Goal: Ask a question: Seek information or help from site administrators or community

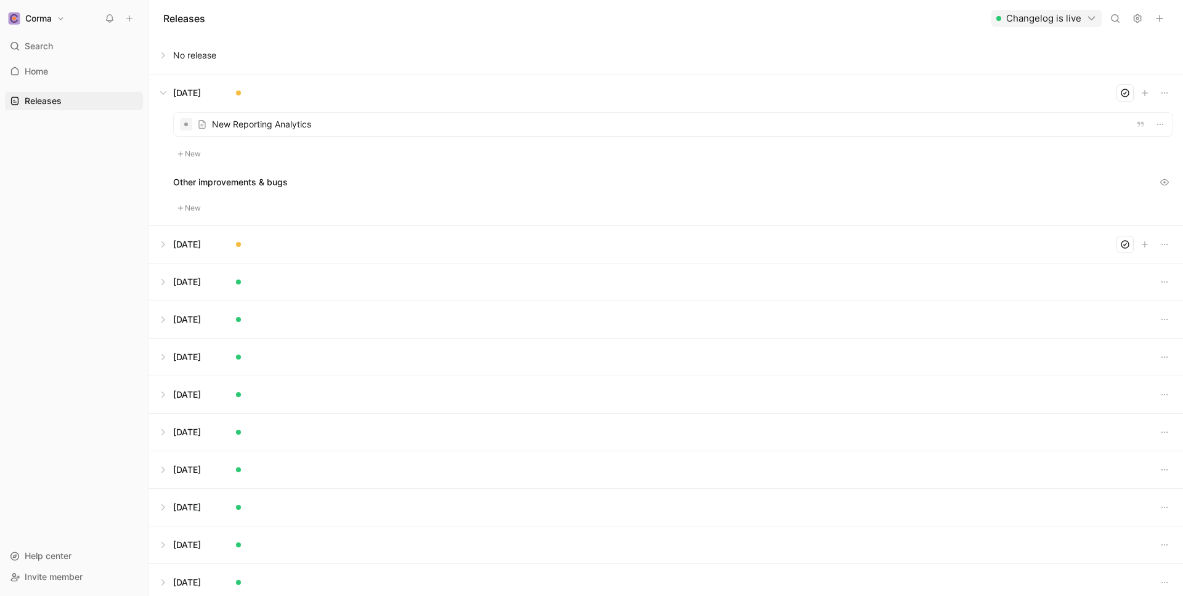
click at [1139, 18] on icon at bounding box center [1137, 19] width 10 height 10
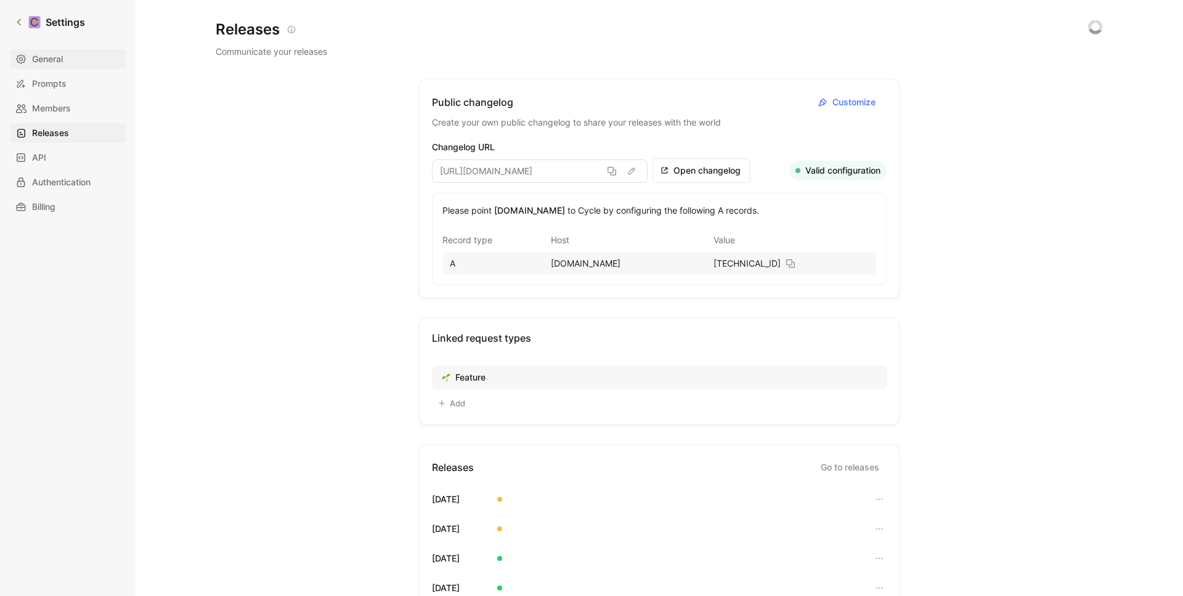
click at [76, 59] on link "General" at bounding box center [68, 59] width 116 height 20
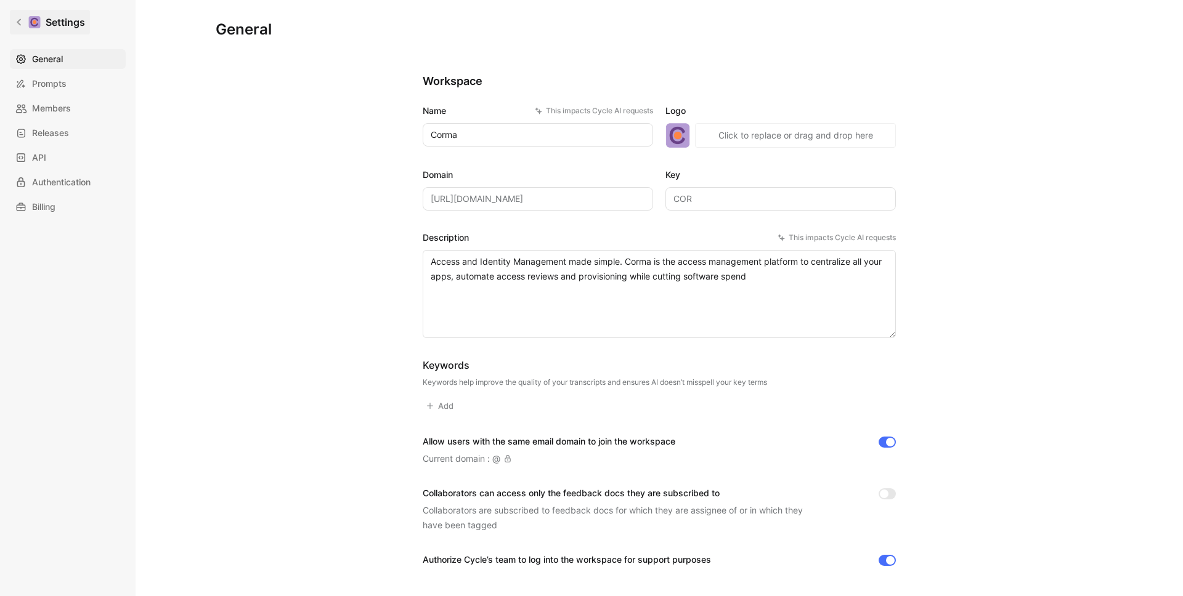
click at [12, 23] on link "Settings" at bounding box center [50, 22] width 80 height 25
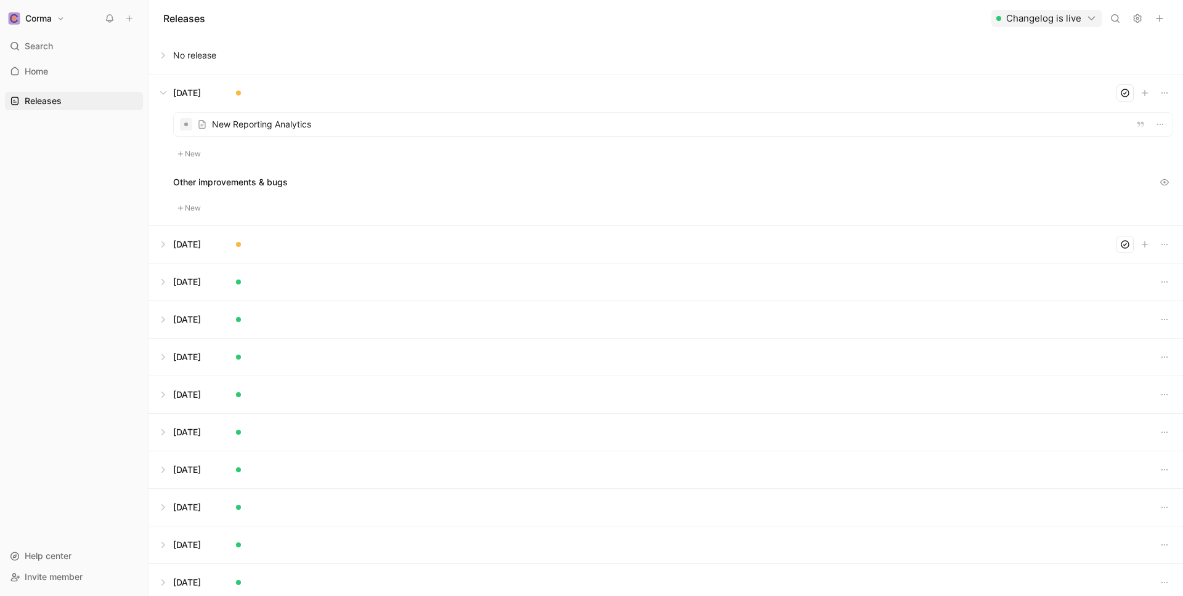
click at [165, 88] on button at bounding box center [665, 93] width 1033 height 37
click at [1162, 97] on icon "button" at bounding box center [1164, 93] width 10 height 10
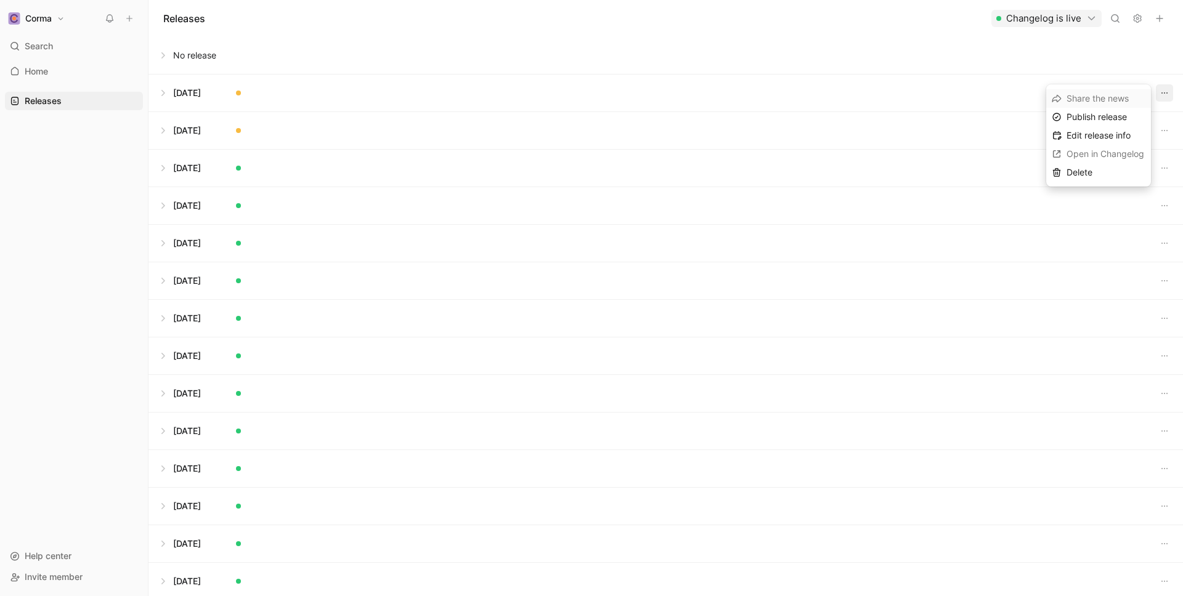
click at [1162, 97] on icon "button" at bounding box center [1164, 93] width 10 height 10
click at [1167, 93] on icon "button" at bounding box center [1164, 93] width 10 height 10
click at [193, 97] on button at bounding box center [665, 93] width 1033 height 37
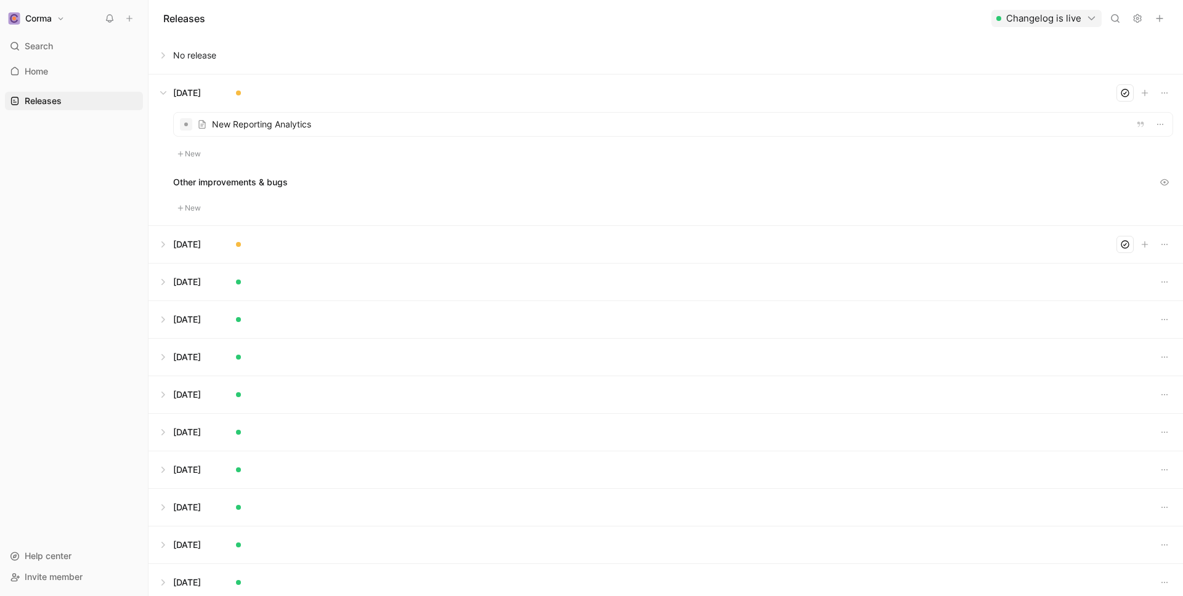
click at [193, 97] on button at bounding box center [665, 93] width 1033 height 37
click at [1055, 23] on button "Changelog is live" at bounding box center [1046, 18] width 110 height 17
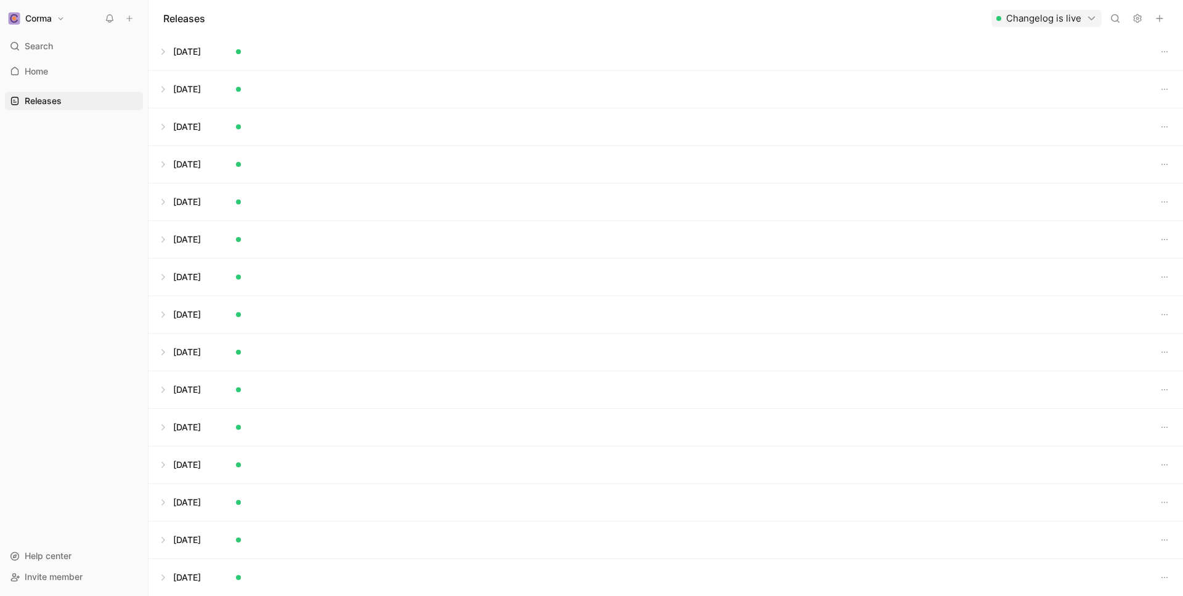
scroll to position [117, 0]
click at [1136, 22] on use at bounding box center [1137, 19] width 7 height 8
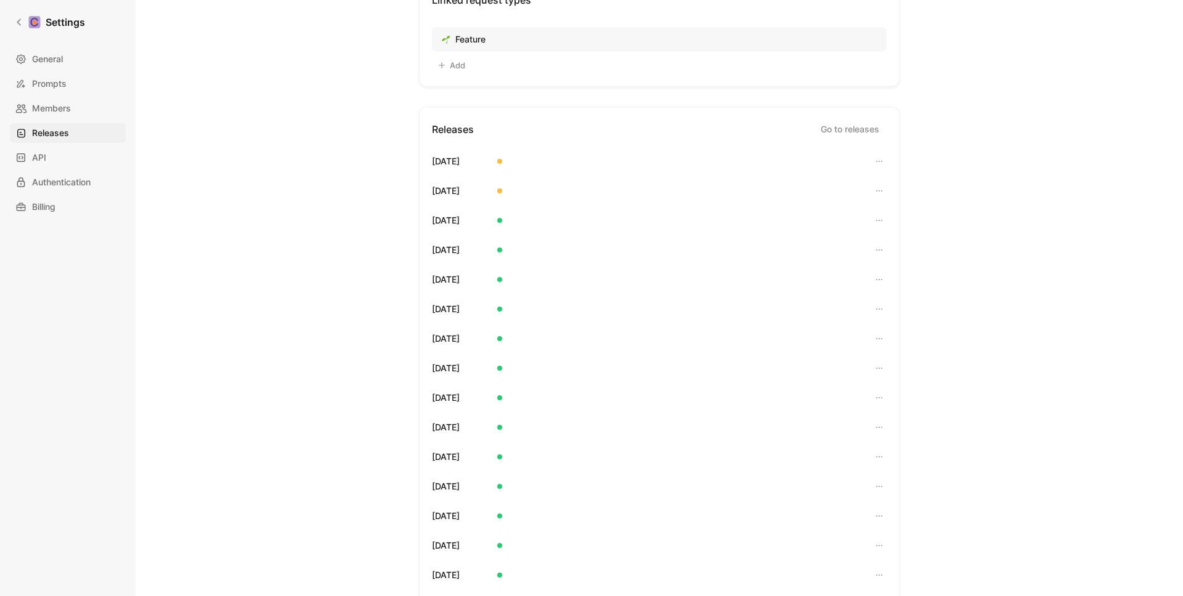
scroll to position [314, 0]
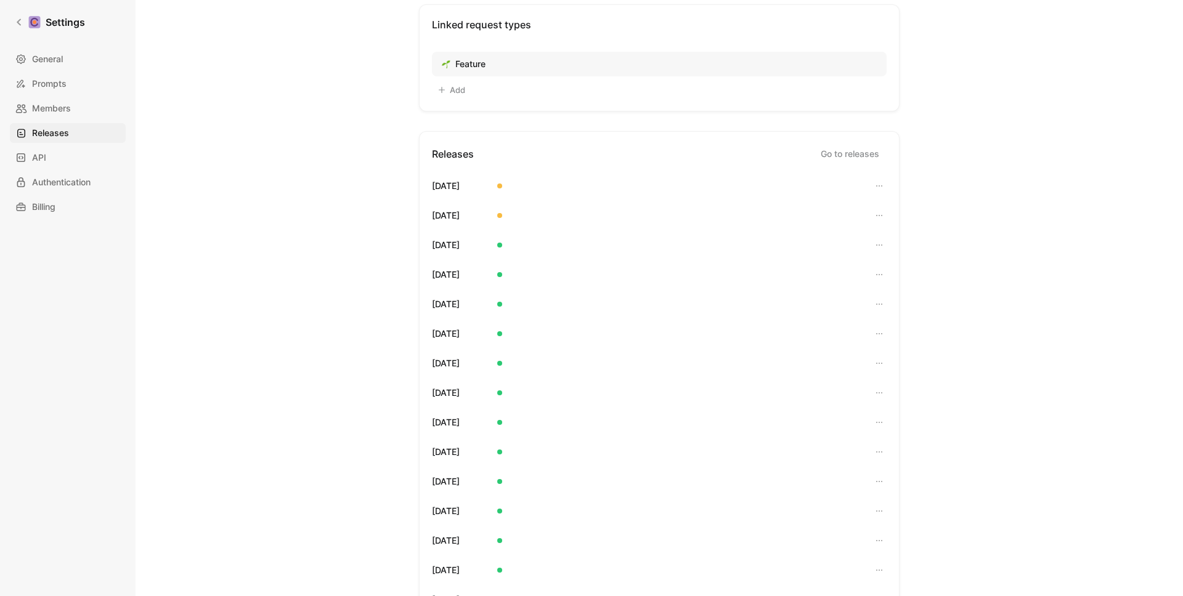
click at [857, 155] on link "Go to releases" at bounding box center [849, 154] width 73 height 20
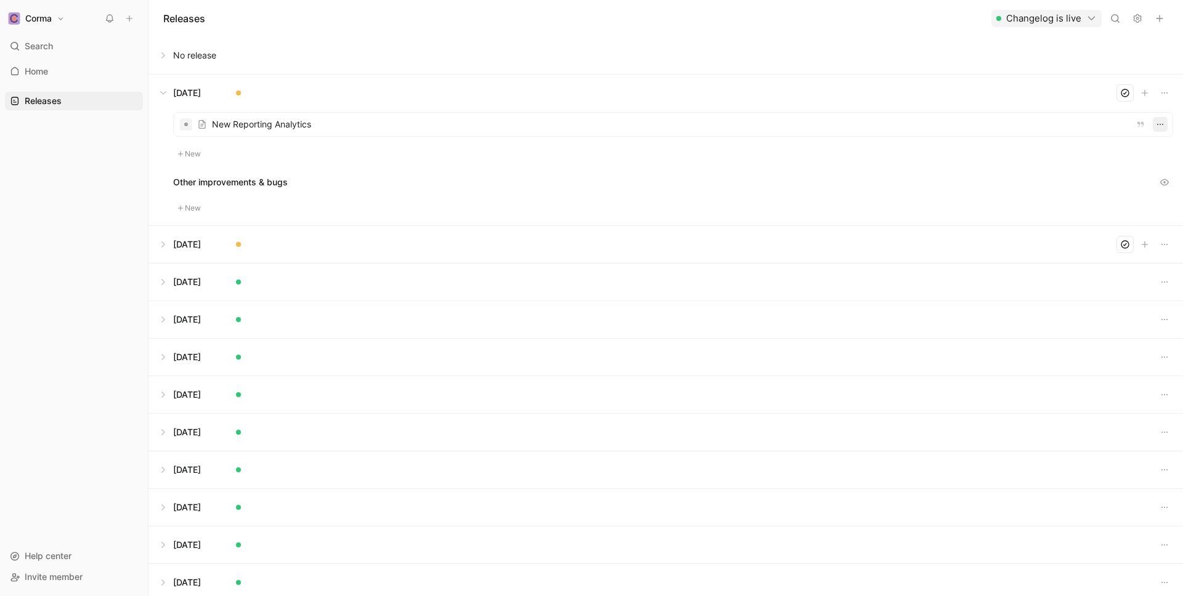
click at [1161, 120] on icon "button" at bounding box center [1160, 125] width 10 height 10
click at [1108, 52] on button at bounding box center [665, 55] width 1033 height 37
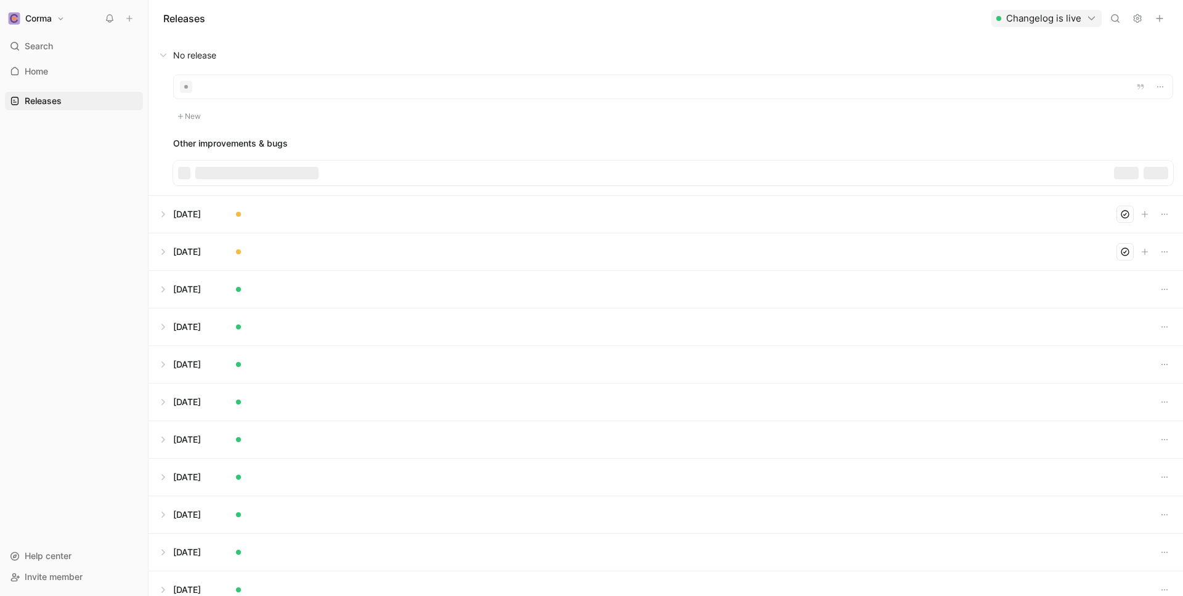
click at [921, 57] on button at bounding box center [665, 55] width 1033 height 37
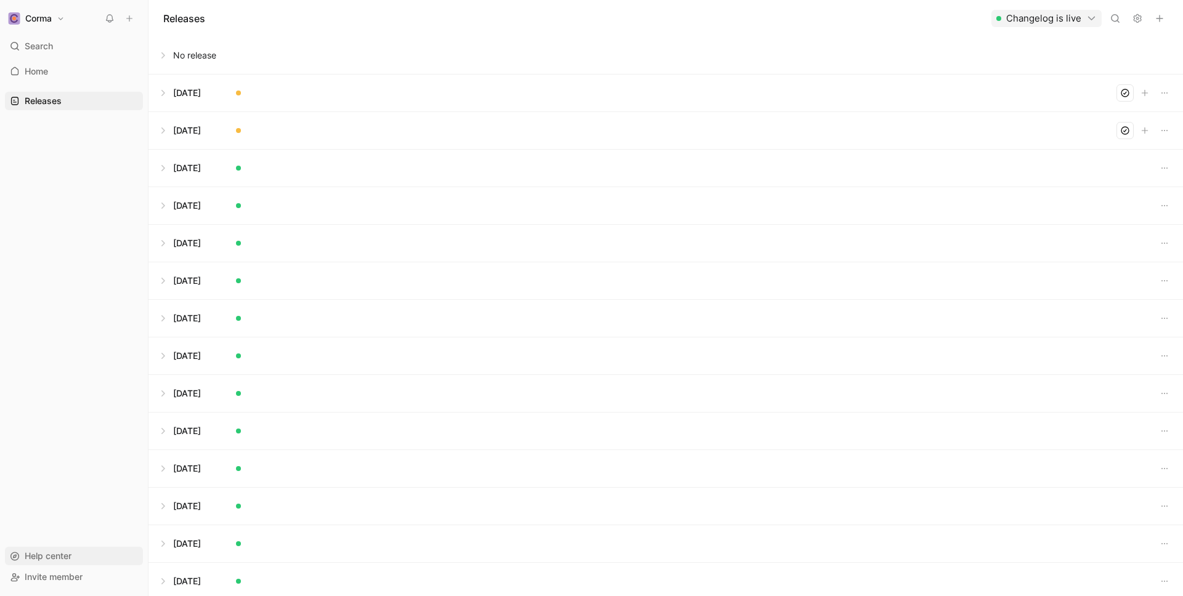
click at [72, 556] on div "Help center" at bounding box center [74, 556] width 138 height 18
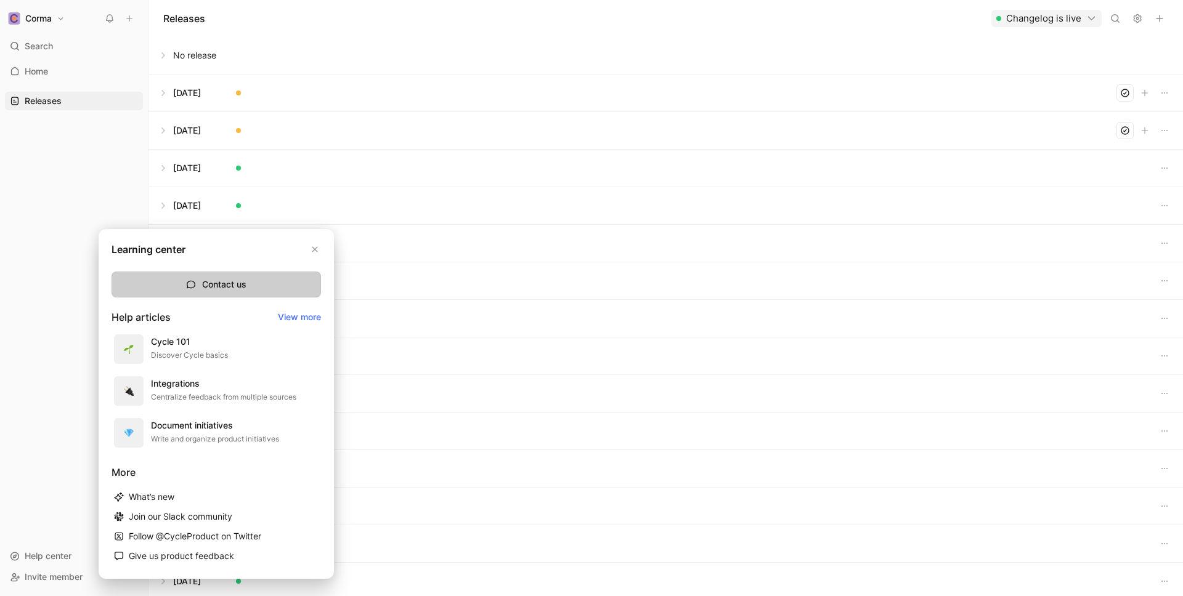
click at [184, 286] on button "Contact us" at bounding box center [216, 285] width 209 height 26
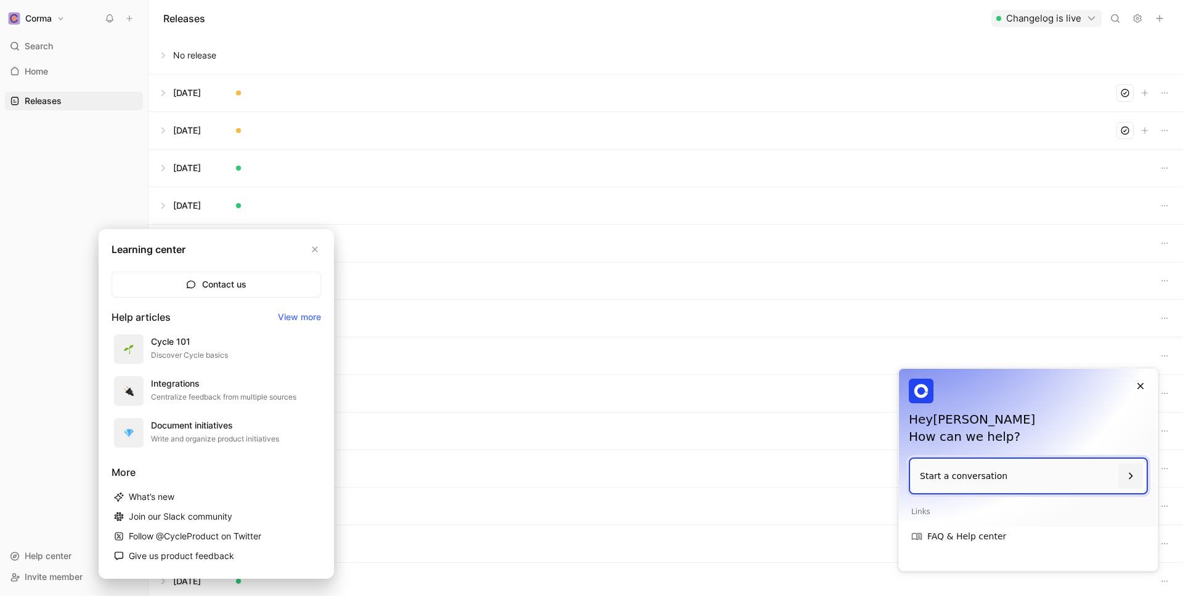
click at [938, 458] on div "Hey [PERSON_NAME] How can we help?" at bounding box center [1028, 413] width 259 height 89
click at [949, 468] on p "Start a conversation" at bounding box center [1016, 476] width 195 height 35
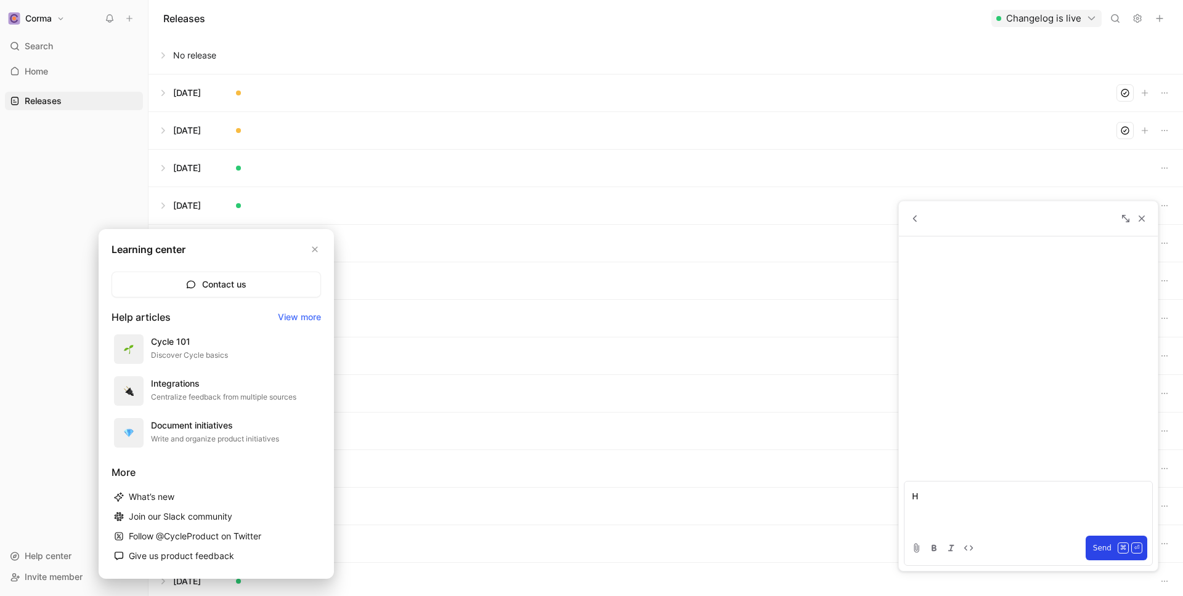
click at [975, 483] on div "H" at bounding box center [1028, 506] width 248 height 49
click at [975, 500] on p "H" at bounding box center [1028, 496] width 233 height 15
click at [1106, 537] on button "Send ⌘ ⏎" at bounding box center [1116, 548] width 62 height 25
click at [1028, 322] on div "You Just now How do I export my releases in CSV?" at bounding box center [1028, 358] width 259 height 245
click at [314, 247] on icon "button" at bounding box center [314, 249] width 7 height 7
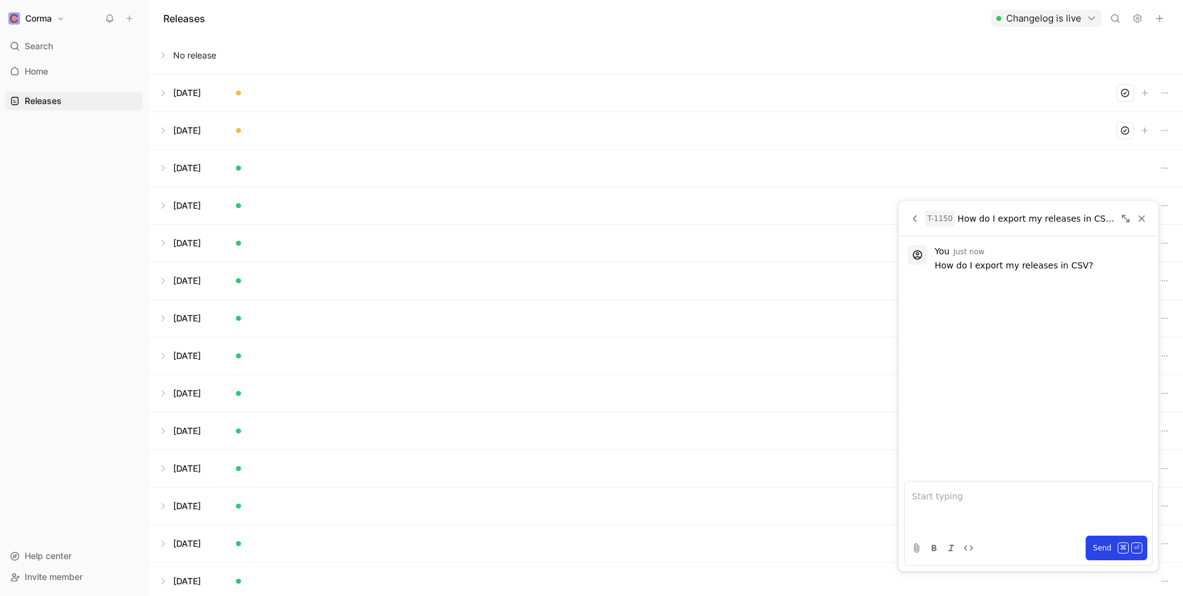
click at [1116, 17] on icon at bounding box center [1115, 19] width 10 height 10
click at [1113, 17] on icon at bounding box center [1110, 18] width 7 height 7
click at [1113, 17] on icon at bounding box center [1115, 19] width 10 height 10
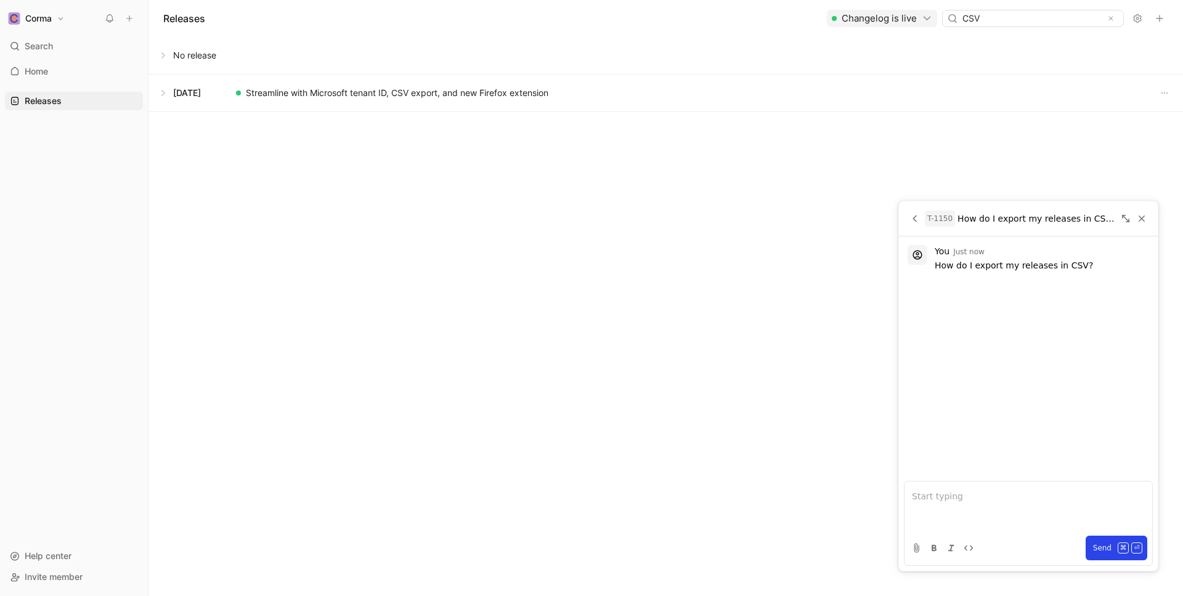
type input "CSV"
click at [1113, 20] on icon at bounding box center [1110, 18] width 7 height 7
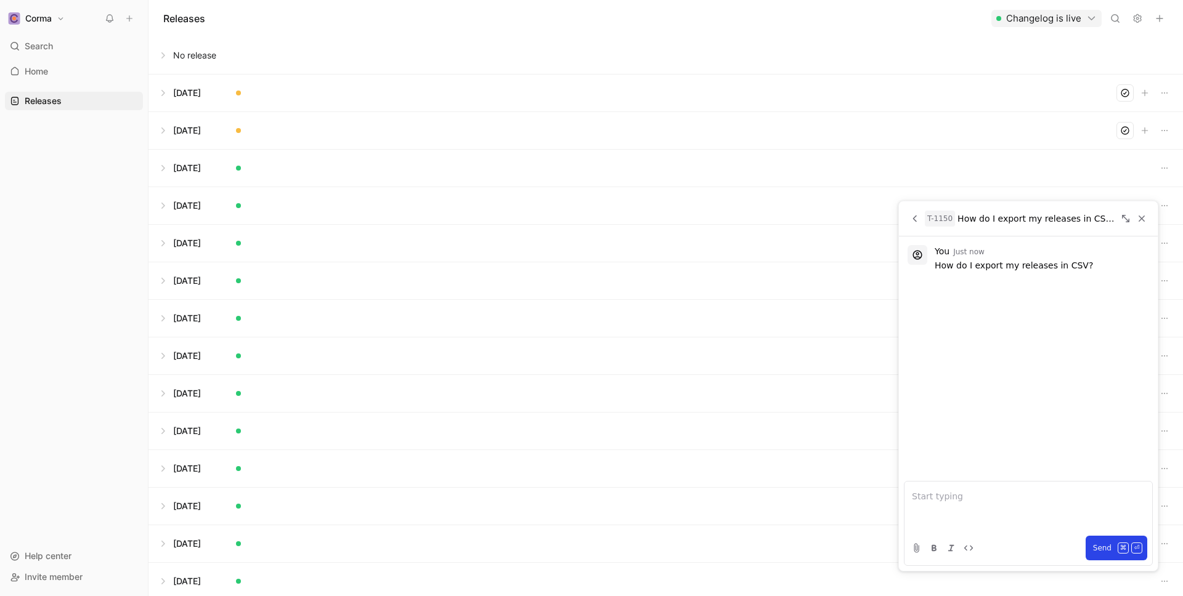
click at [766, 19] on div "Releases Changelog is live" at bounding box center [665, 18] width 1034 height 37
click at [1046, 249] on p "You Just now" at bounding box center [1042, 251] width 214 height 15
click at [1047, 269] on p "How do I export my releases in CSV?" at bounding box center [1042, 265] width 214 height 12
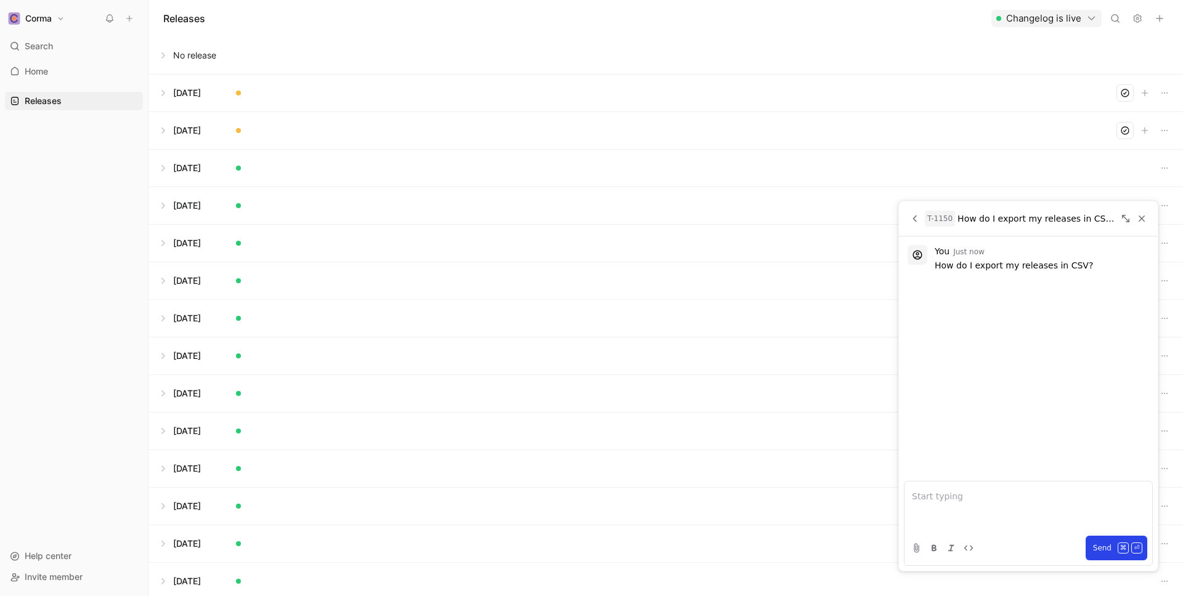
click at [1047, 269] on p "How do I export my releases in CSV?" at bounding box center [1042, 265] width 214 height 12
click at [911, 222] on icon "Back" at bounding box center [914, 218] width 11 height 11
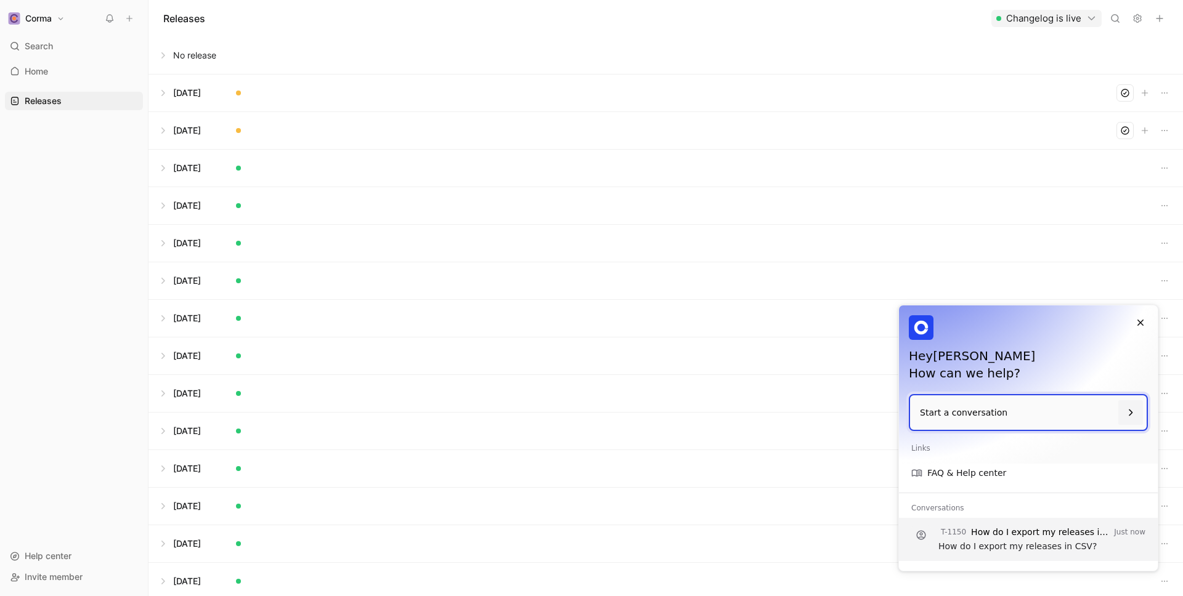
click at [997, 521] on button "T-1150 How do I export my releases in CSV? Just now How do I export my releases…" at bounding box center [1028, 539] width 259 height 43
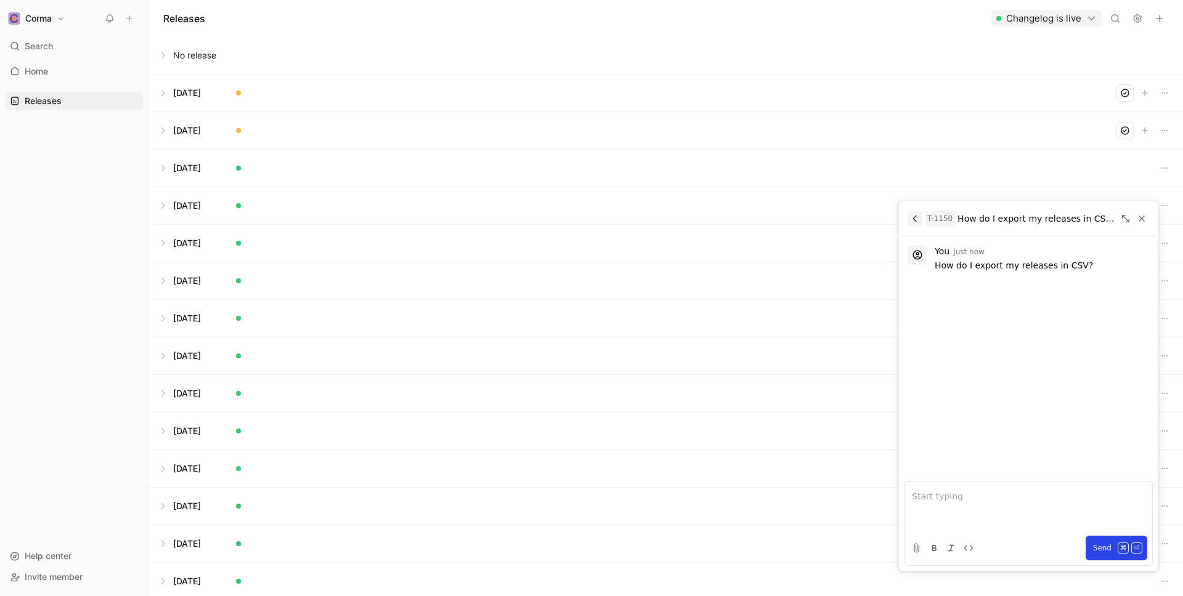
click at [912, 222] on icon "Back" at bounding box center [914, 218] width 11 height 11
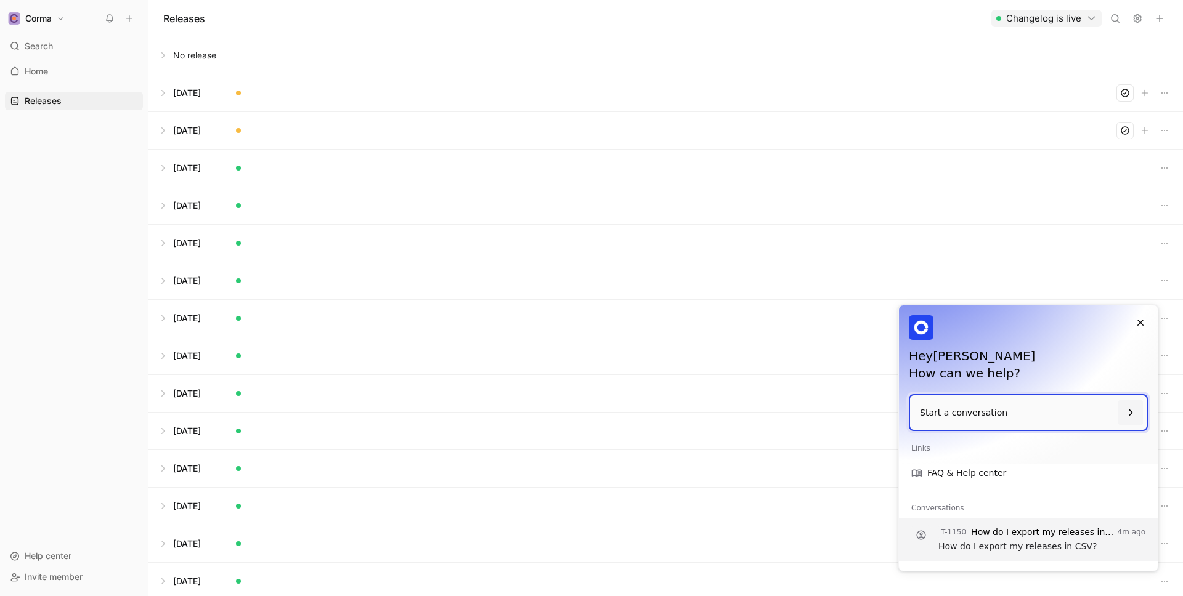
click at [986, 535] on p "How do I export my releases in CSV?" at bounding box center [1043, 532] width 144 height 12
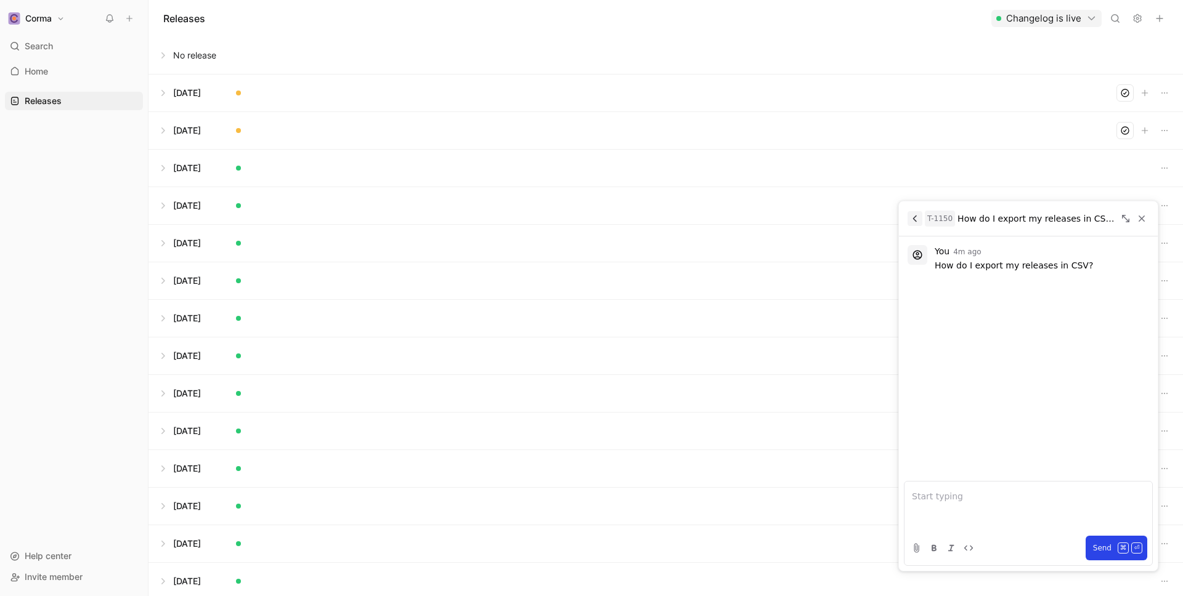
click at [915, 211] on button "Back" at bounding box center [914, 218] width 15 height 15
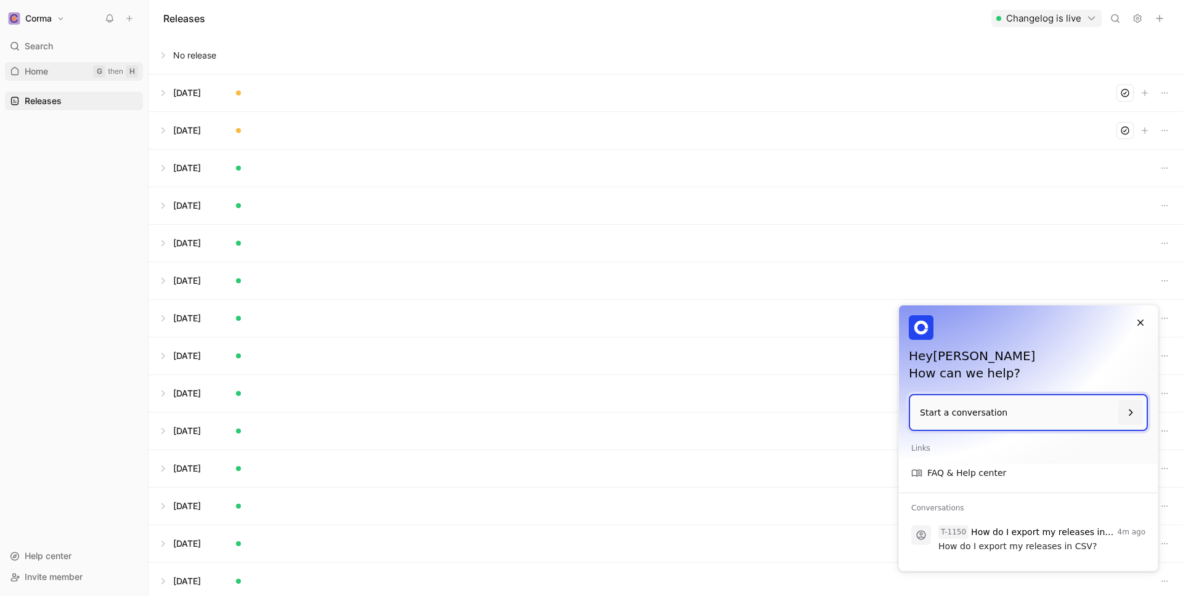
click at [43, 66] on span "Home" at bounding box center [36, 71] width 23 height 12
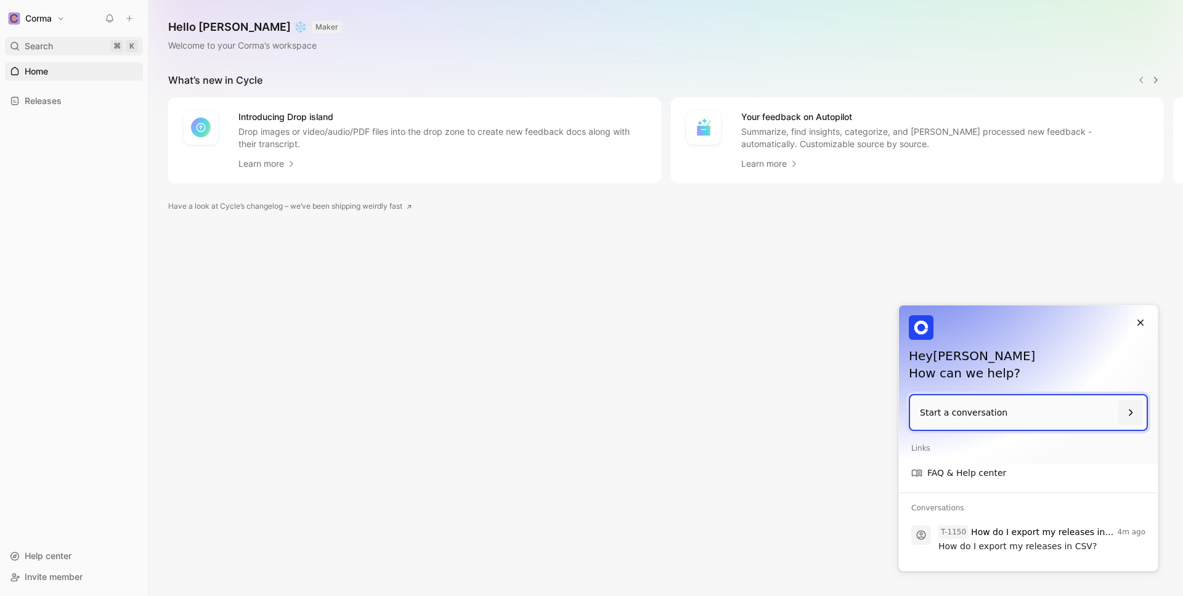
click at [64, 40] on div "Search ⌘ K" at bounding box center [74, 46] width 138 height 18
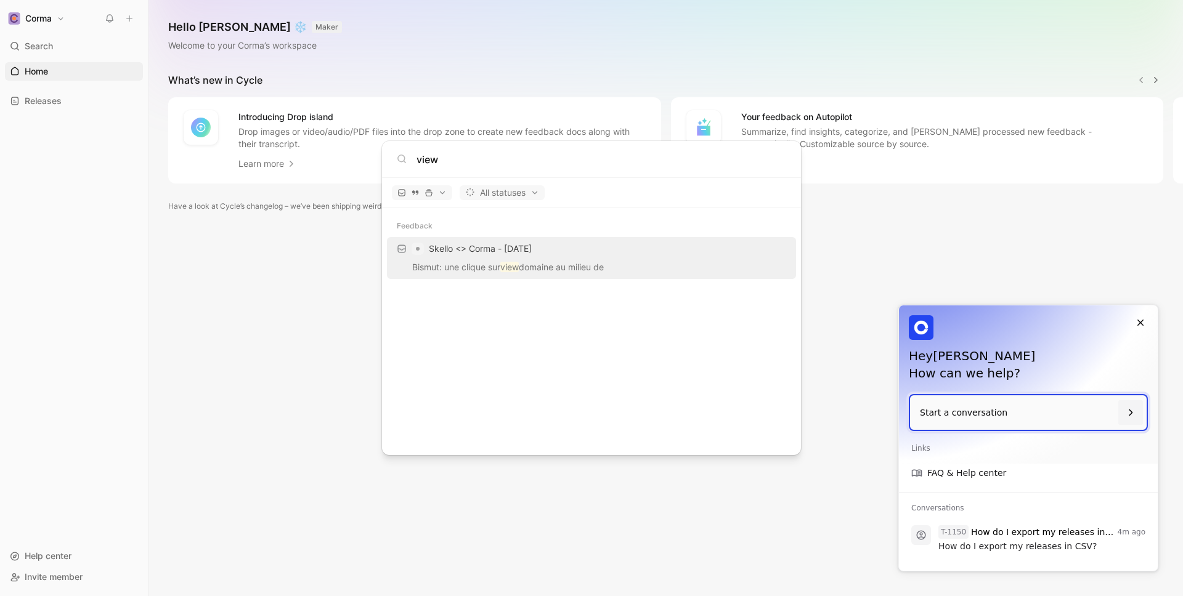
type input "view"
click at [67, 104] on body "Corma Search ⌘ K Home G then H Releases G then L Help center Invite member Hell…" at bounding box center [591, 298] width 1183 height 596
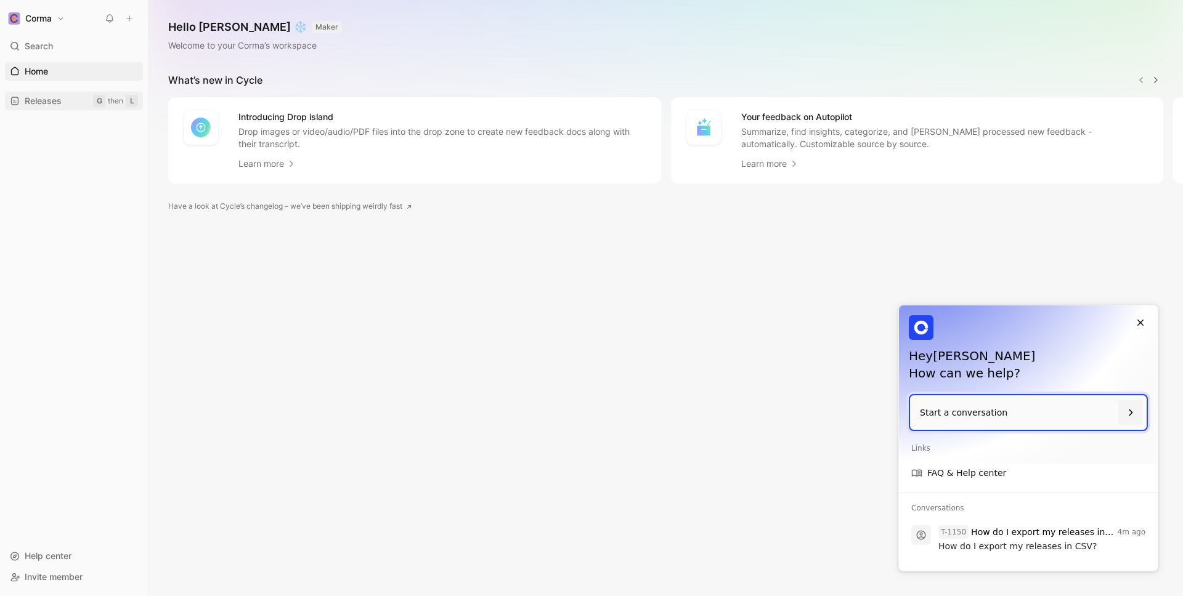
click at [58, 103] on span "Releases" at bounding box center [43, 101] width 37 height 12
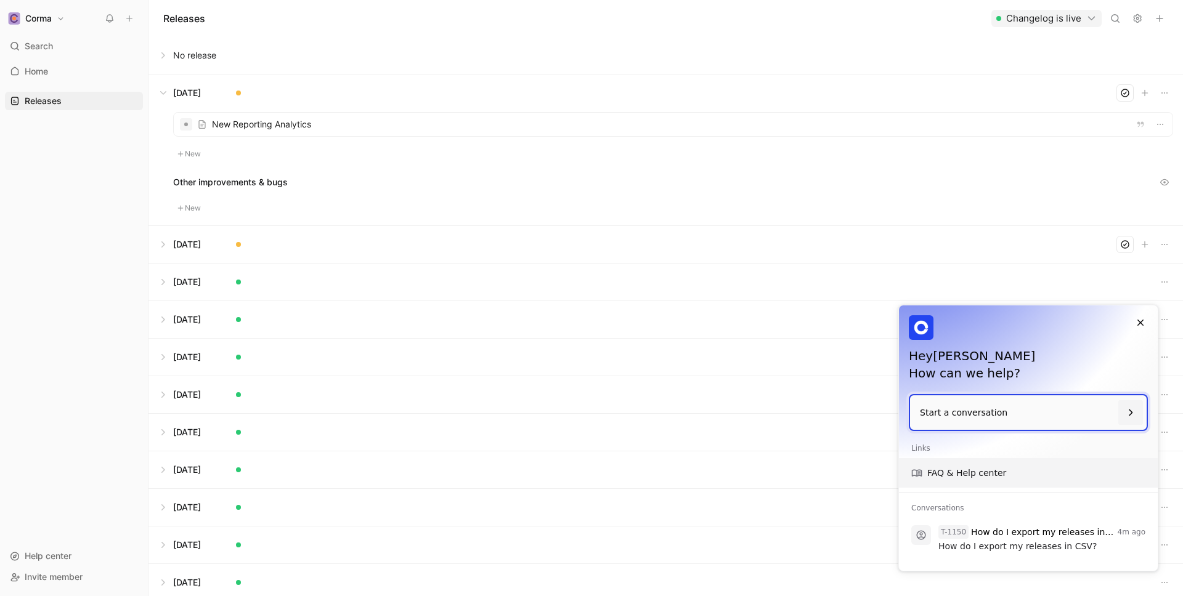
click at [981, 473] on link "FAQ & Help center" at bounding box center [1028, 473] width 259 height 30
click at [455, 50] on button at bounding box center [665, 55] width 1033 height 37
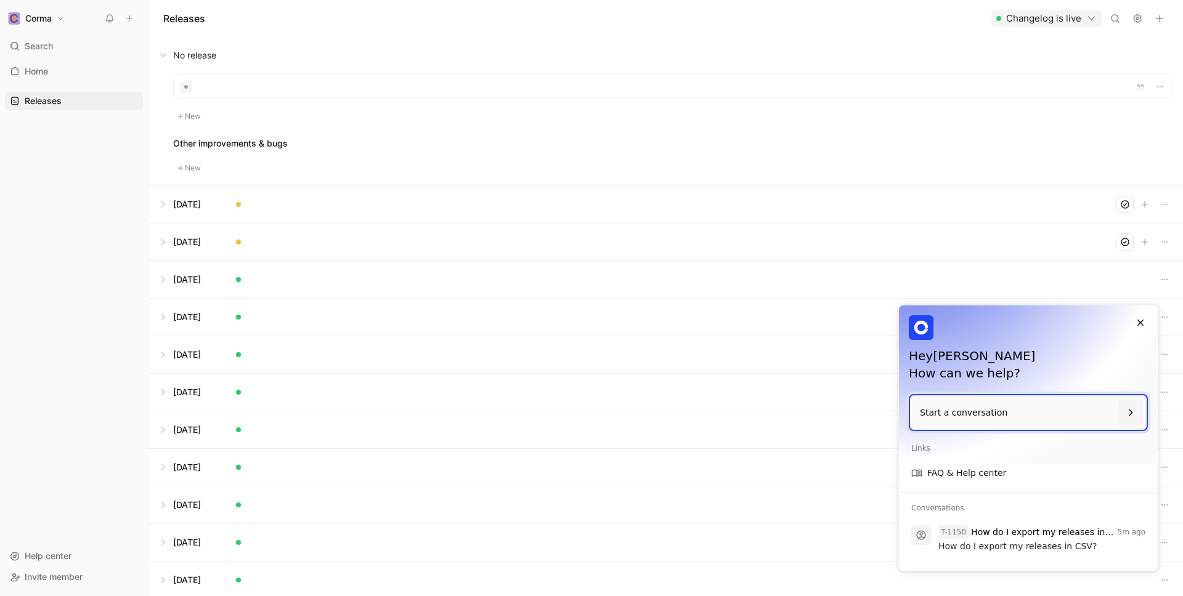
click at [164, 59] on button at bounding box center [665, 55] width 1033 height 37
click at [1140, 322] on icon "Close" at bounding box center [1140, 323] width 6 height 6
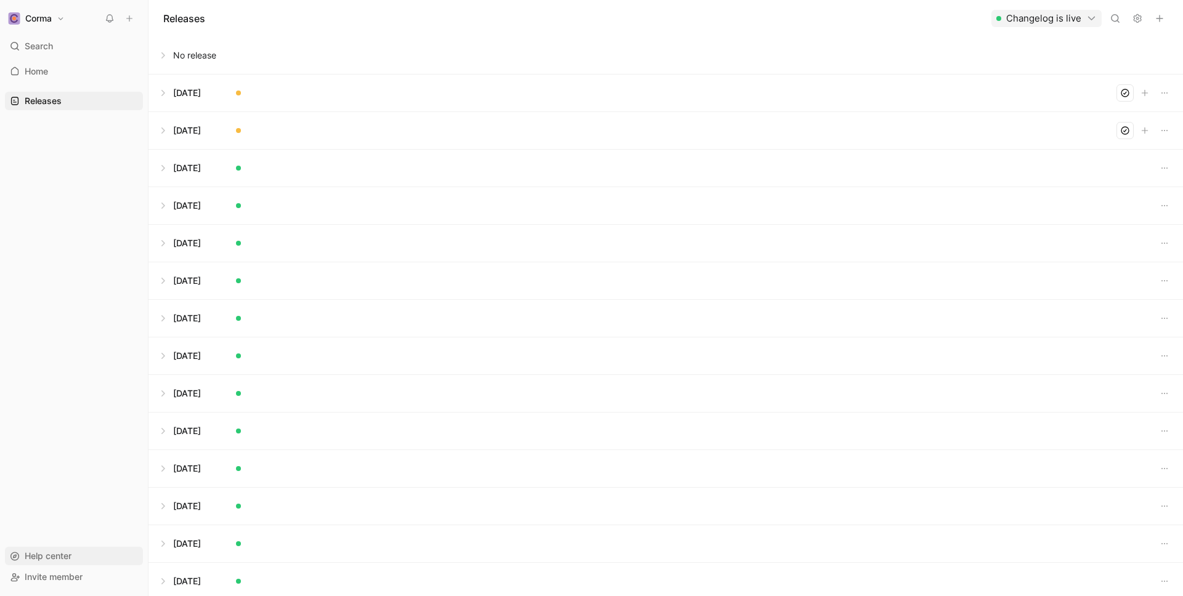
click at [46, 555] on span "Help center" at bounding box center [48, 556] width 47 height 10
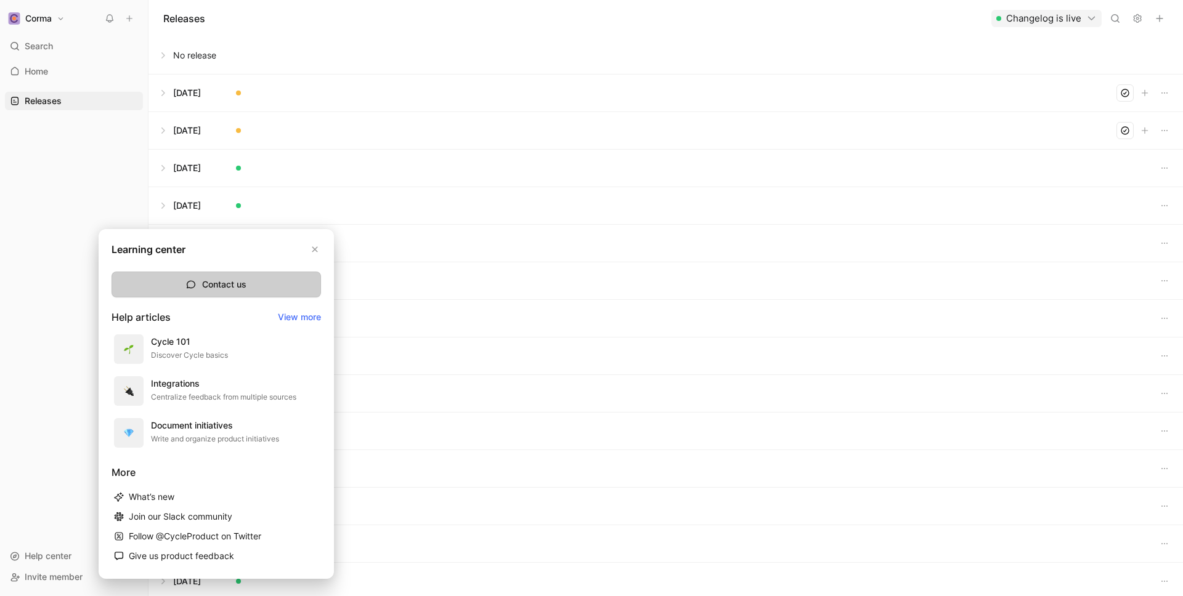
click at [214, 290] on button "Contact us" at bounding box center [216, 285] width 209 height 26
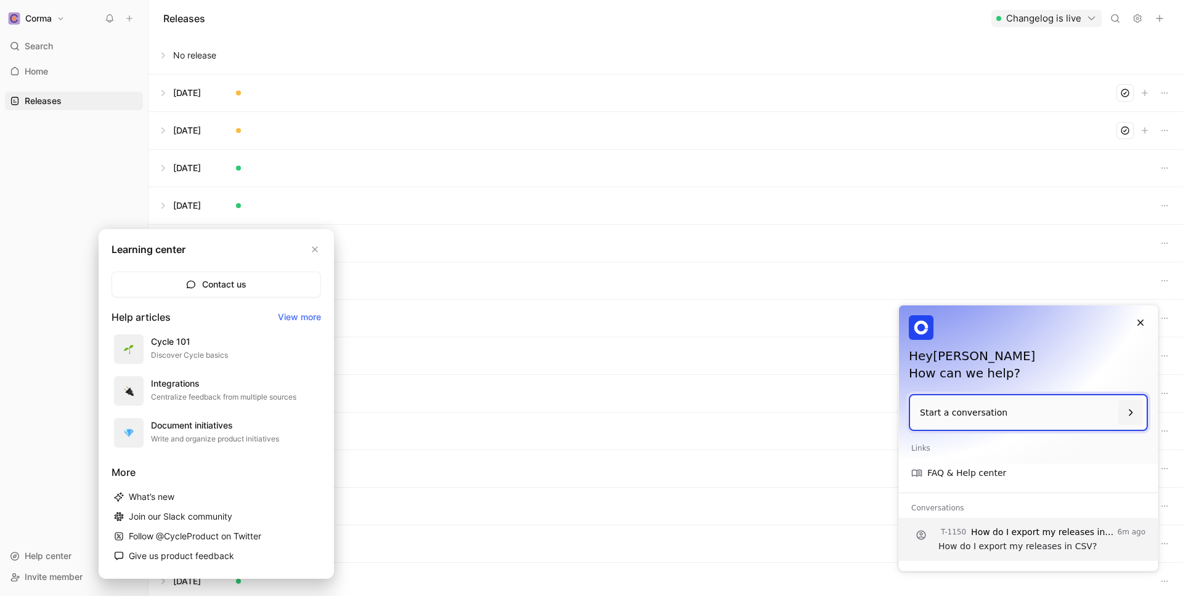
click at [981, 528] on p "How do I export my releases in CSV?" at bounding box center [1043, 532] width 144 height 12
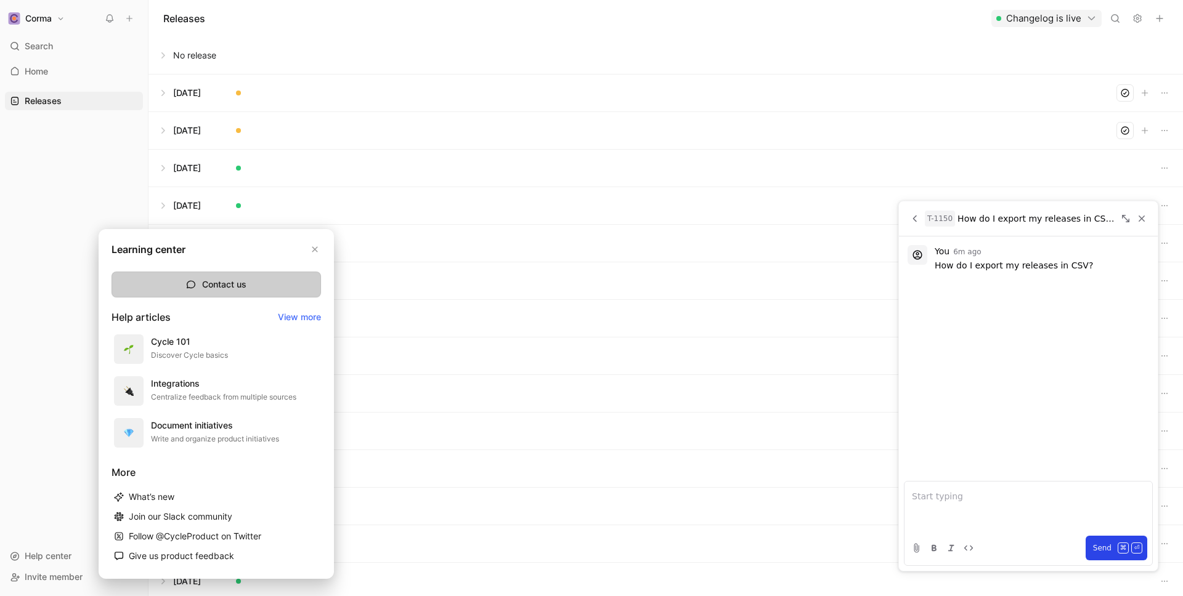
click at [266, 280] on button "Contact us" at bounding box center [216, 285] width 209 height 26
click at [313, 253] on icon "button" at bounding box center [314, 249] width 7 height 7
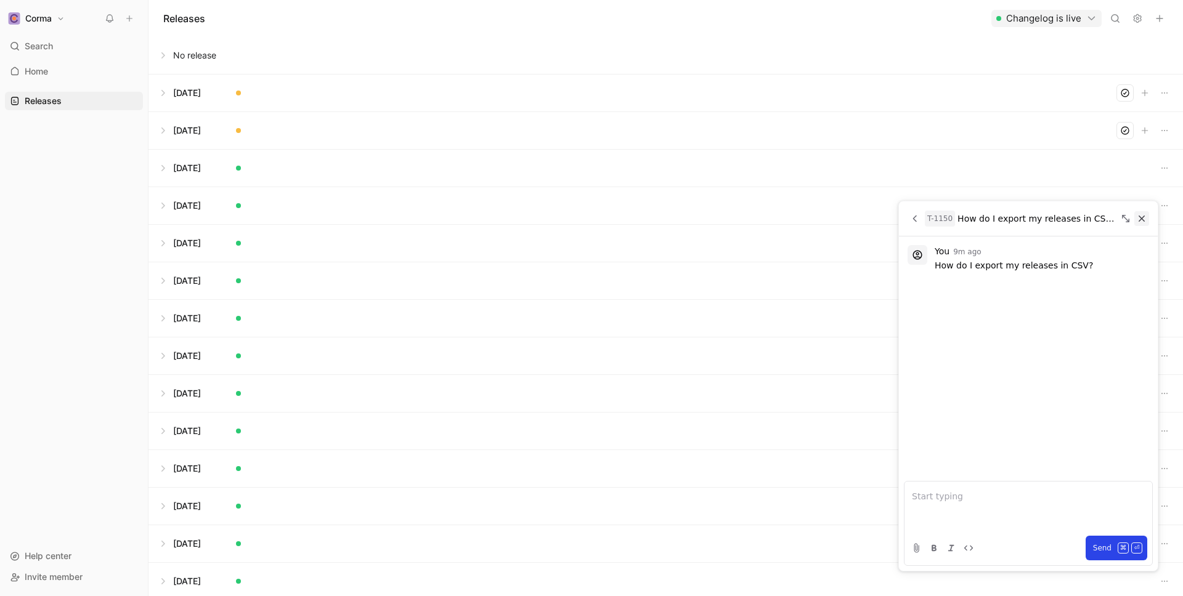
click at [1142, 218] on icon "Close" at bounding box center [1141, 219] width 6 height 6
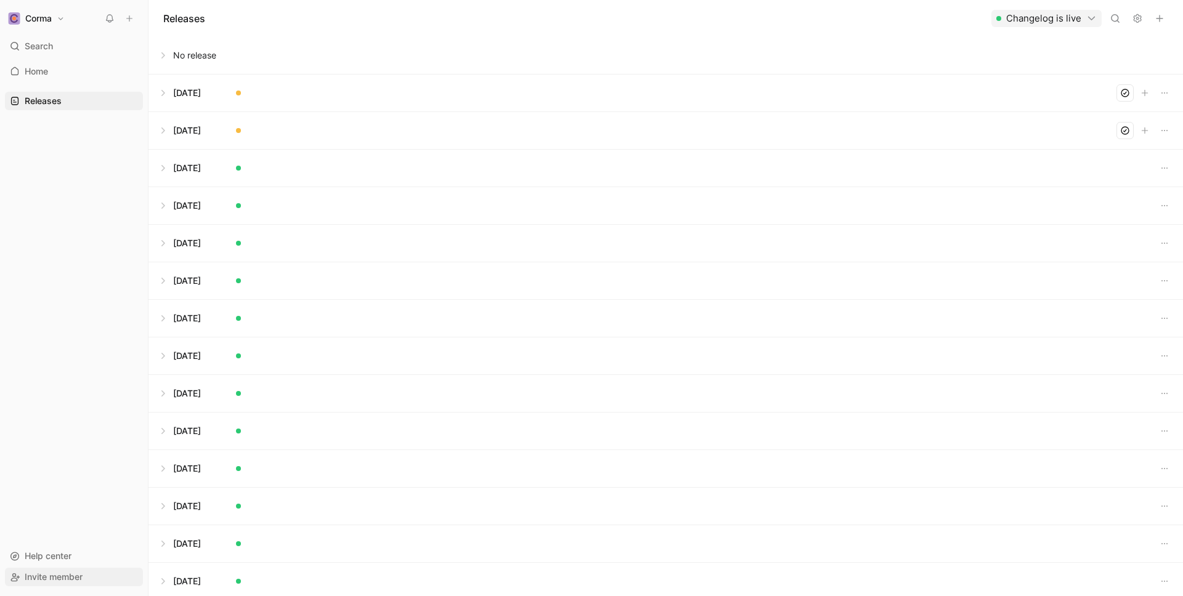
click at [47, 583] on span "Invite member" at bounding box center [54, 577] width 58 height 15
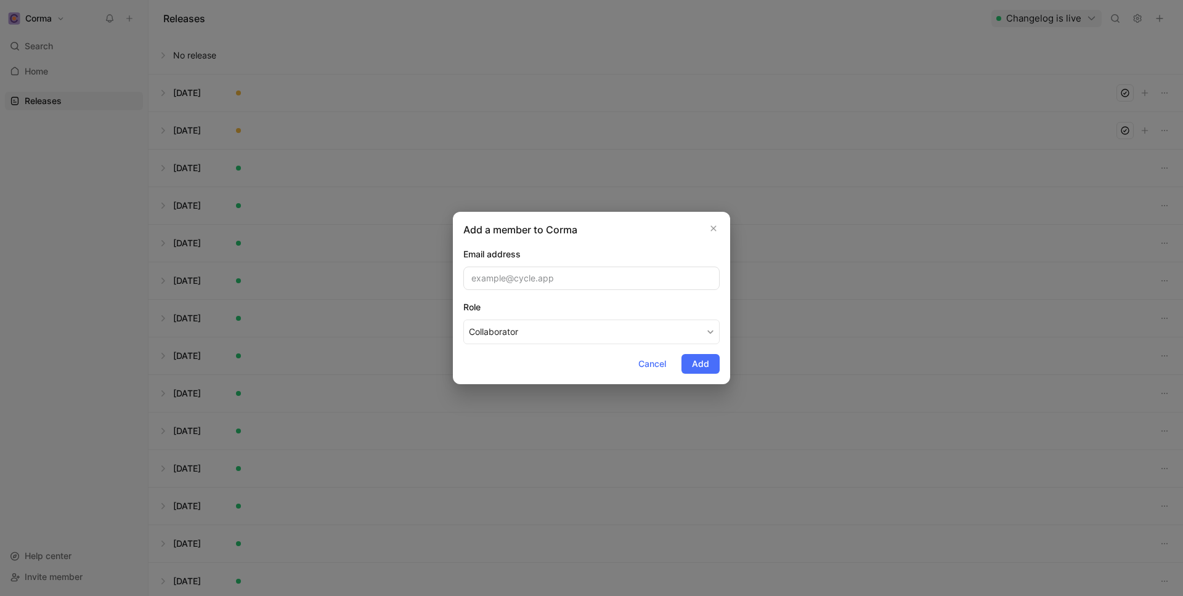
click at [551, 249] on div "Email address" at bounding box center [591, 254] width 256 height 15
click at [548, 283] on input "email" at bounding box center [591, 278] width 256 height 23
click at [501, 332] on button "Collaborator" at bounding box center [591, 332] width 256 height 25
click at [614, 276] on input "email" at bounding box center [591, 278] width 256 height 23
paste input "[EMAIL_ADDRESS][DOMAIN_NAME]"
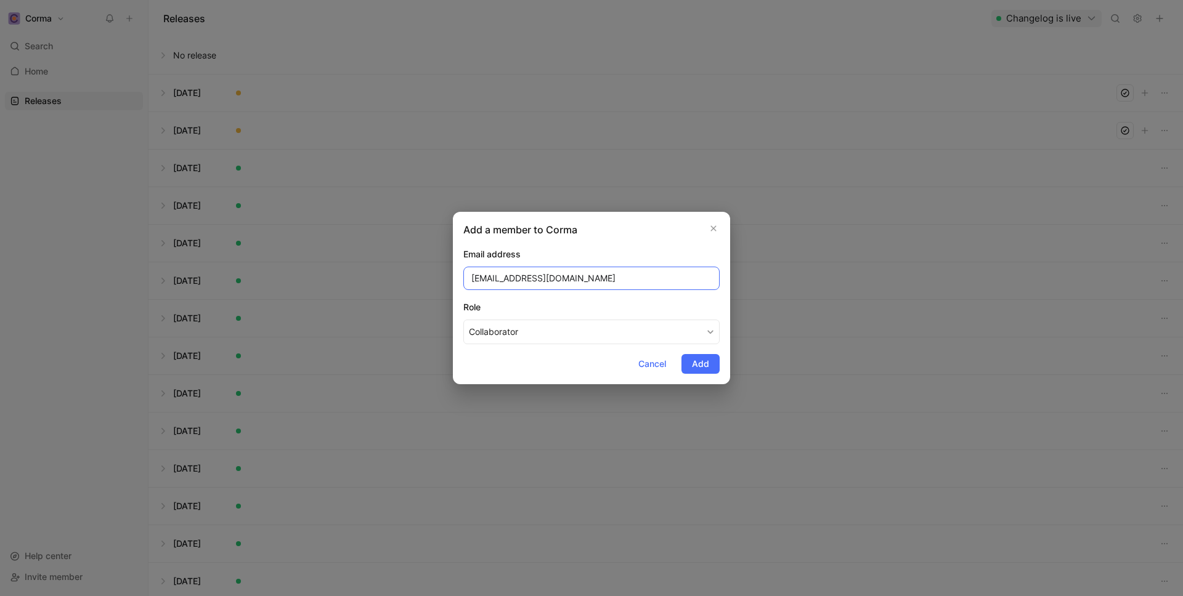
type input "[EMAIL_ADDRESS][DOMAIN_NAME]"
click at [578, 257] on div "Email address" at bounding box center [591, 254] width 256 height 15
click at [585, 343] on button "Collaborator" at bounding box center [591, 332] width 256 height 25
click at [586, 361] on form "Email address [EMAIL_ADDRESS][DOMAIN_NAME] Role Collaborator Cancel Add" at bounding box center [591, 310] width 256 height 127
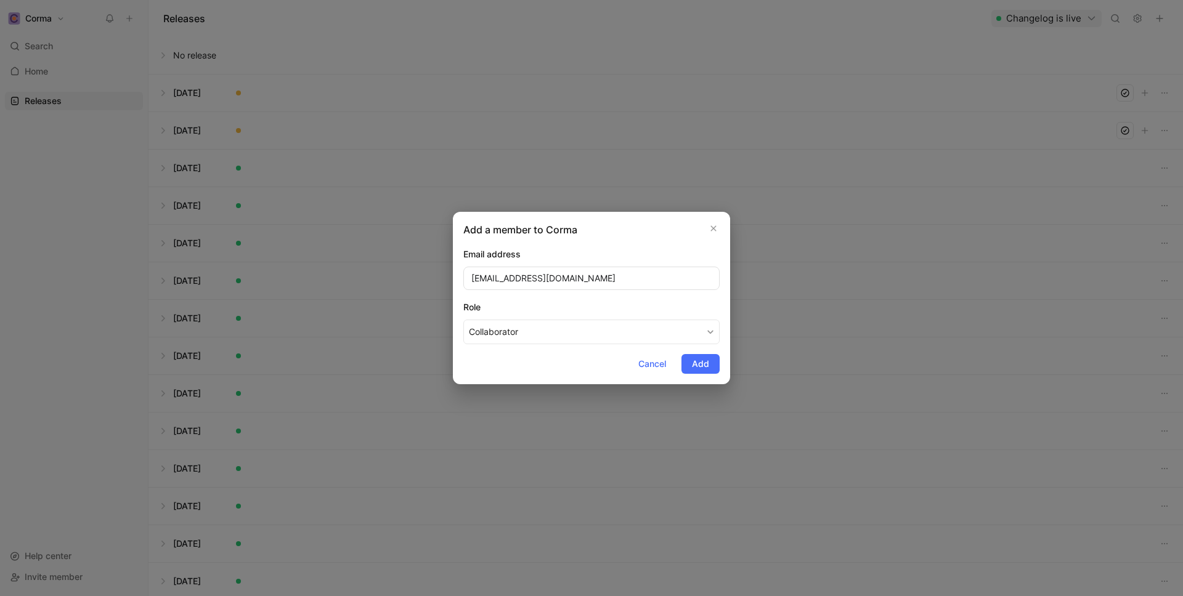
drag, startPoint x: 489, startPoint y: 361, endPoint x: 538, endPoint y: 354, distance: 49.8
click at [538, 354] on form "Email address [EMAIL_ADDRESS][DOMAIN_NAME] Role Collaborator Cancel Add" at bounding box center [591, 310] width 256 height 127
drag, startPoint x: 538, startPoint y: 354, endPoint x: 534, endPoint y: 339, distance: 14.6
click at [534, 339] on form "Email address [EMAIL_ADDRESS][DOMAIN_NAME] Role Collaborator Cancel Add" at bounding box center [591, 310] width 256 height 127
click at [477, 363] on form "Email address [EMAIL_ADDRESS][DOMAIN_NAME] Role Collaborator Cancel Add" at bounding box center [591, 310] width 256 height 127
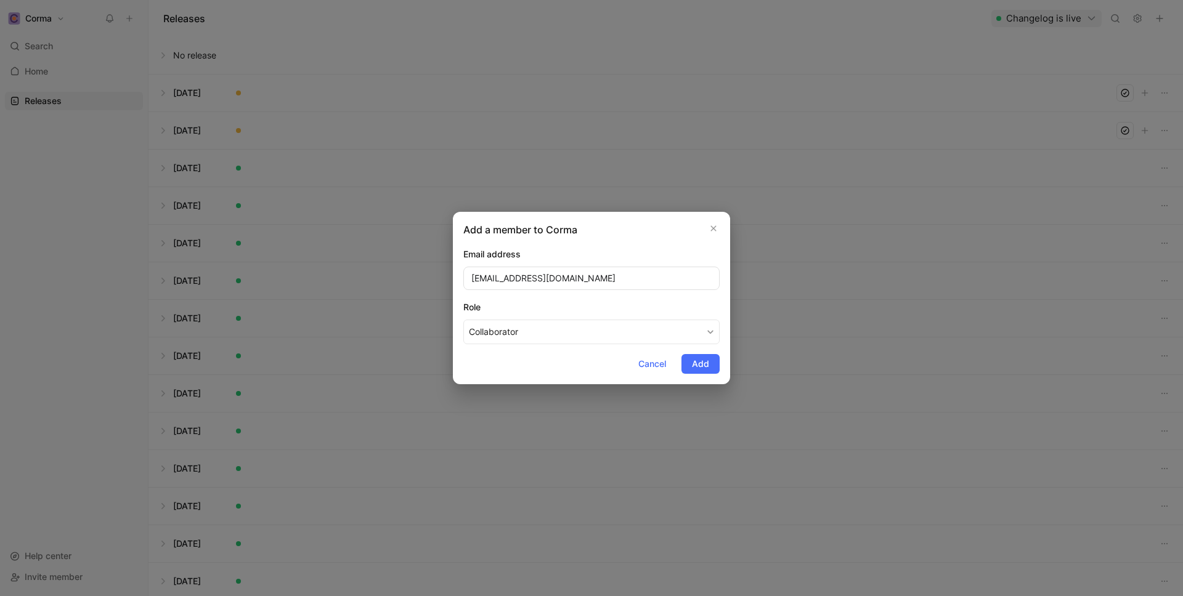
click at [473, 352] on form "Email address [EMAIL_ADDRESS][DOMAIN_NAME] Role Collaborator Cancel Add" at bounding box center [591, 310] width 256 height 127
click at [469, 357] on form "Email address [EMAIL_ADDRESS][DOMAIN_NAME] Role Collaborator Cancel Add" at bounding box center [591, 310] width 256 height 127
click at [551, 328] on button "Collaborator" at bounding box center [591, 332] width 256 height 25
click at [561, 231] on h2 "Add a member to Corma" at bounding box center [520, 229] width 114 height 15
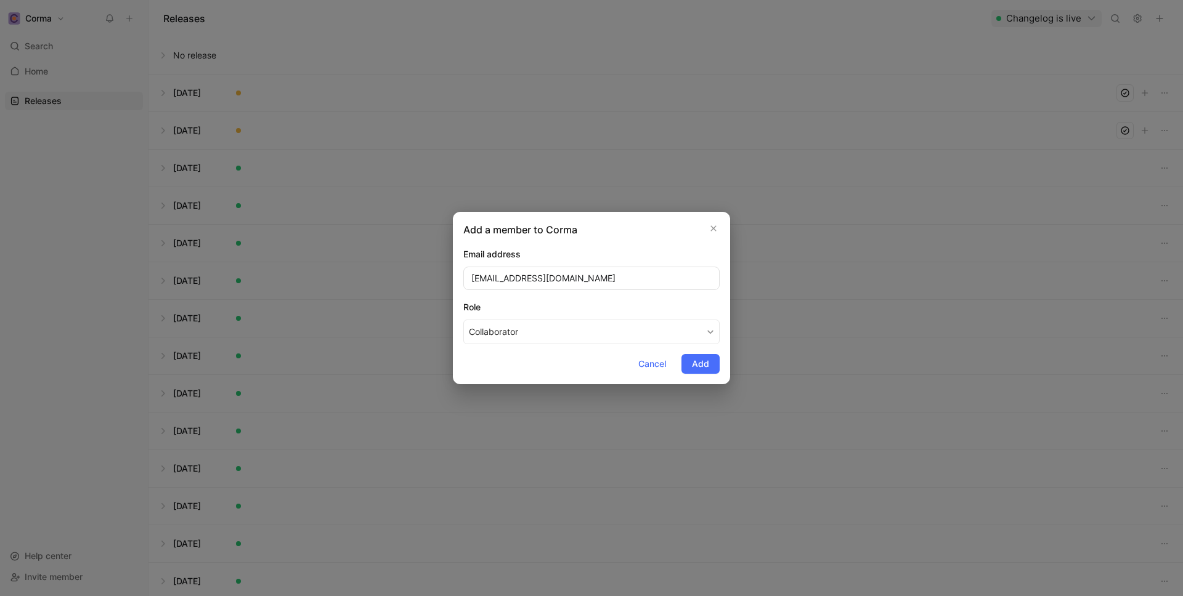
click at [561, 231] on h2 "Add a member to Corma" at bounding box center [520, 229] width 114 height 15
click at [710, 230] on icon "button" at bounding box center [713, 229] width 7 height 10
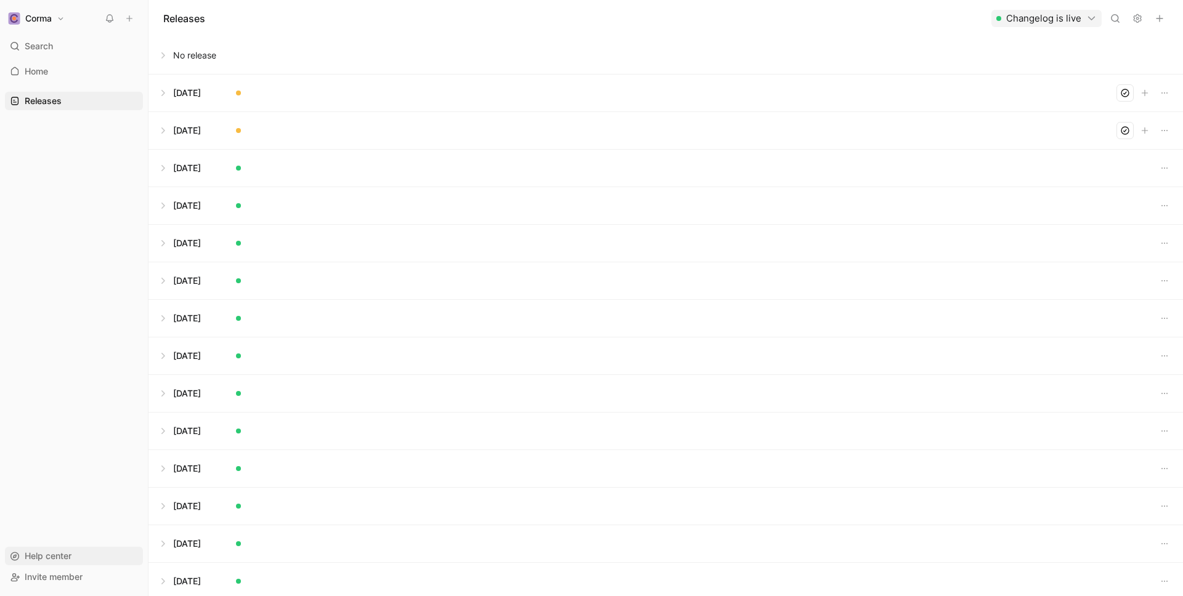
click at [47, 555] on span "Help center" at bounding box center [48, 556] width 47 height 10
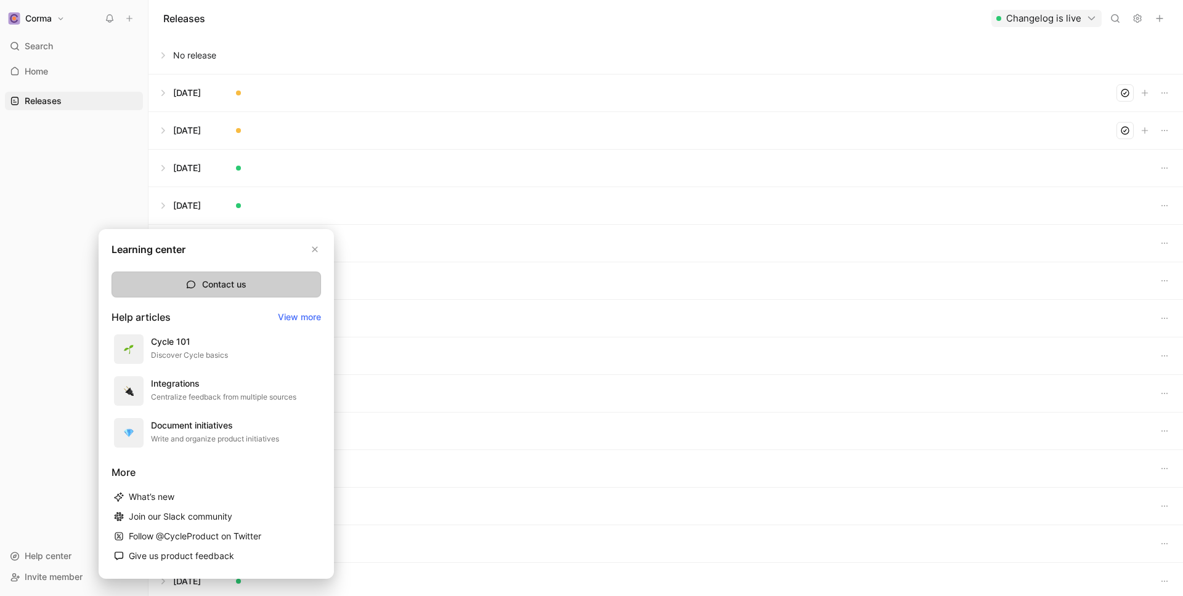
click at [288, 277] on button "Contact us" at bounding box center [216, 285] width 209 height 26
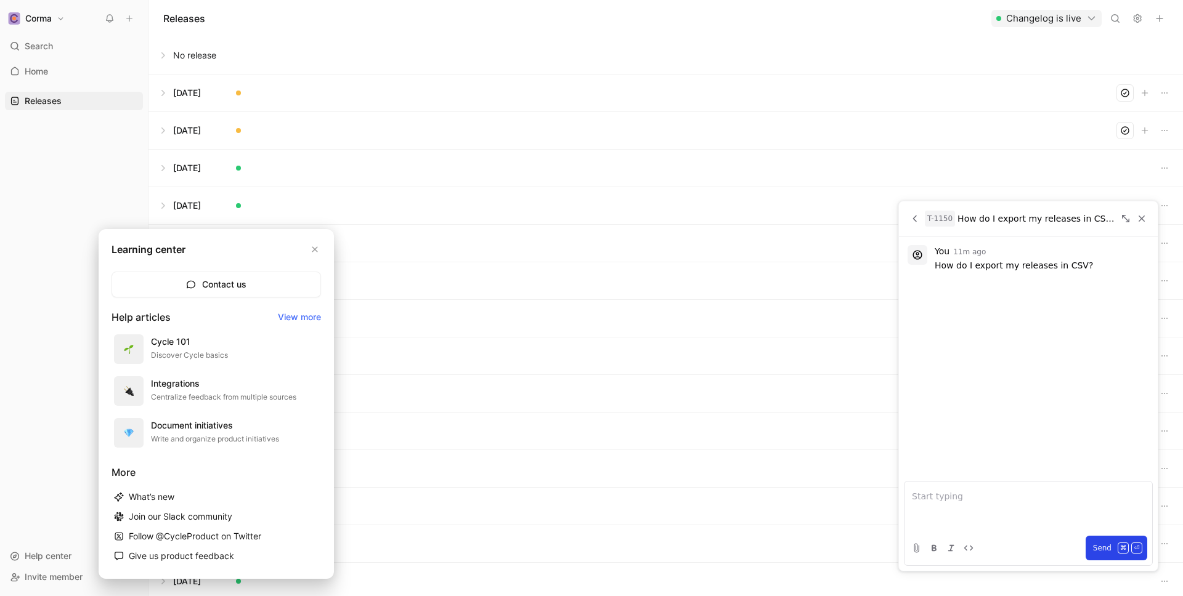
click at [1000, 258] on p "You 11m ago" at bounding box center [1042, 251] width 214 height 15
click at [999, 264] on p "How do I export my releases in CSV?" at bounding box center [1042, 265] width 214 height 12
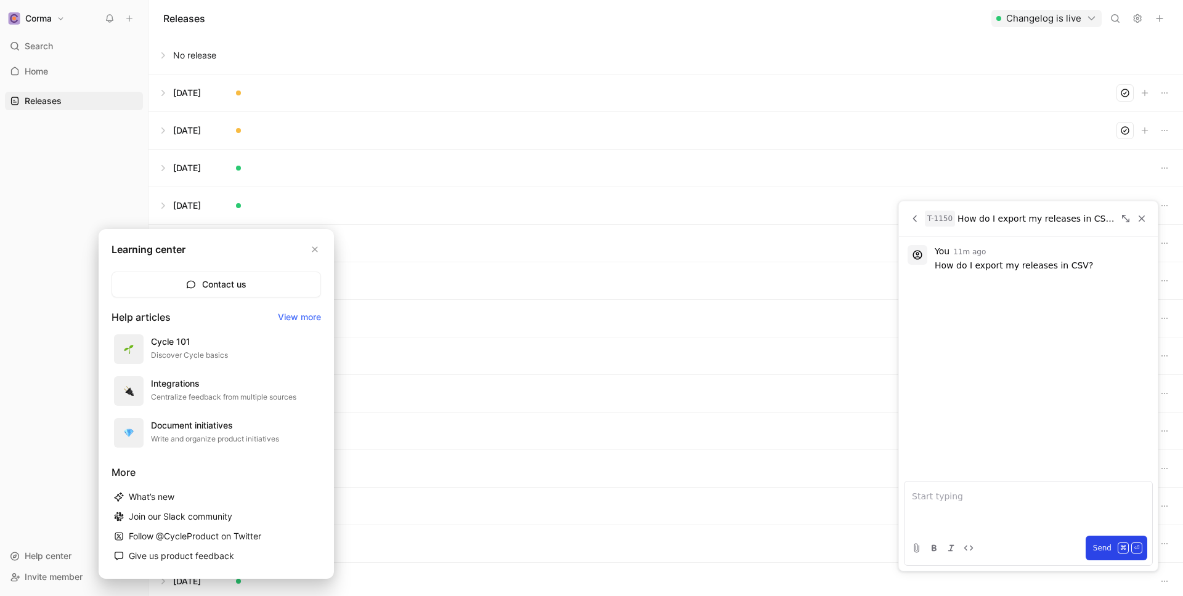
click at [999, 264] on p "How do I export my releases in CSV?" at bounding box center [1042, 265] width 214 height 12
click at [972, 387] on div "You 11m ago How do I export my releases in CSV?" at bounding box center [1028, 358] width 259 height 245
click at [922, 214] on button "Back" at bounding box center [914, 218] width 15 height 15
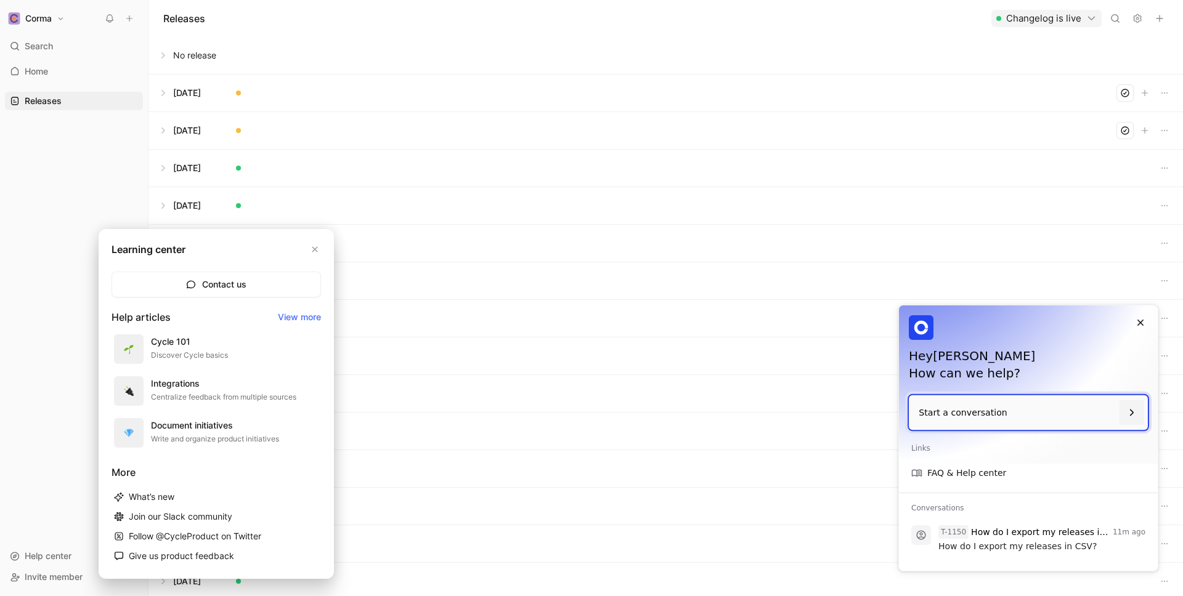
click at [1037, 398] on p "Start a conversation" at bounding box center [1016, 413] width 195 height 35
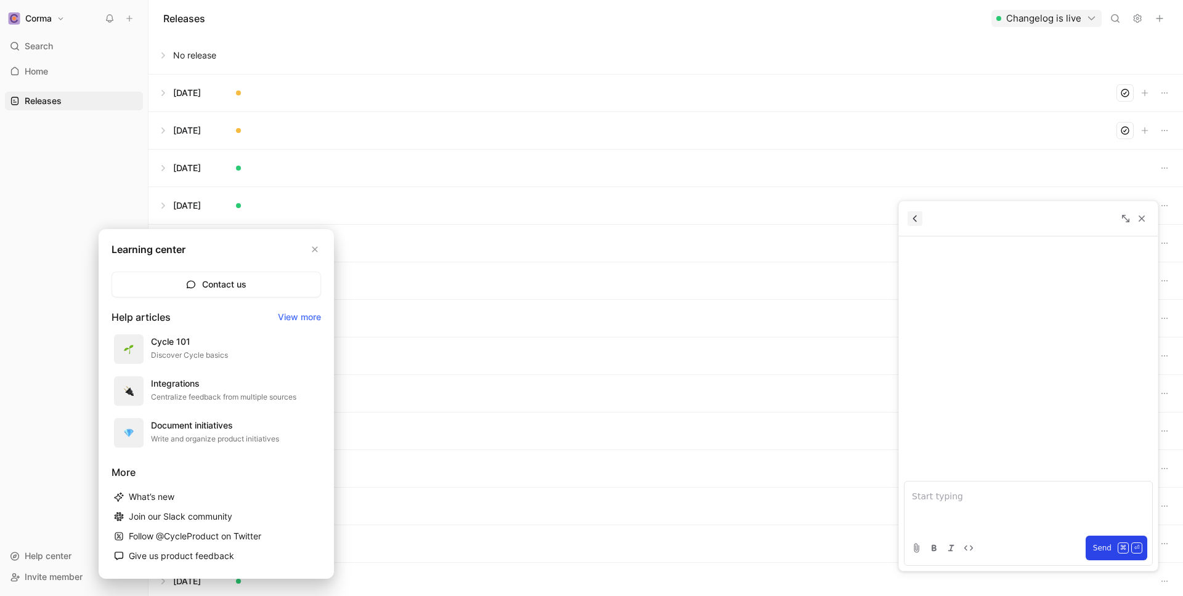
click at [915, 219] on icon "Back" at bounding box center [914, 218] width 11 height 11
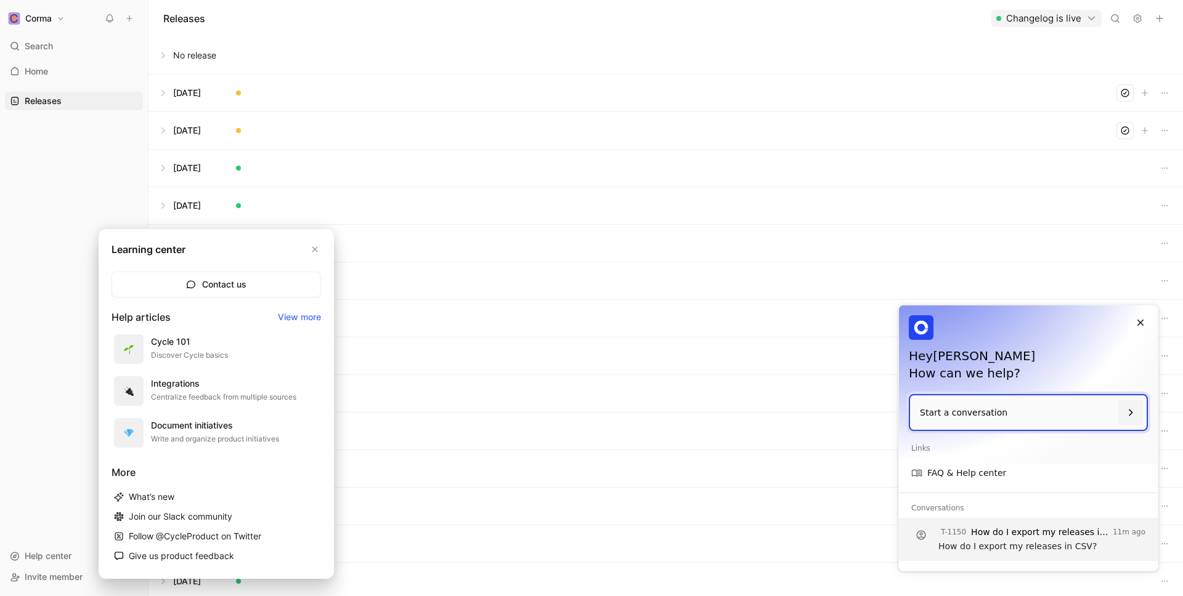
click at [976, 540] on p "How do I export my releases in CSV?" at bounding box center [1041, 546] width 207 height 15
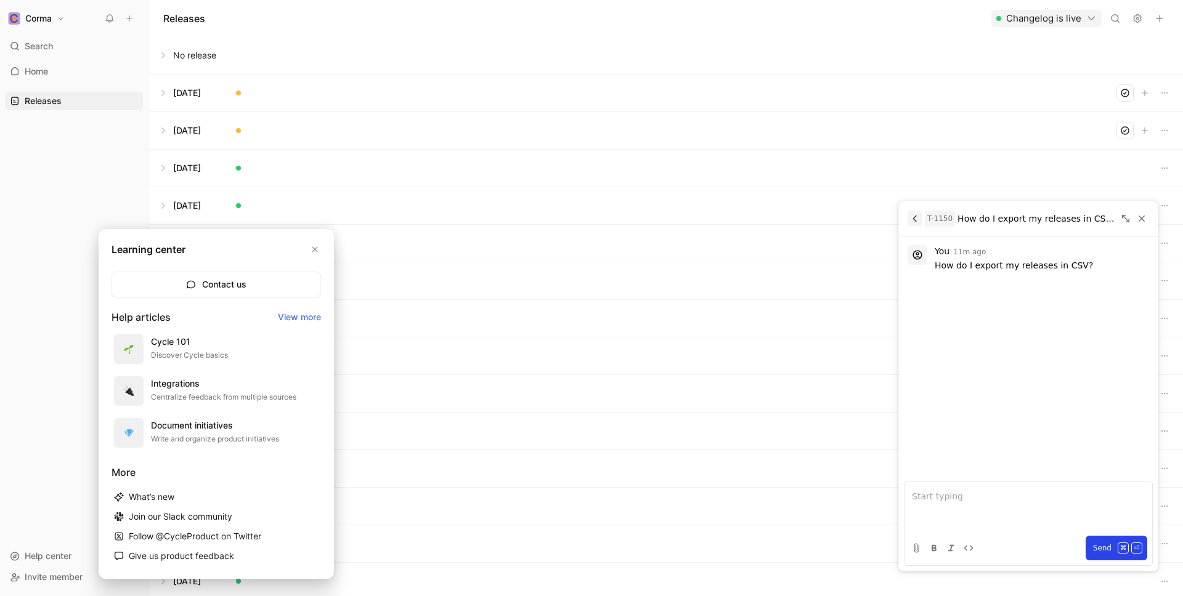
click at [914, 218] on icon "Back" at bounding box center [914, 218] width 11 height 11
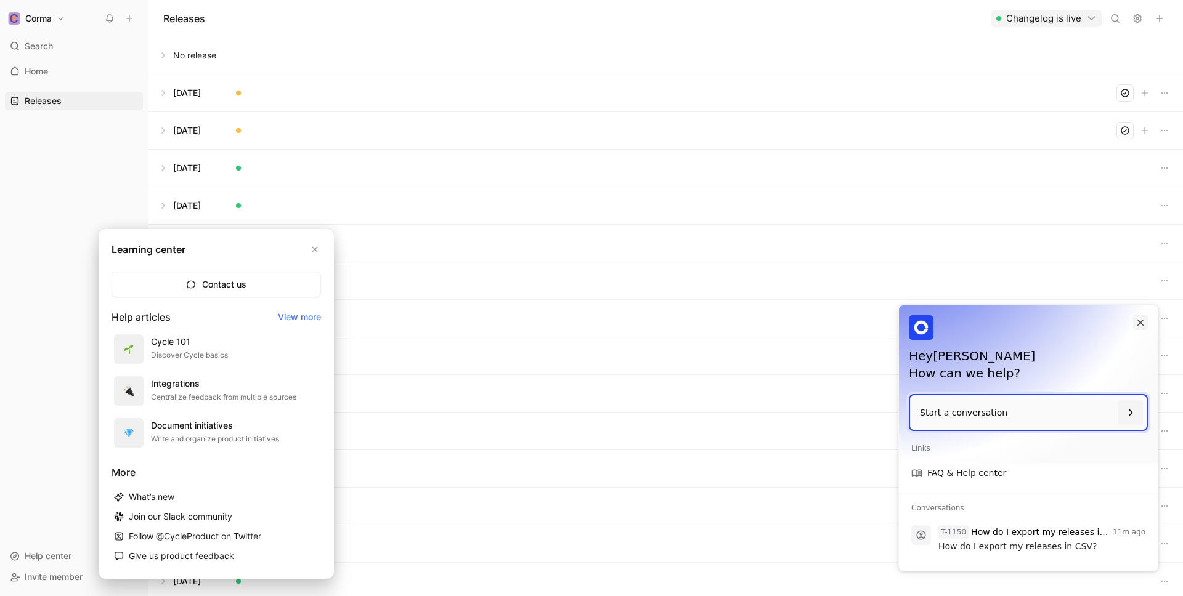
click at [1140, 322] on icon "Close" at bounding box center [1140, 322] width 11 height 11
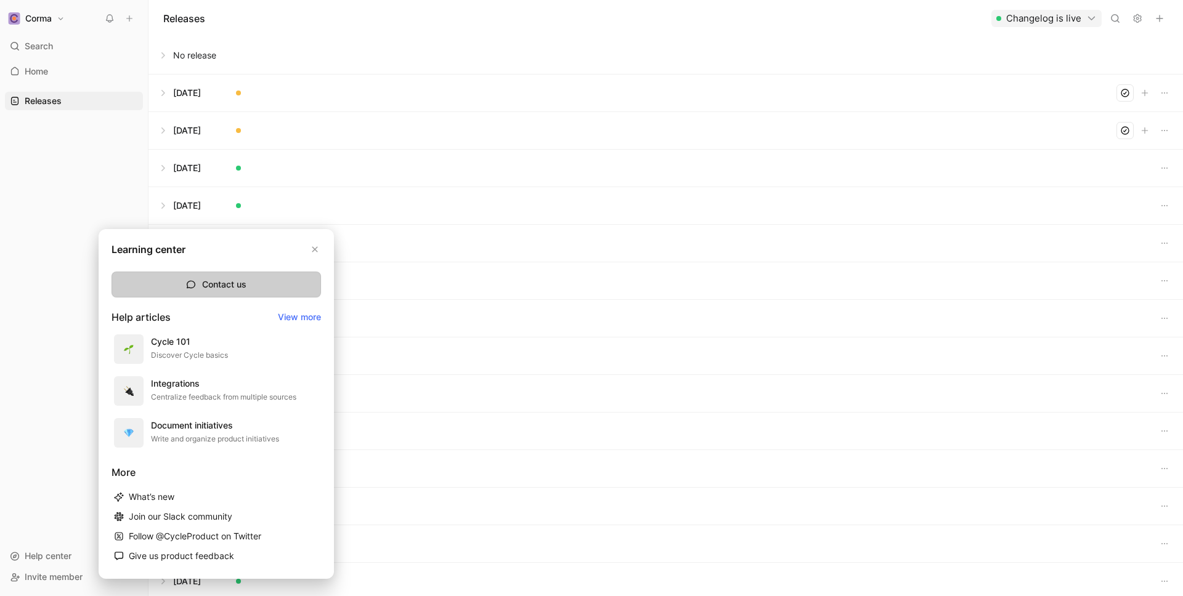
click at [219, 293] on button "Contact us" at bounding box center [216, 285] width 209 height 26
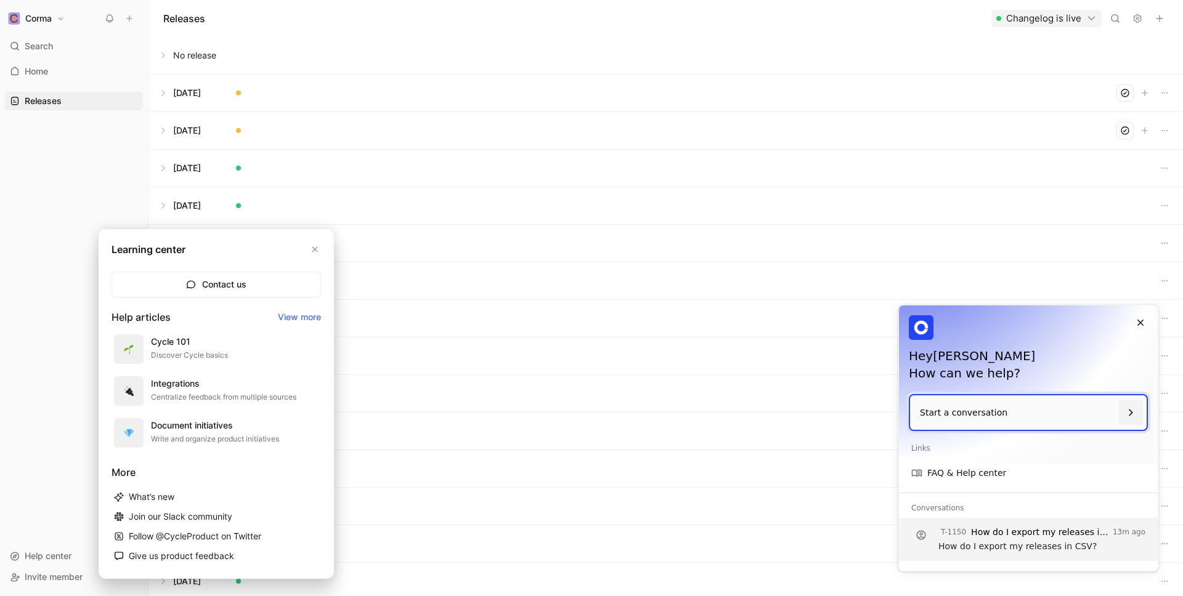
click at [1006, 540] on p "How do I export my releases in CSV?" at bounding box center [1041, 546] width 207 height 15
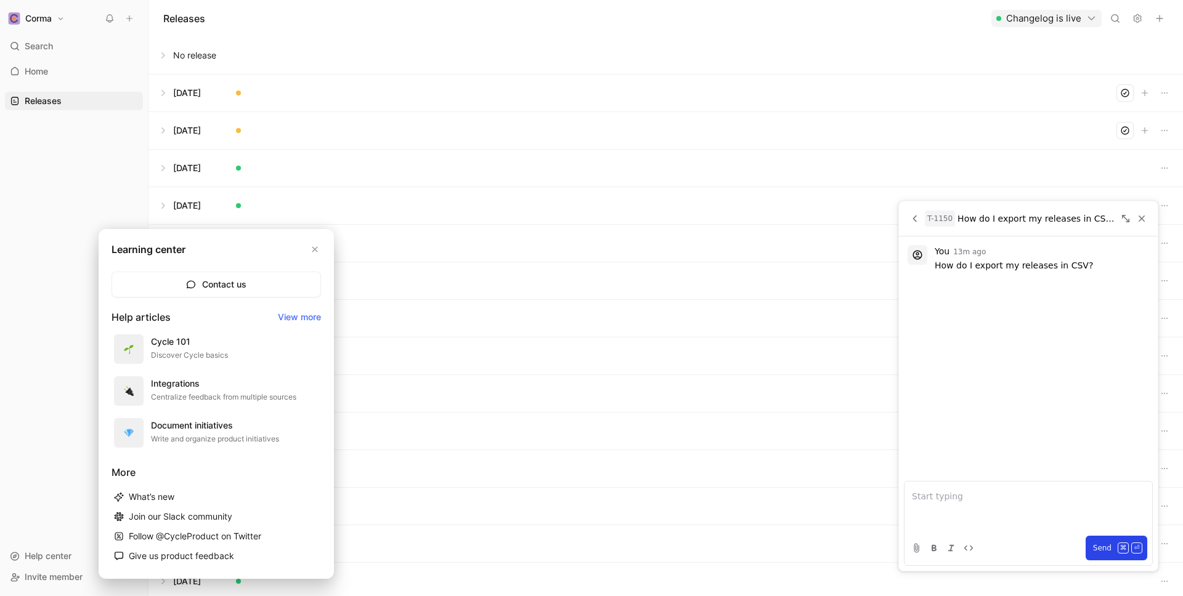
click at [941, 293] on div "You 13m ago How do I export my releases in CSV?" at bounding box center [1028, 358] width 259 height 245
click at [919, 256] on icon at bounding box center [917, 254] width 11 height 11
click at [955, 256] on span "13m ago" at bounding box center [969, 252] width 33 height 9
click at [953, 269] on p "How do I export my releases in CSV?" at bounding box center [1042, 265] width 214 height 12
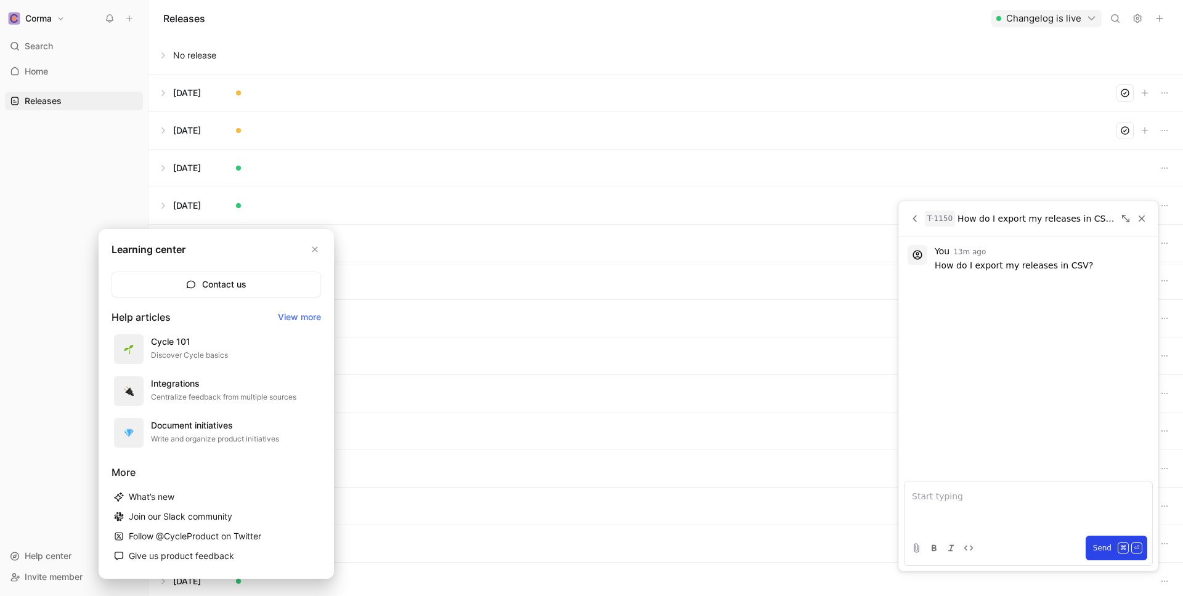
click at [953, 269] on p "How do I export my releases in CSV?" at bounding box center [1042, 265] width 214 height 12
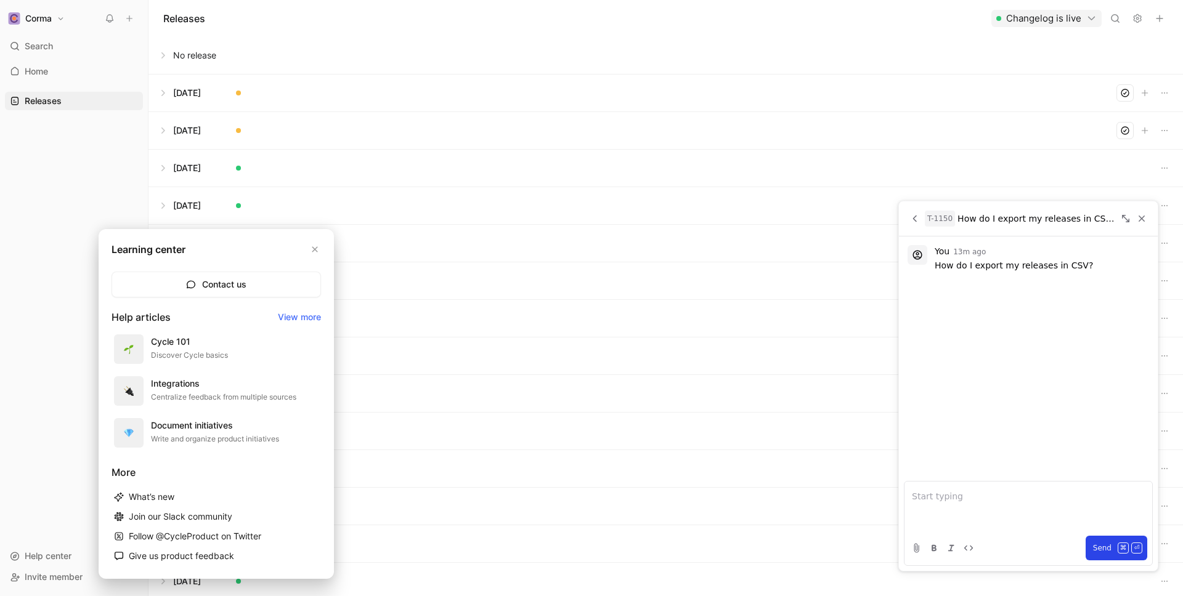
click at [953, 269] on p "How do I export my releases in CSV?" at bounding box center [1042, 265] width 214 height 12
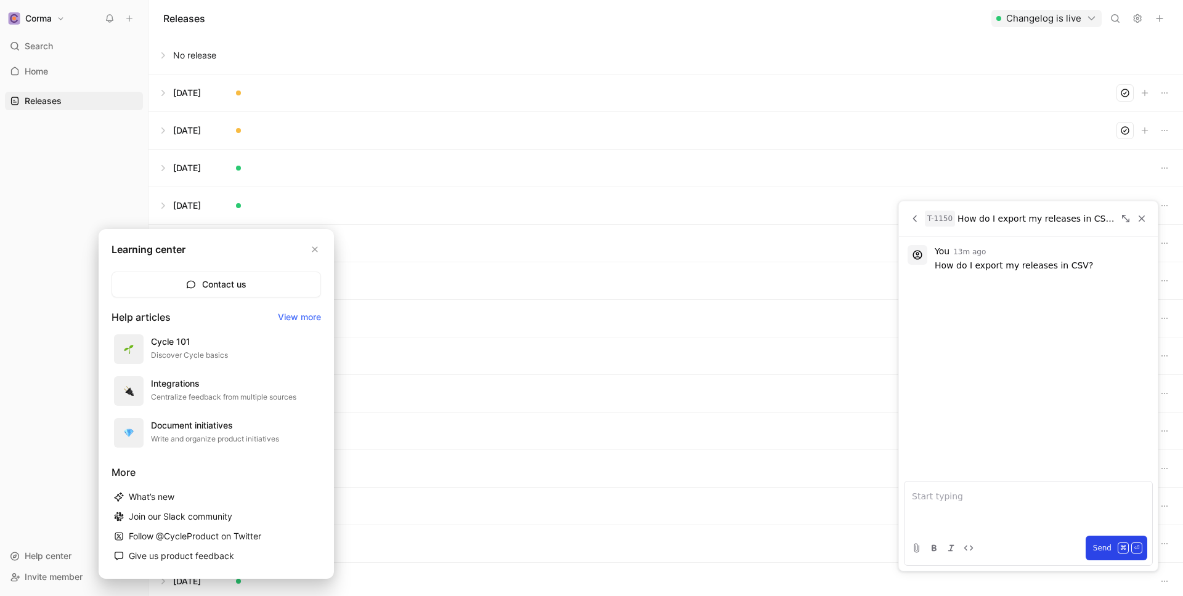
click at [953, 269] on p "How do I export my releases in CSV?" at bounding box center [1042, 265] width 214 height 12
click at [938, 265] on p "How do I export my releases in CSV?" at bounding box center [1042, 265] width 214 height 12
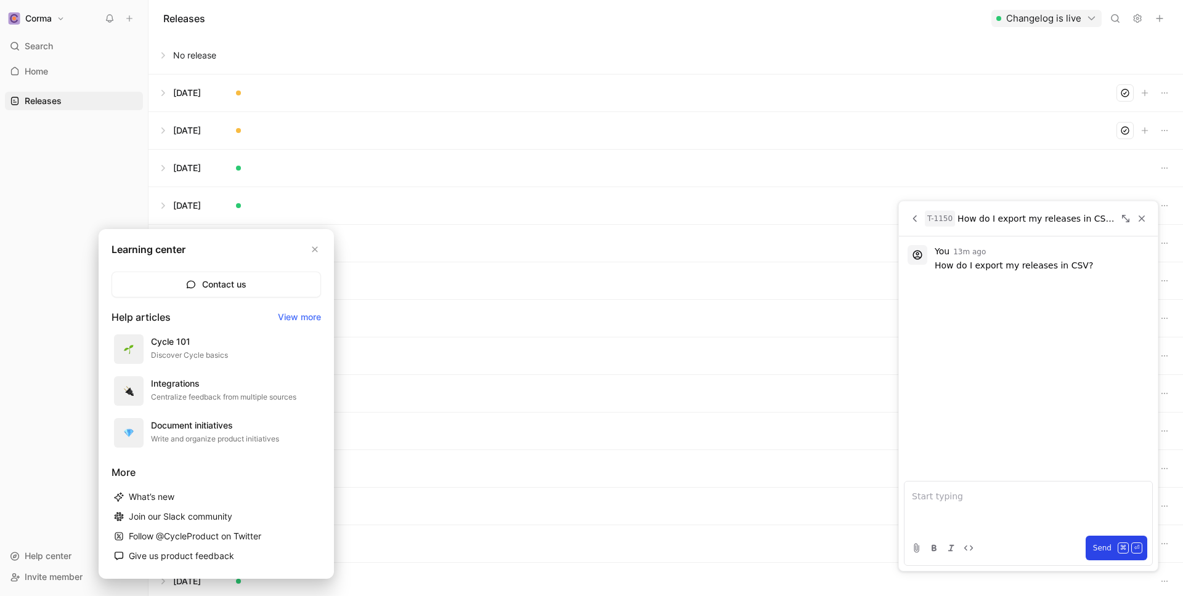
click at [938, 265] on p "How do I export my releases in CSV?" at bounding box center [1042, 265] width 214 height 12
click at [935, 266] on p "How do I export my releases in CSV?" at bounding box center [1042, 265] width 214 height 12
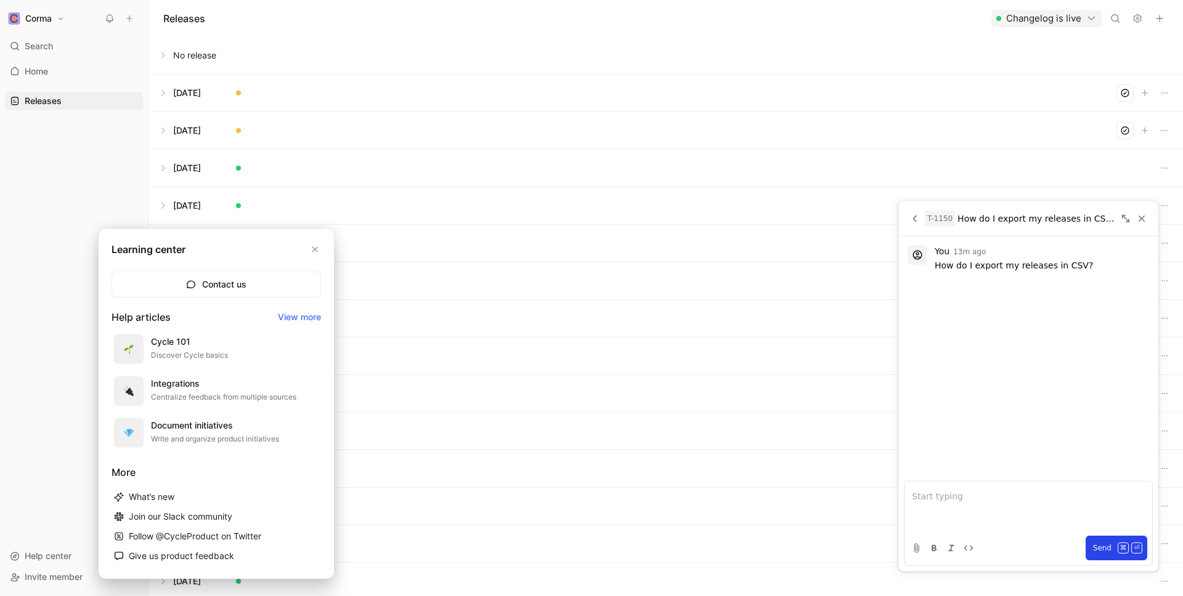
click at [935, 266] on p "How do I export my releases in CSV?" at bounding box center [1042, 265] width 214 height 12
click at [1077, 266] on p "How do I export my releases in CSV?" at bounding box center [1042, 265] width 214 height 12
click at [1084, 264] on p "How do I export my releases in CSV?" at bounding box center [1042, 265] width 214 height 12
click at [1083, 264] on p "How do I export my releases in CSV?" at bounding box center [1042, 265] width 214 height 12
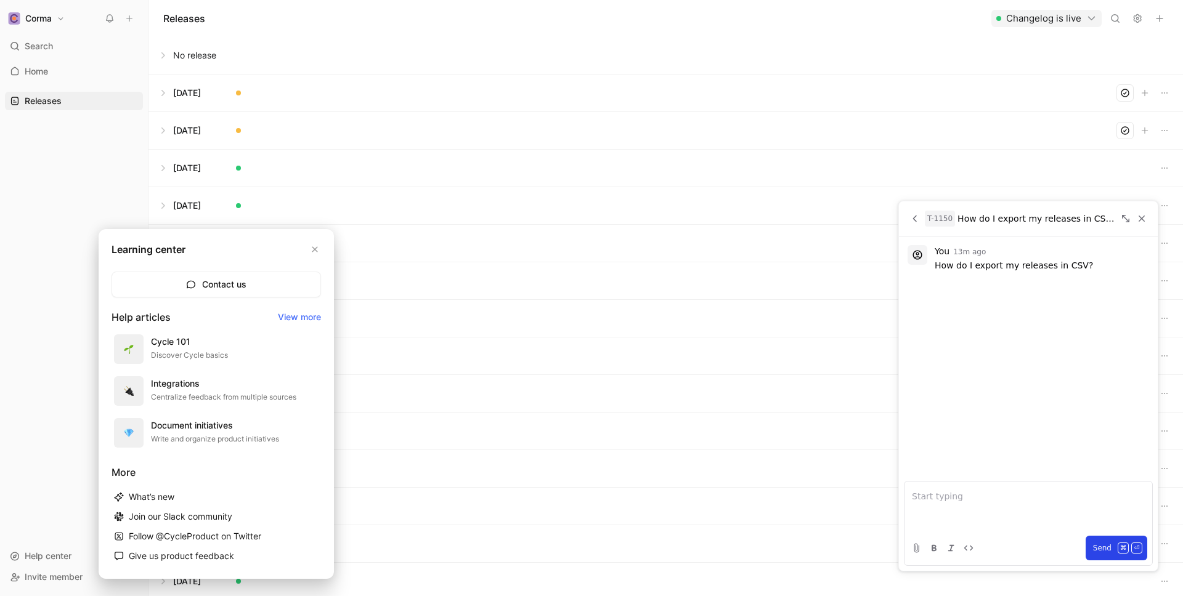
click at [1083, 264] on p "How do I export my releases in CSV?" at bounding box center [1042, 265] width 214 height 12
click at [1092, 264] on p "How do I export my releases in CSV?" at bounding box center [1042, 265] width 214 height 12
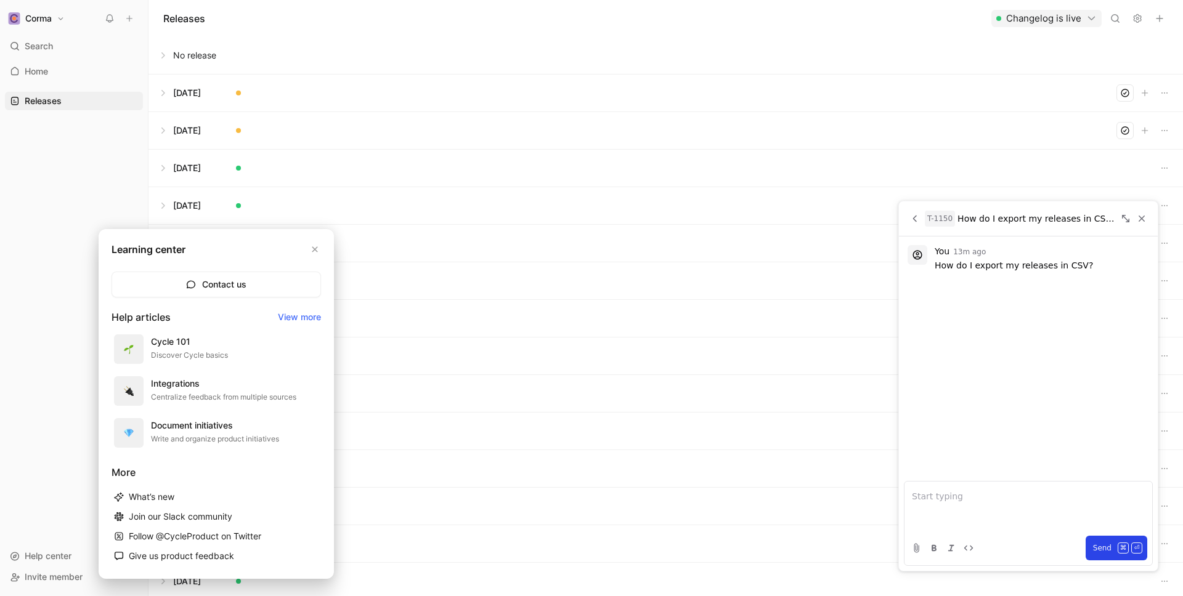
click at [1092, 264] on p "How do I export my releases in CSV?" at bounding box center [1042, 265] width 214 height 12
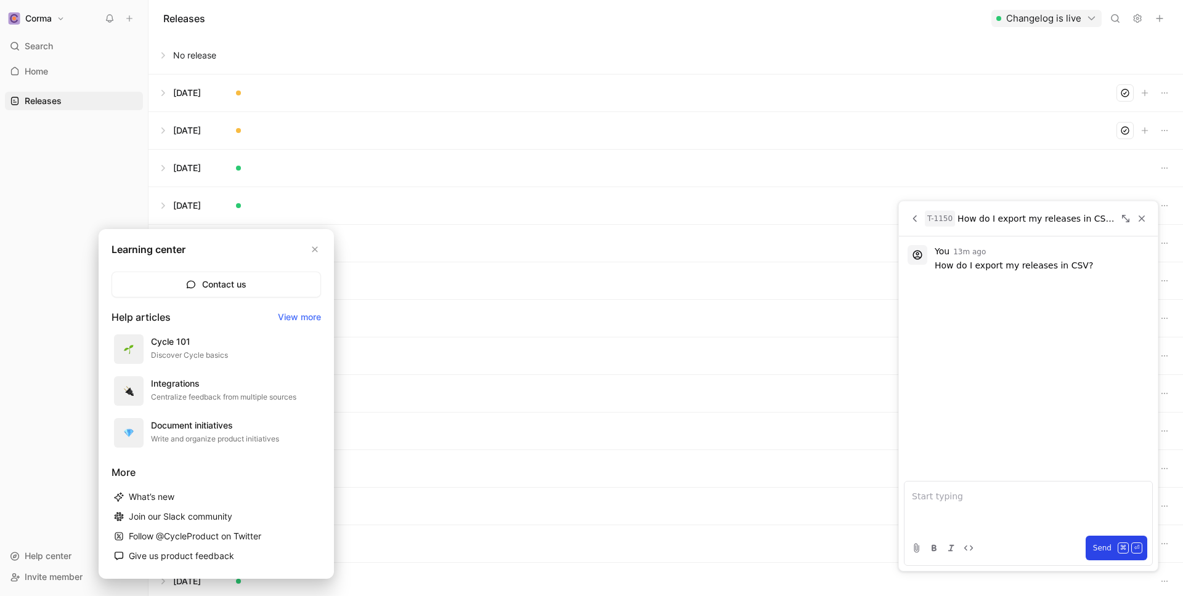
click at [1092, 264] on p "How do I export my releases in CSV?" at bounding box center [1042, 265] width 214 height 12
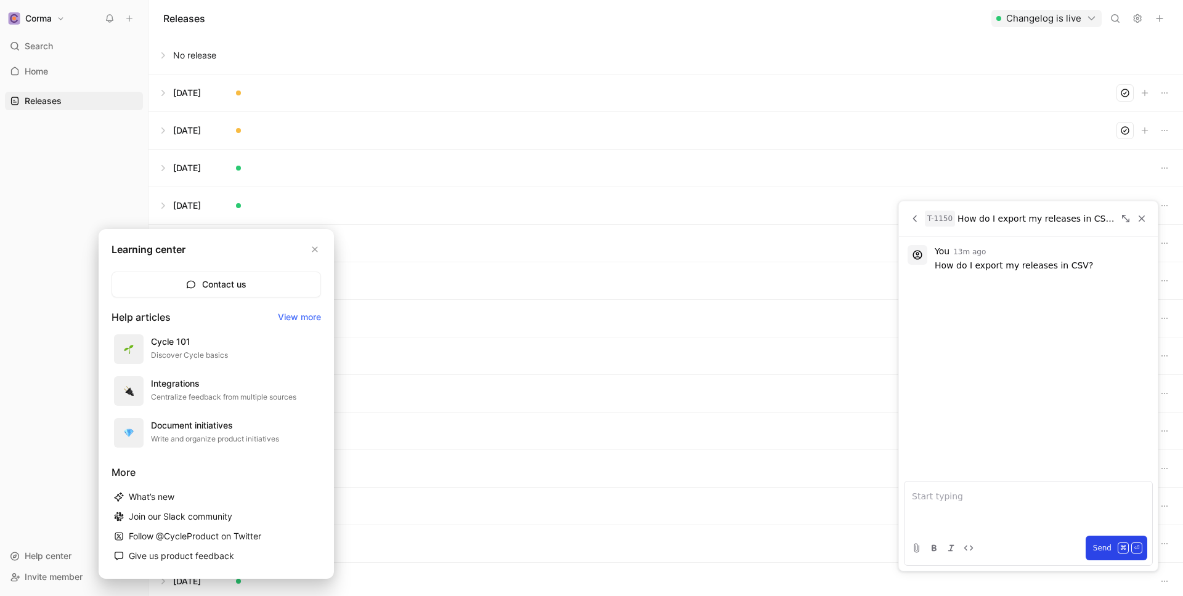
click at [1092, 264] on p "How do I export my releases in CSV?" at bounding box center [1042, 265] width 214 height 12
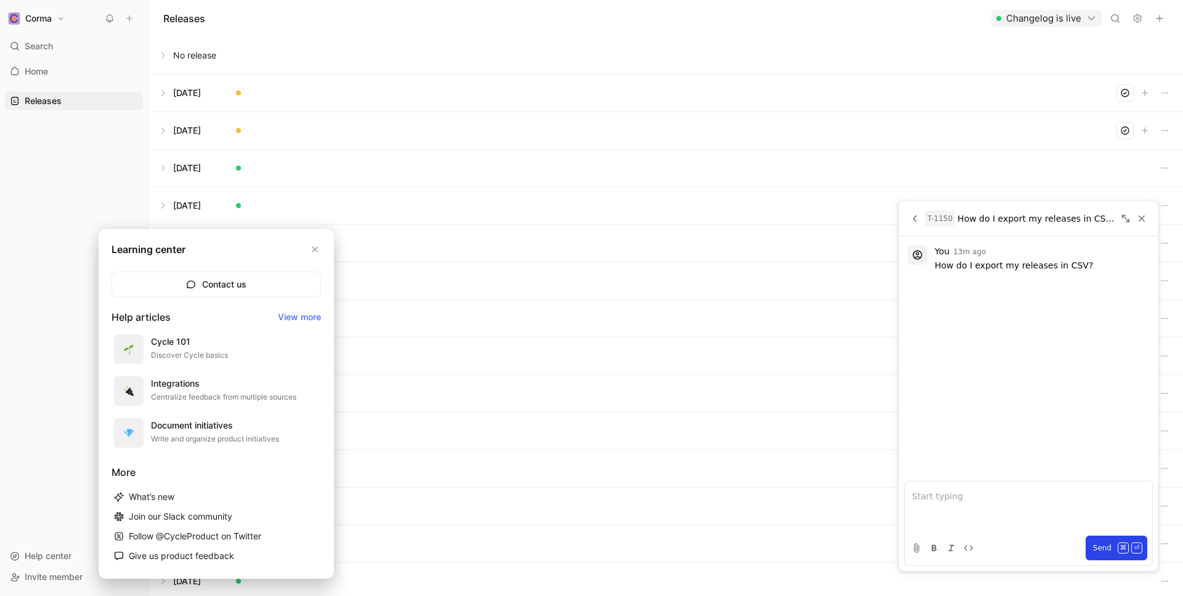
click at [1092, 264] on p "How do I export my releases in CSV?" at bounding box center [1042, 265] width 214 height 12
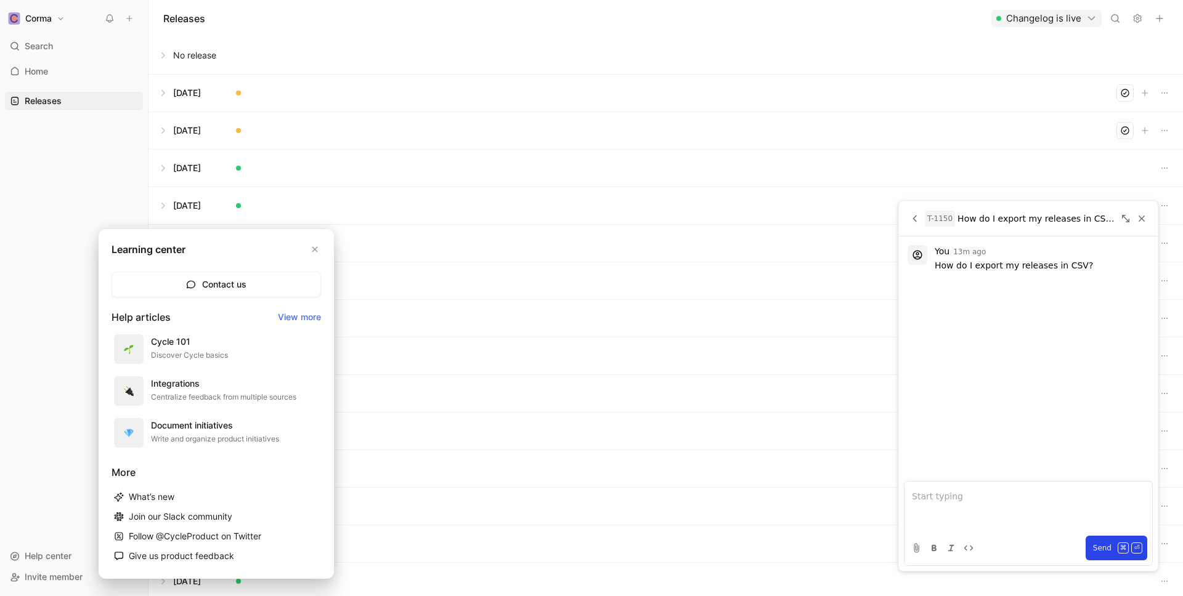
click at [1092, 264] on p "How do I export my releases in CSV?" at bounding box center [1042, 265] width 214 height 12
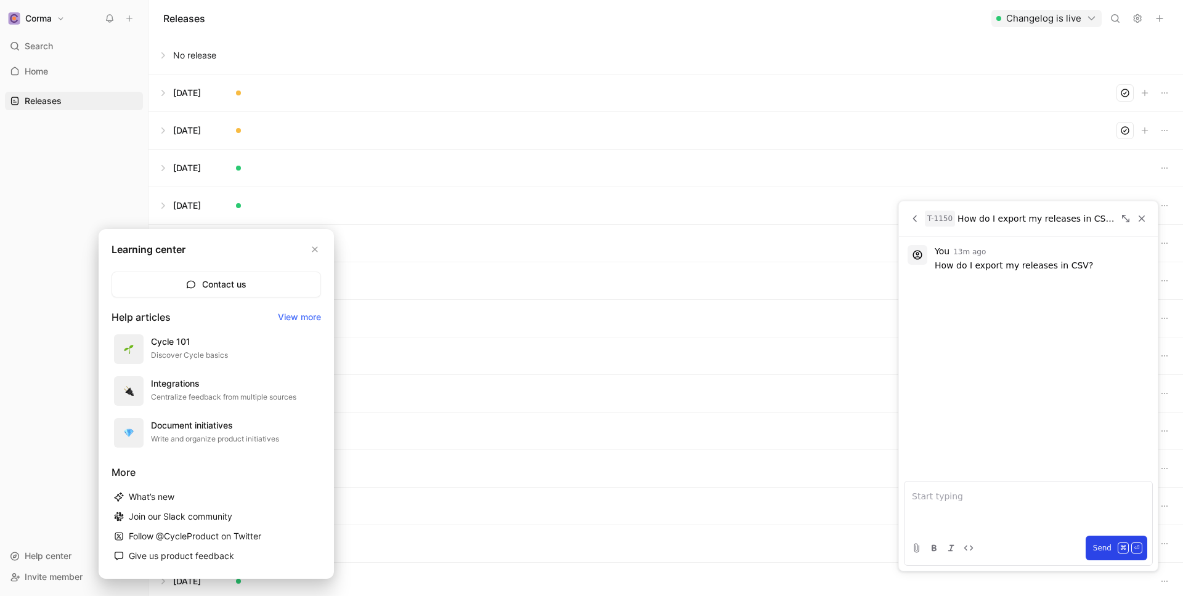
click at [1092, 264] on p "How do I export my releases in CSV?" at bounding box center [1042, 265] width 214 height 12
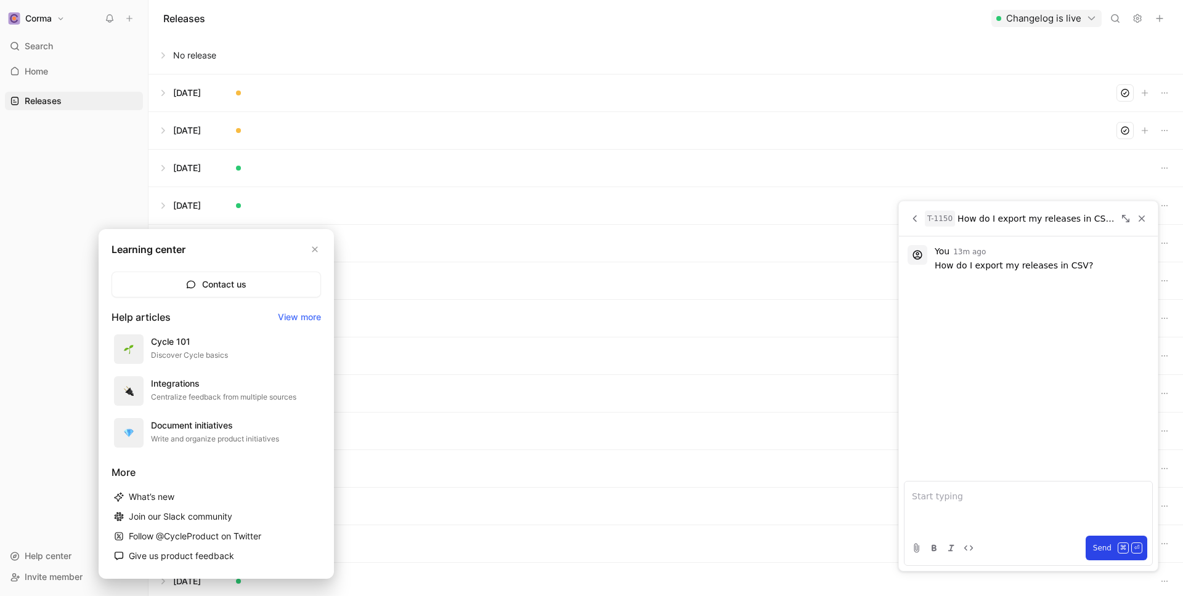
click at [1092, 264] on p "How do I export my releases in CSV?" at bounding box center [1042, 265] width 214 height 12
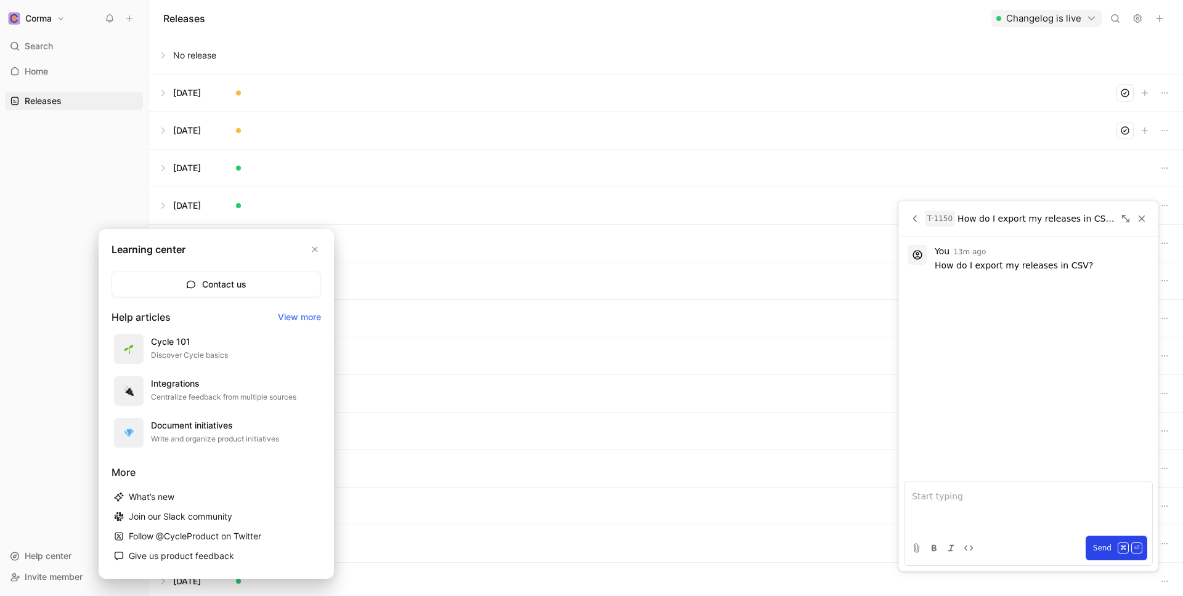
click at [1092, 264] on p "How do I export my releases in CSV?" at bounding box center [1042, 265] width 214 height 12
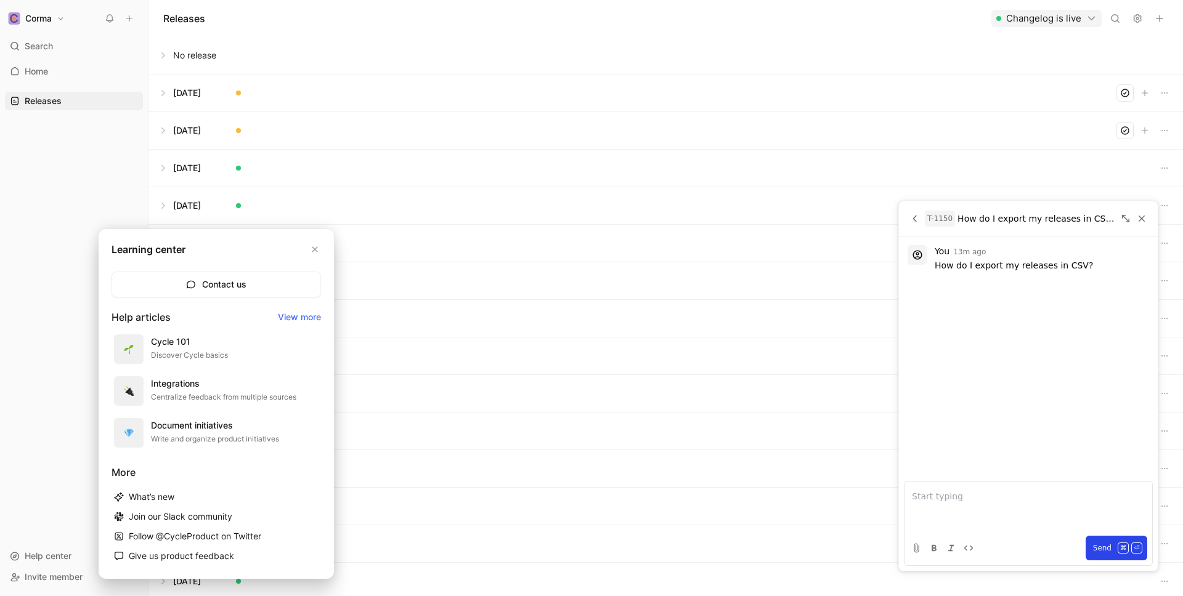
click at [1092, 264] on p "How do I export my releases in CSV?" at bounding box center [1042, 265] width 214 height 12
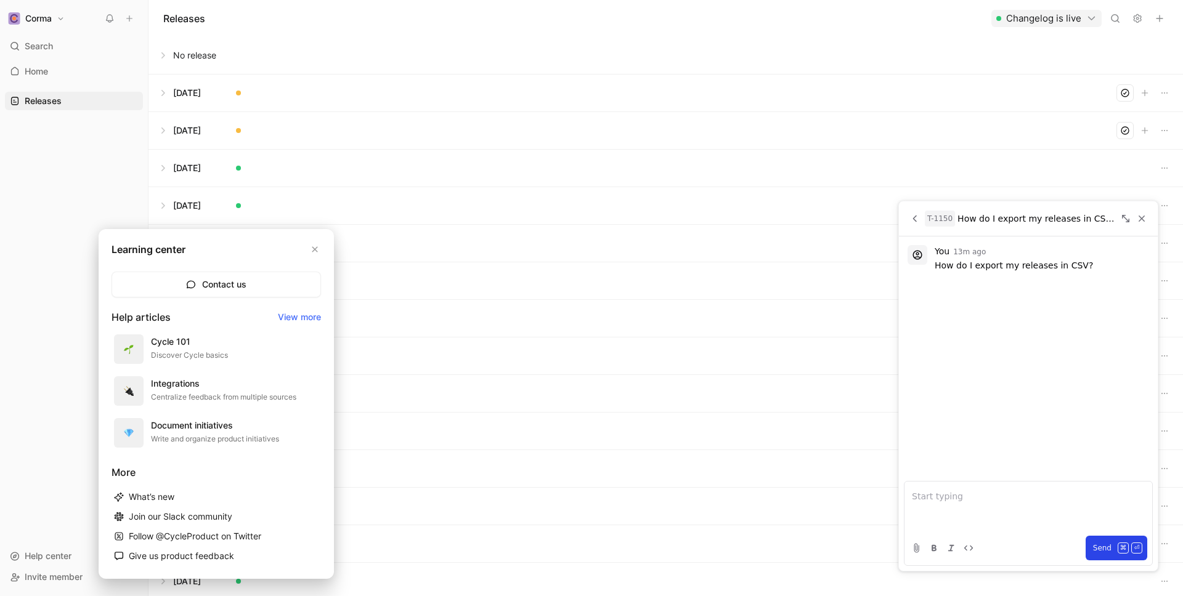
click at [1092, 264] on p "How do I export my releases in CSV?" at bounding box center [1042, 265] width 214 height 12
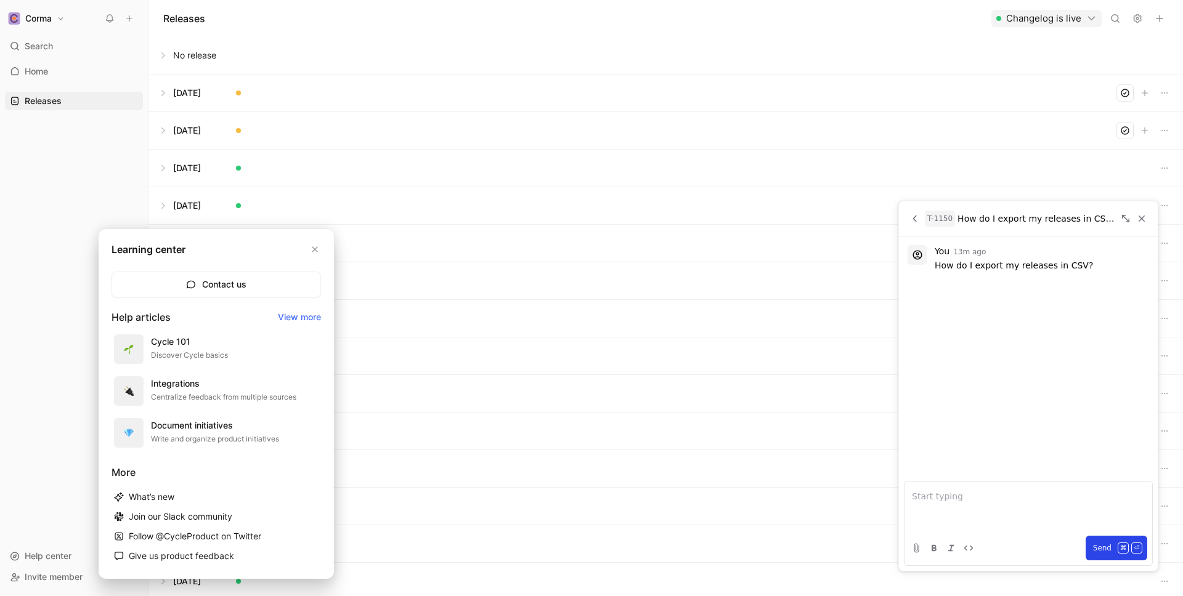
click at [1092, 264] on p "How do I export my releases in CSV?" at bounding box center [1042, 265] width 214 height 12
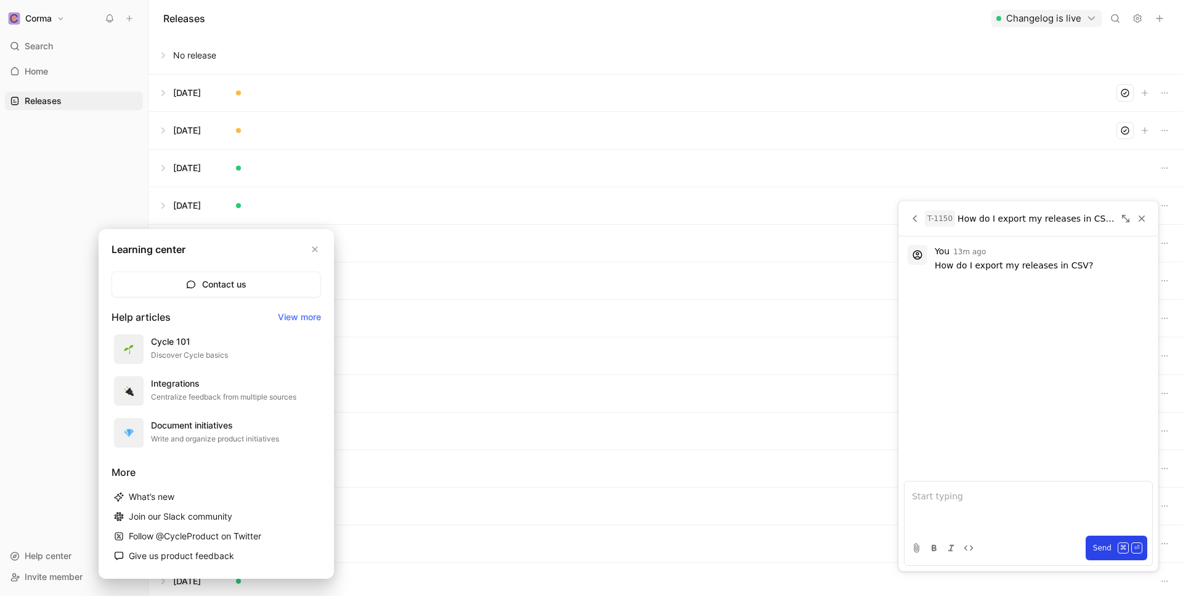
click at [1092, 264] on p "How do I export my releases in CSV?" at bounding box center [1042, 265] width 214 height 12
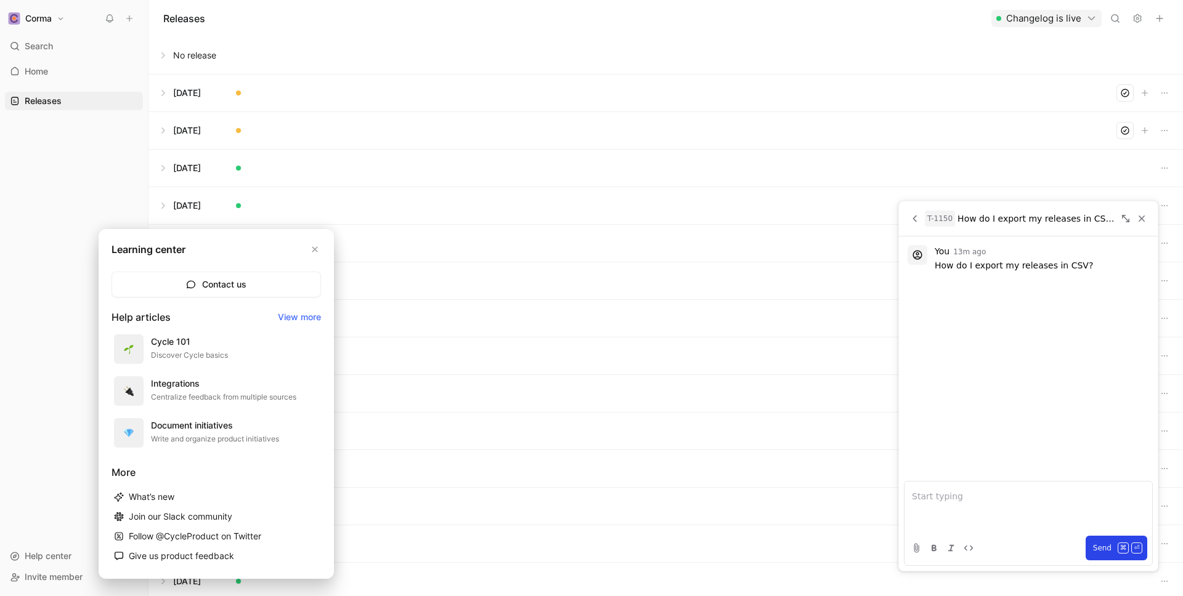
click at [1092, 264] on p "How do I export my releases in CSV?" at bounding box center [1042, 265] width 214 height 12
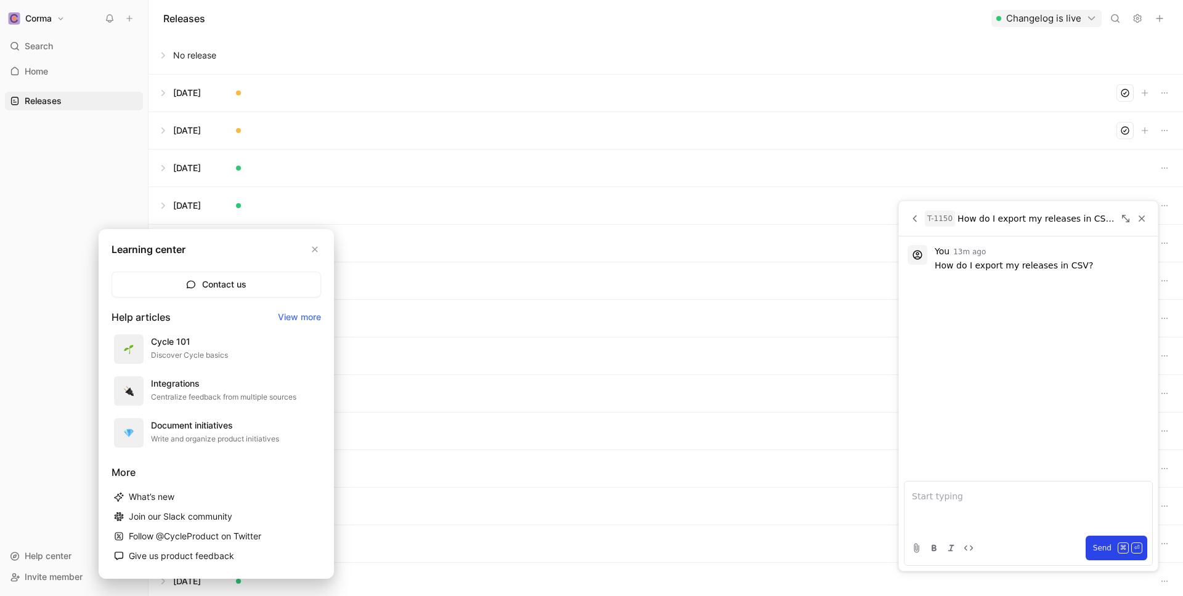
click at [1092, 264] on p "How do I export my releases in CSV?" at bounding box center [1042, 265] width 214 height 12
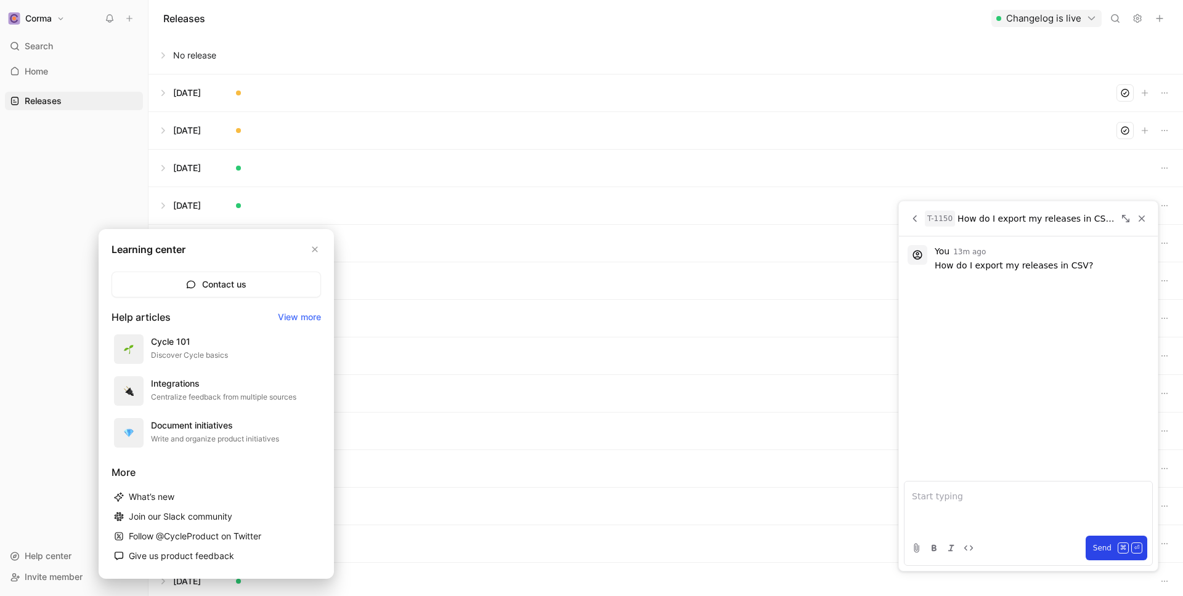
click at [1092, 264] on p "How do I export my releases in CSV?" at bounding box center [1042, 265] width 214 height 12
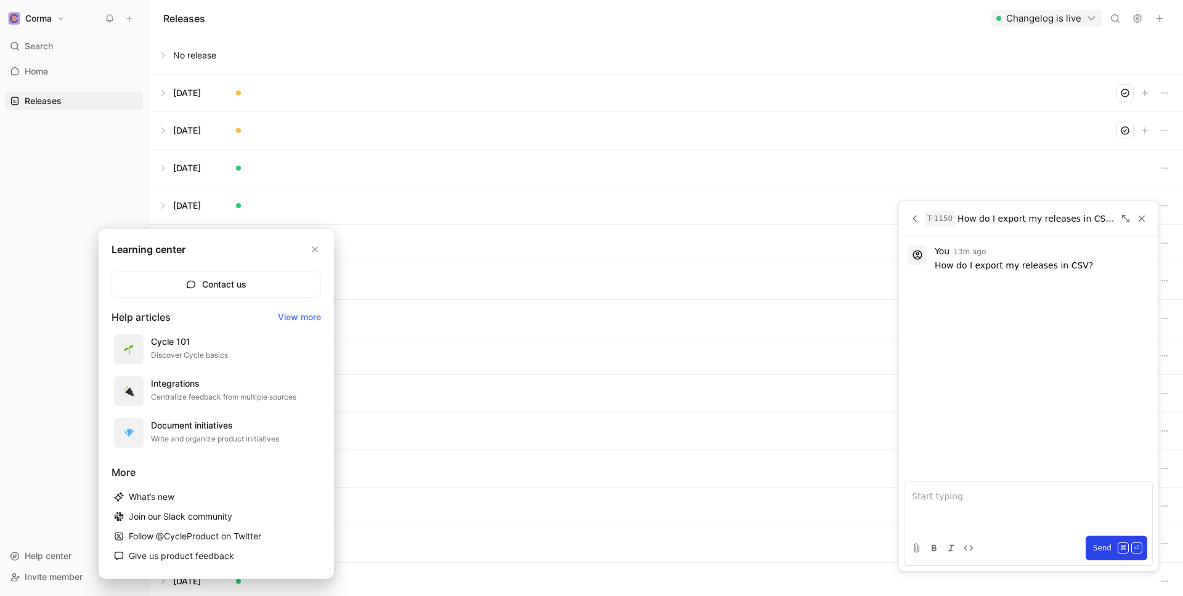
click at [1092, 264] on p "How do I export my releases in CSV?" at bounding box center [1042, 265] width 214 height 12
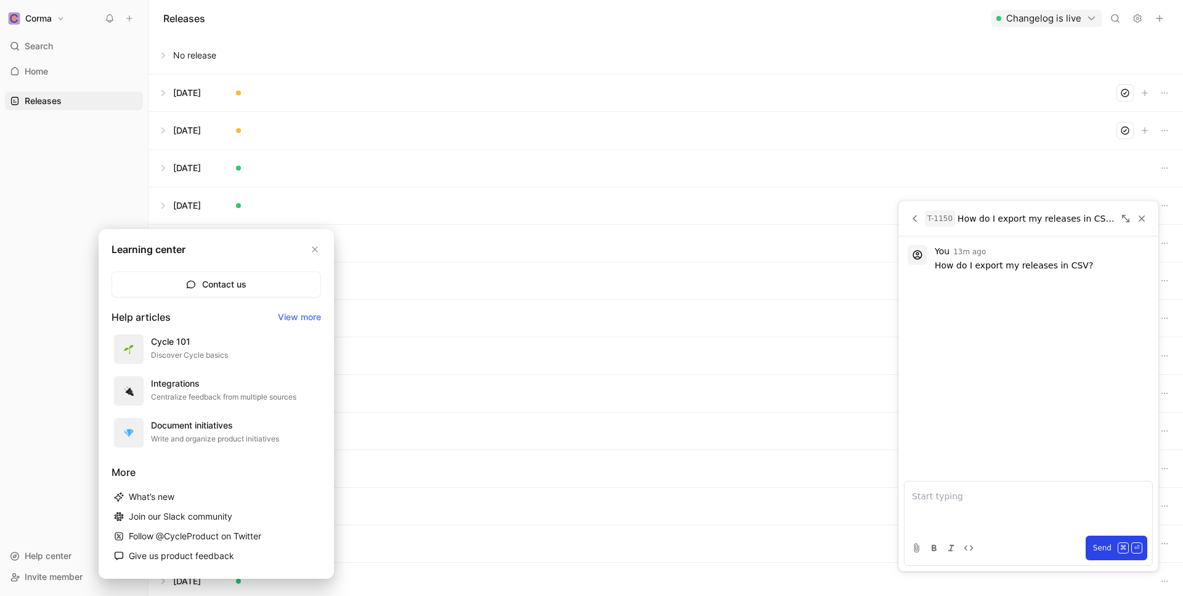
click at [1092, 264] on p "How do I export my releases in CSV?" at bounding box center [1042, 265] width 214 height 12
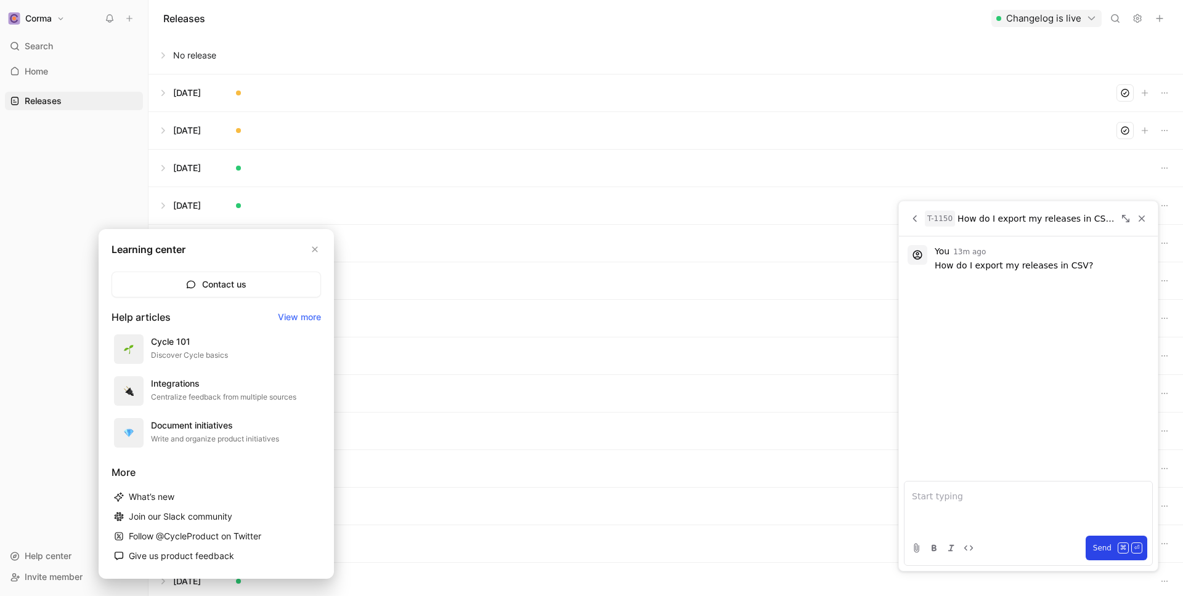
click at [1092, 264] on p "How do I export my releases in CSV?" at bounding box center [1042, 265] width 214 height 12
click at [914, 220] on icon "Back" at bounding box center [915, 219] width 4 height 7
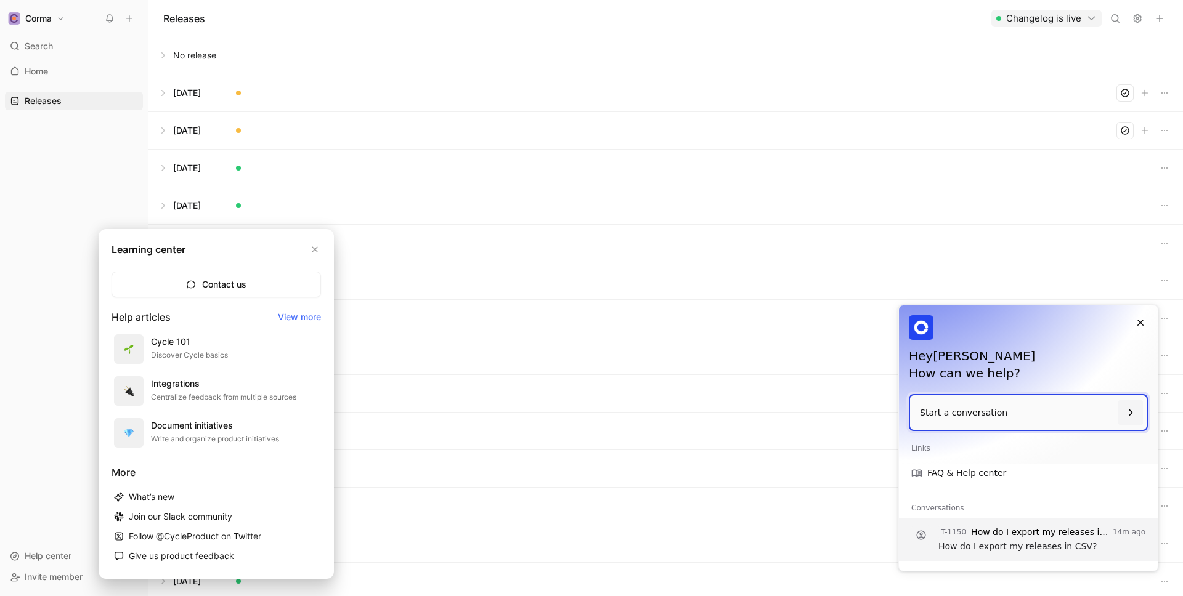
click at [1001, 539] on p "How do I export my releases in CSV?" at bounding box center [1041, 546] width 207 height 15
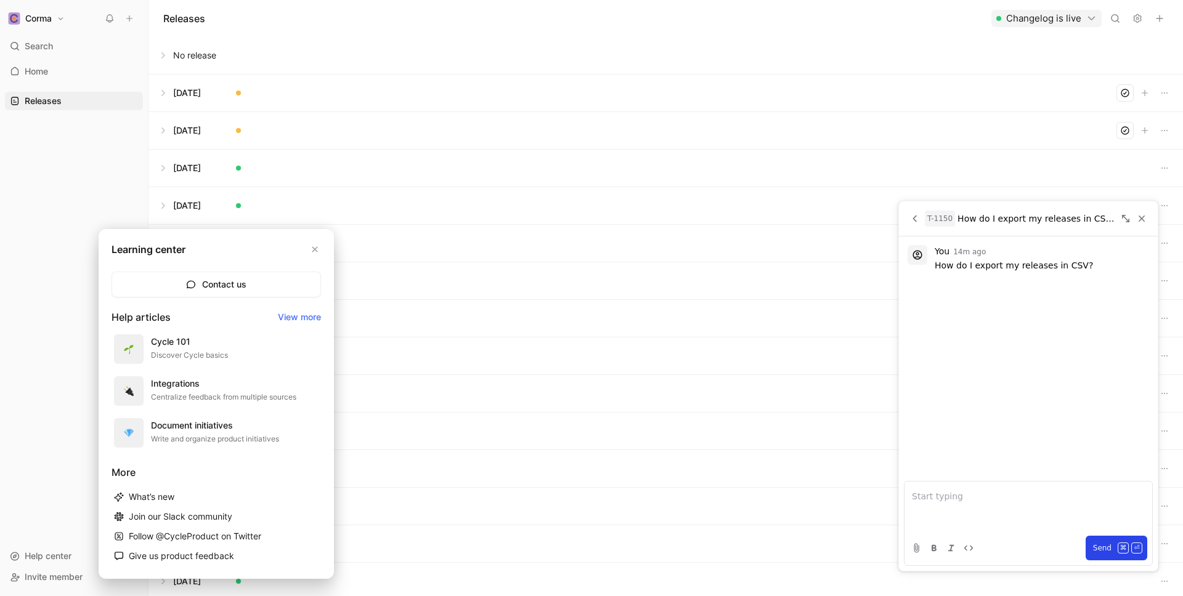
click at [958, 361] on div "You 14m ago How do I export my releases in CSV?" at bounding box center [1028, 358] width 259 height 245
click at [912, 219] on icon "Back" at bounding box center [914, 218] width 11 height 11
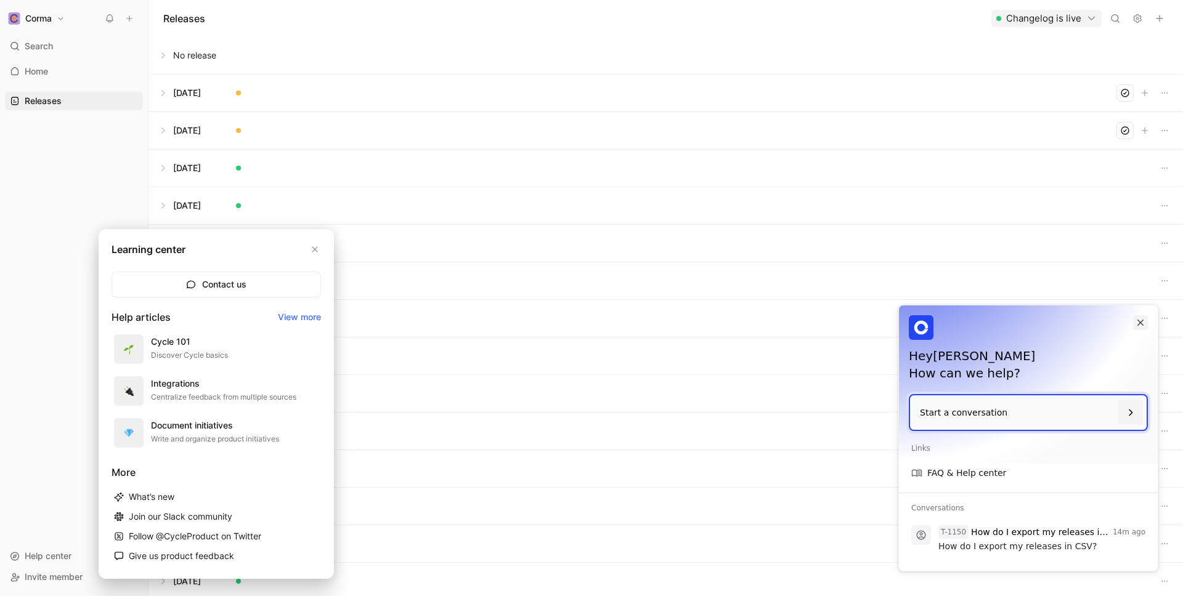
click at [1140, 323] on icon "Close" at bounding box center [1140, 323] width 6 height 6
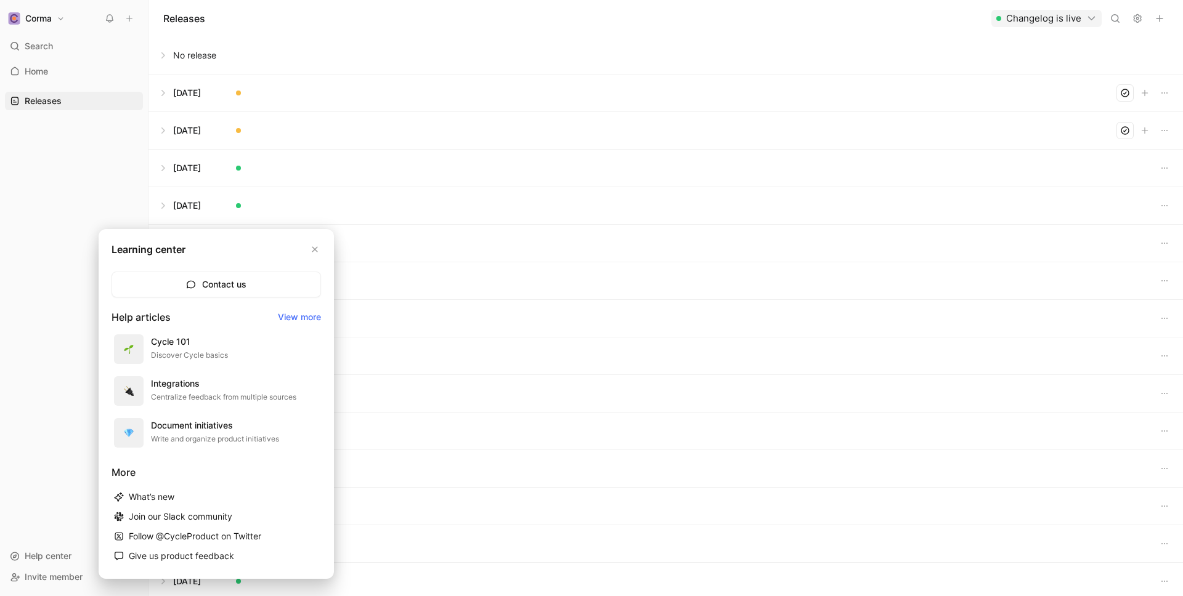
click at [412, 63] on div at bounding box center [591, 298] width 1183 height 596
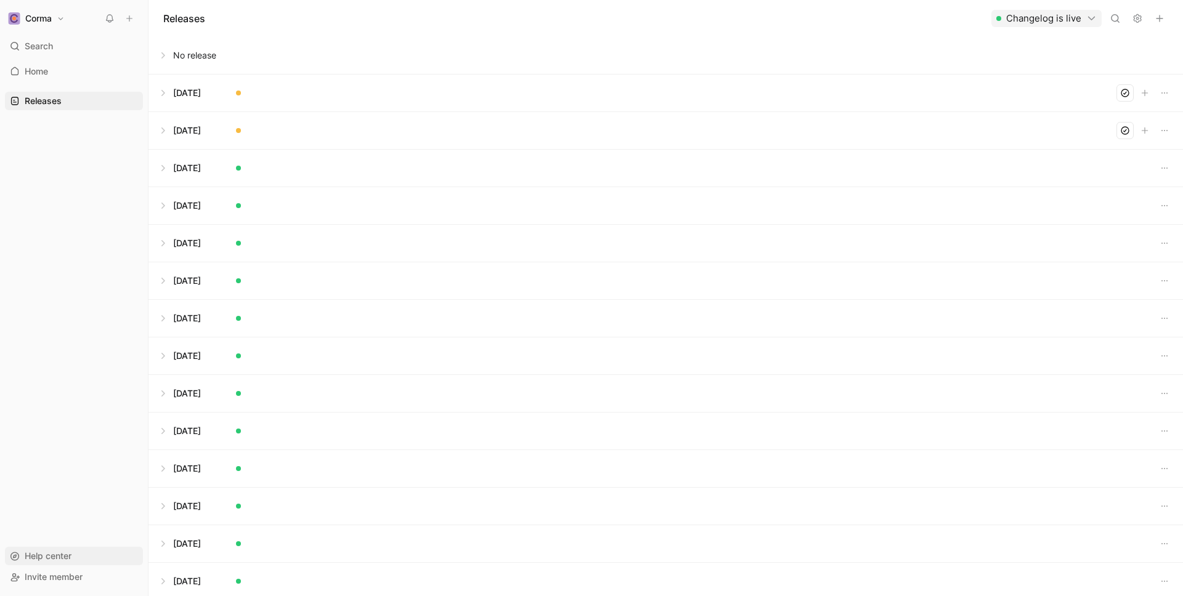
click at [56, 551] on span "Help center" at bounding box center [48, 556] width 47 height 10
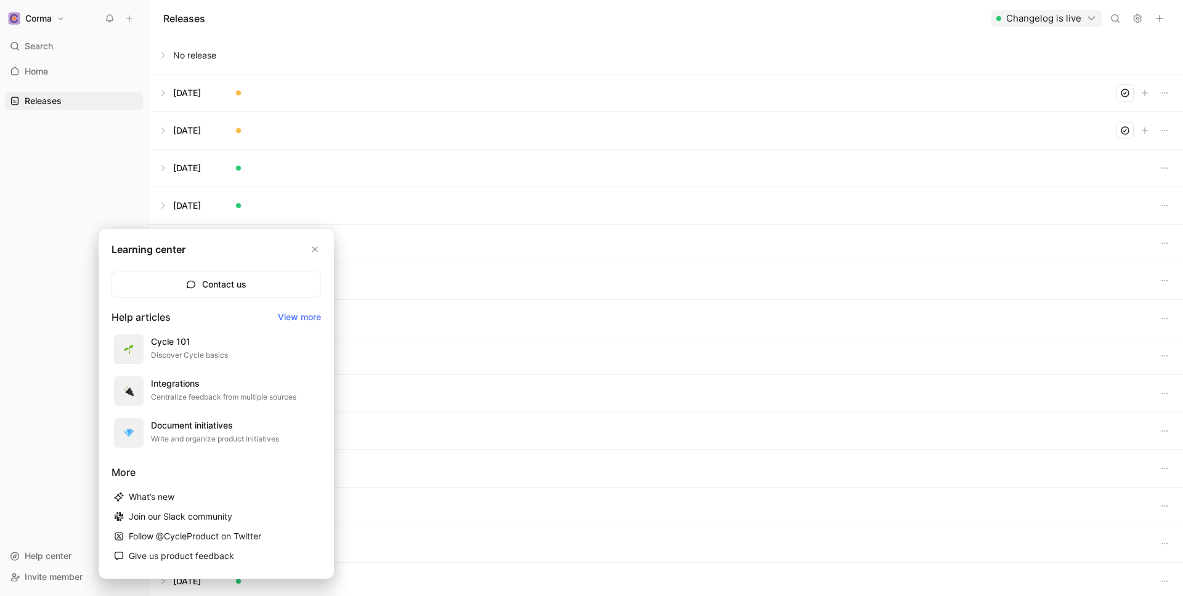
click at [32, 571] on div at bounding box center [591, 298] width 1183 height 596
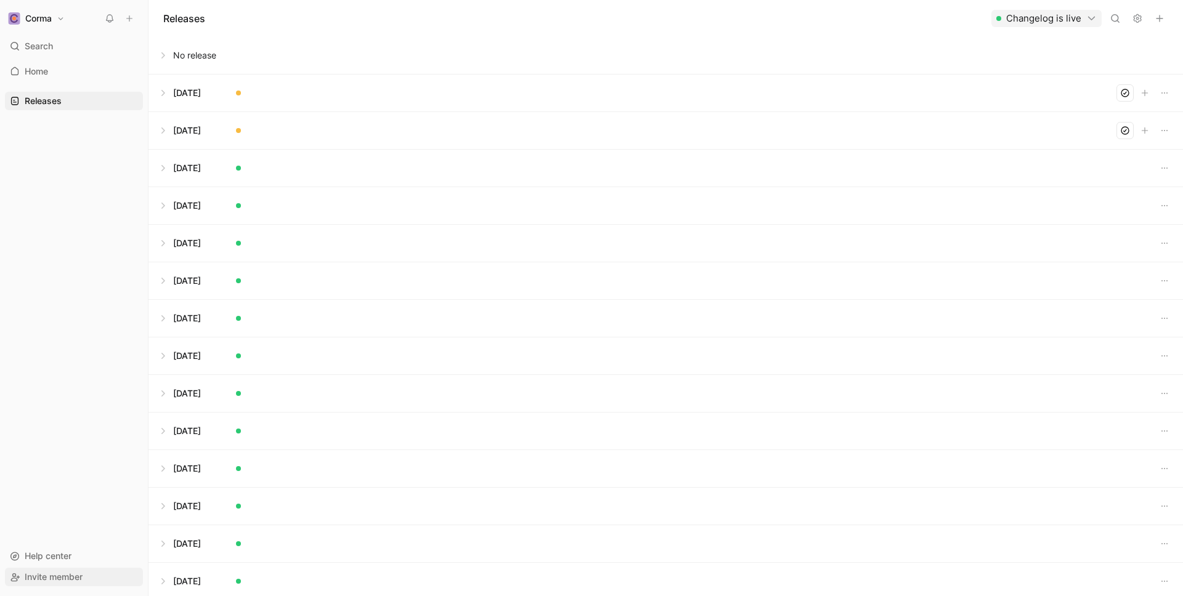
click at [32, 575] on span "Invite member" at bounding box center [54, 577] width 58 height 10
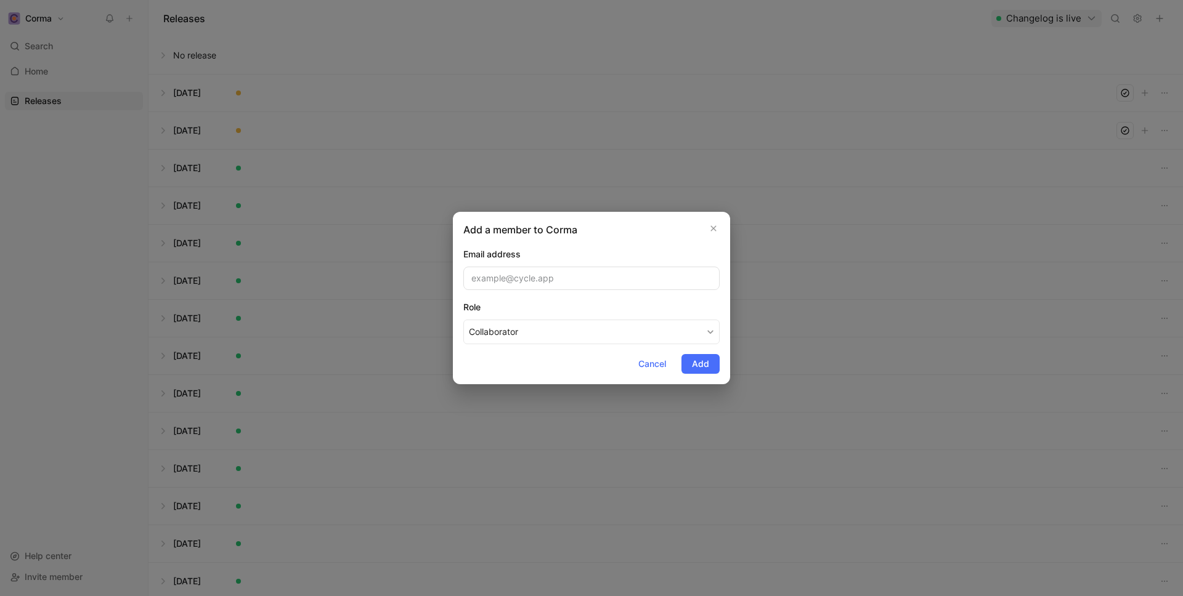
click at [519, 275] on input "email" at bounding box center [591, 278] width 256 height 23
click at [538, 263] on div "Email address" at bounding box center [591, 268] width 256 height 43
click at [629, 330] on button "Collaborator" at bounding box center [591, 332] width 256 height 25
click at [601, 269] on input "email" at bounding box center [591, 278] width 256 height 23
click at [528, 280] on input "email" at bounding box center [591, 278] width 256 height 23
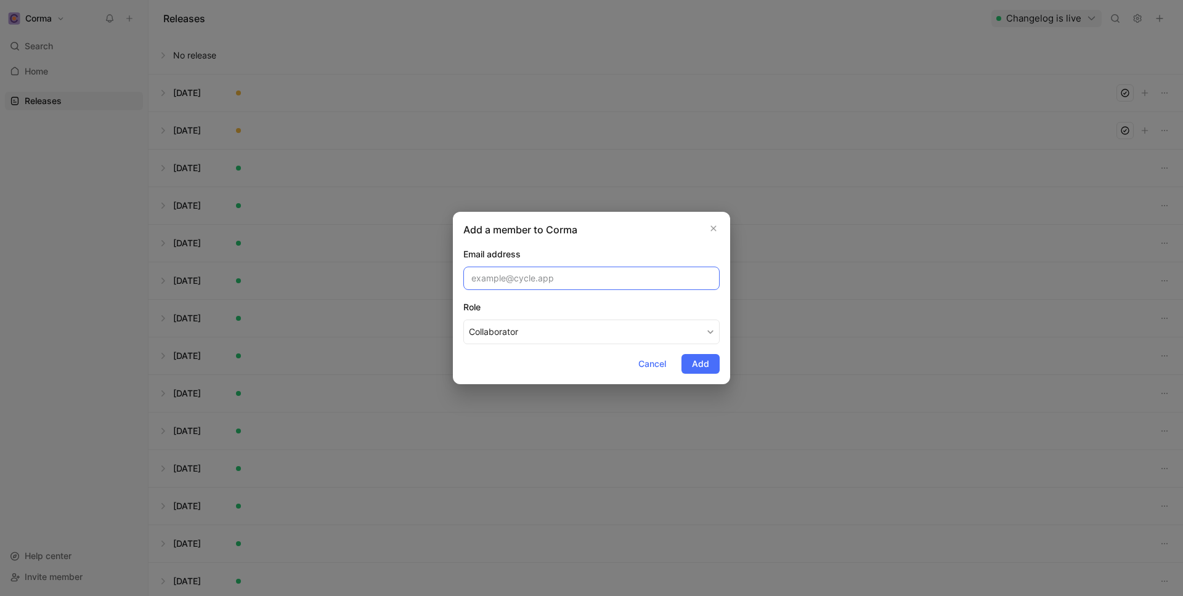
click at [528, 280] on input "email" at bounding box center [591, 278] width 256 height 23
paste input "[EMAIL_ADDRESS][DOMAIN_NAME]"
type input "[EMAIL_ADDRESS][DOMAIN_NAME]"
click at [702, 368] on span "Add" at bounding box center [700, 364] width 17 height 15
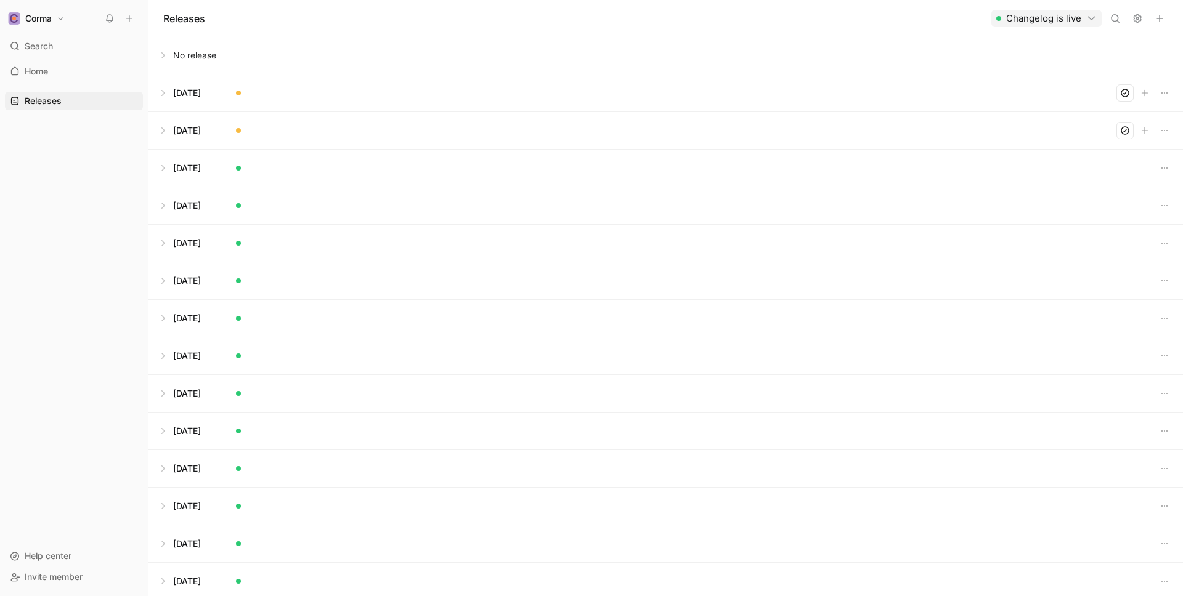
click at [168, 129] on button at bounding box center [665, 130] width 1033 height 37
click at [165, 88] on button at bounding box center [665, 93] width 1033 height 37
click at [1135, 18] on icon at bounding box center [1137, 19] width 10 height 10
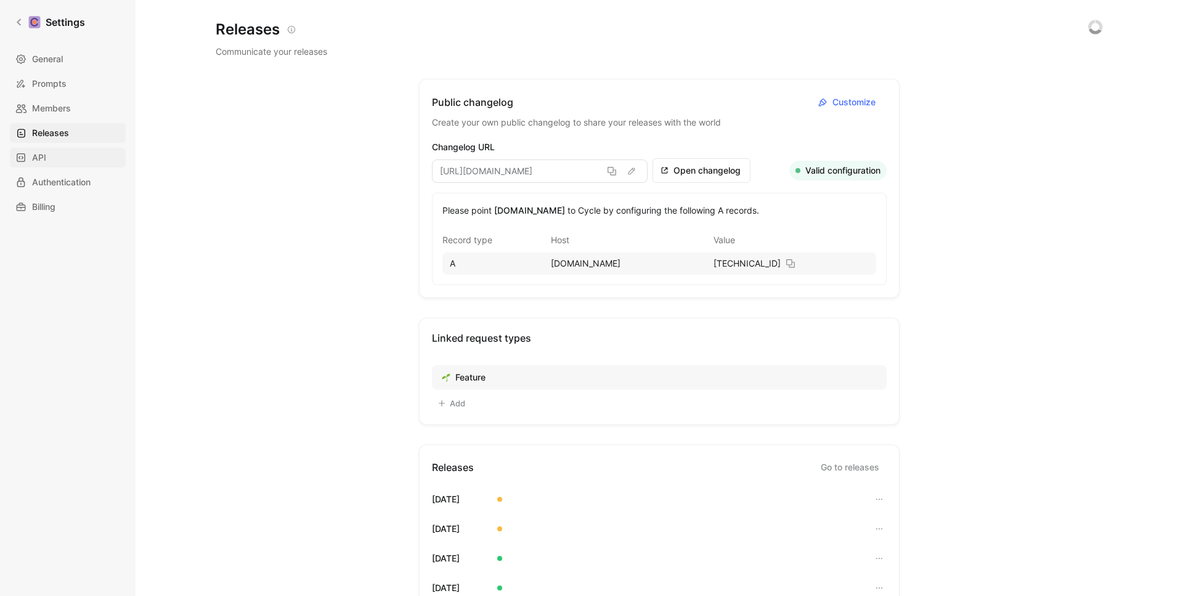
click at [64, 166] on link "API" at bounding box center [68, 158] width 116 height 20
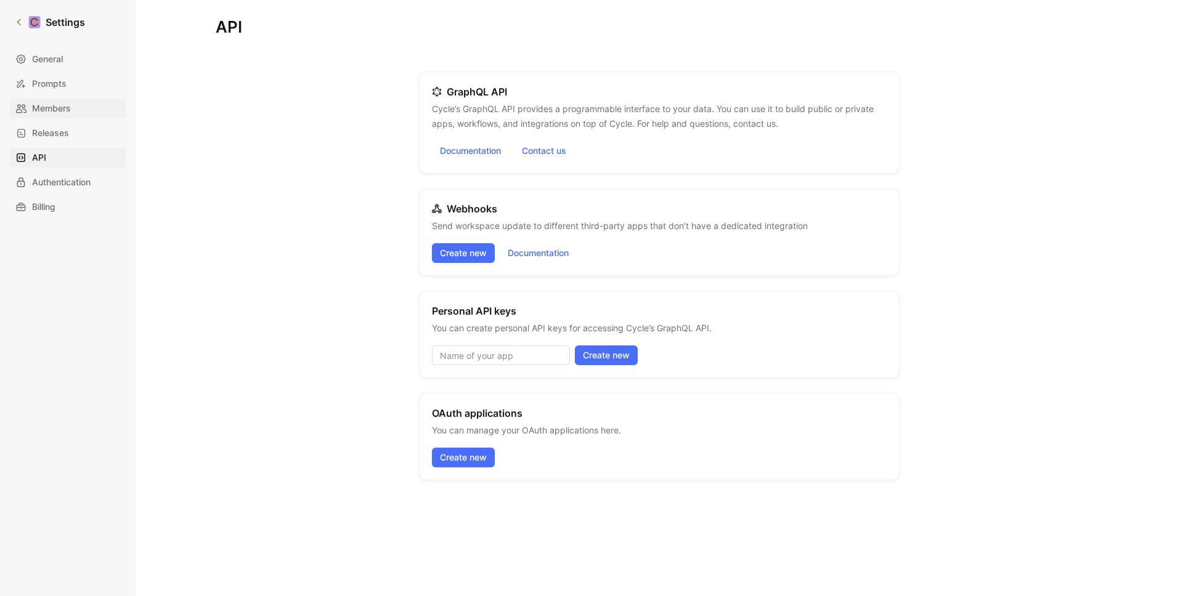
click at [55, 106] on span "Members" at bounding box center [51, 108] width 39 height 15
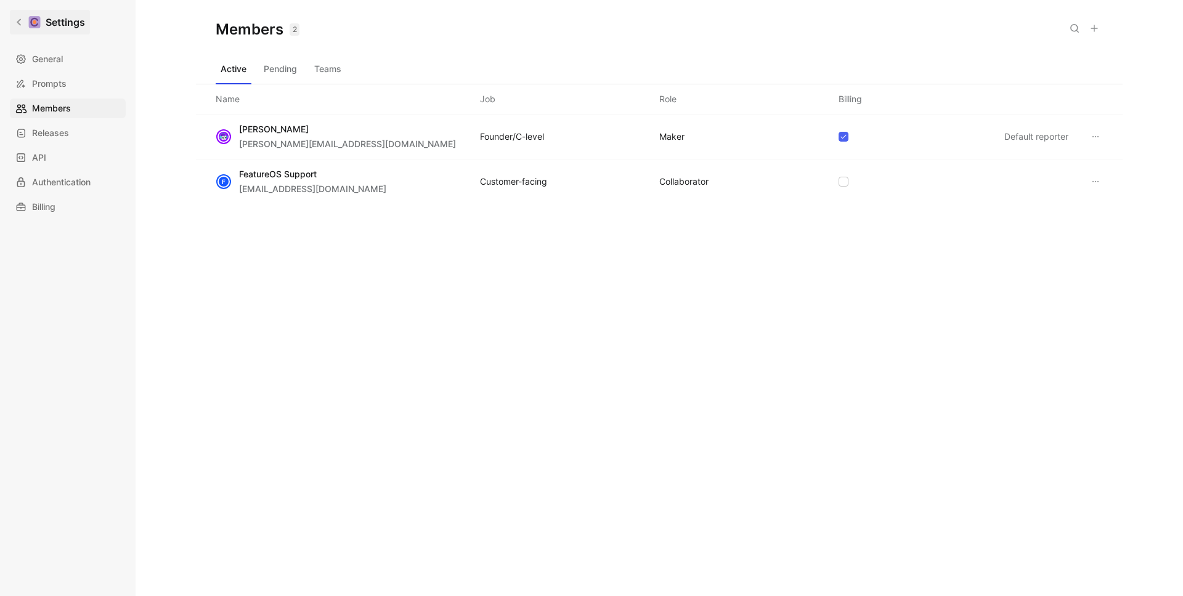
click at [22, 13] on link "Settings" at bounding box center [50, 22] width 80 height 25
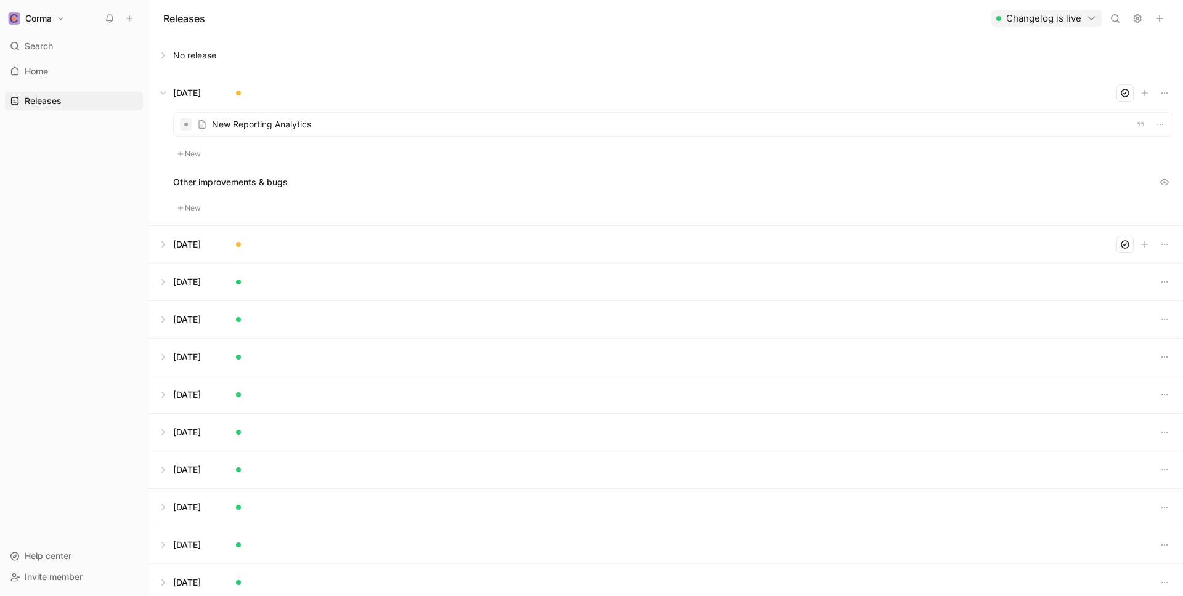
click at [171, 87] on button at bounding box center [665, 93] width 1033 height 37
click at [1137, 22] on use at bounding box center [1137, 19] width 7 height 8
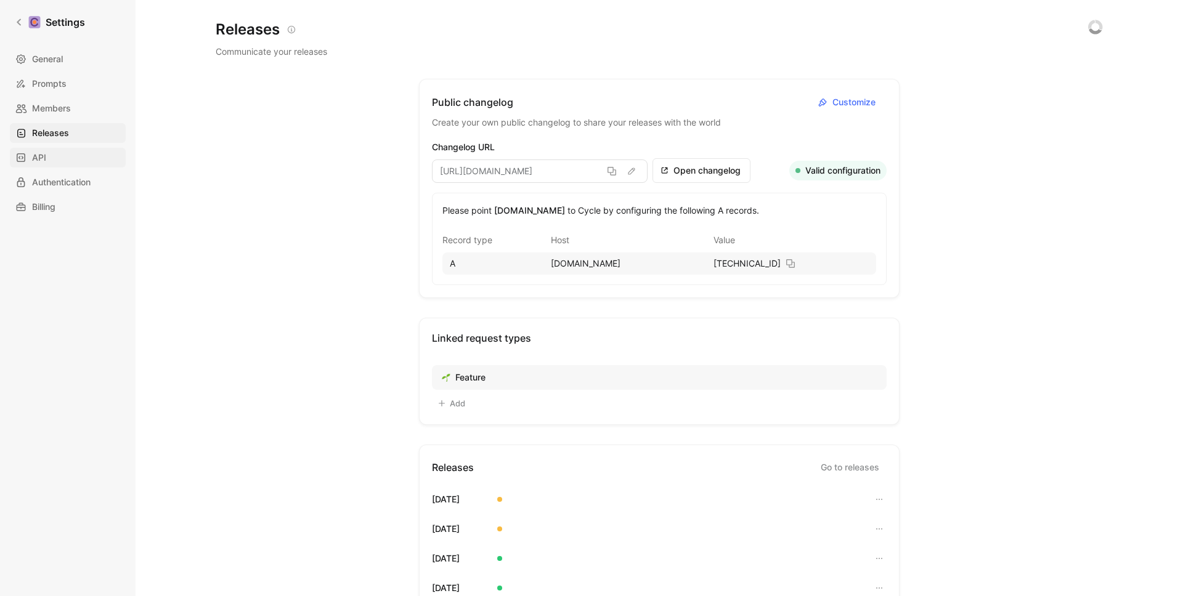
click at [42, 159] on span "API" at bounding box center [39, 157] width 14 height 15
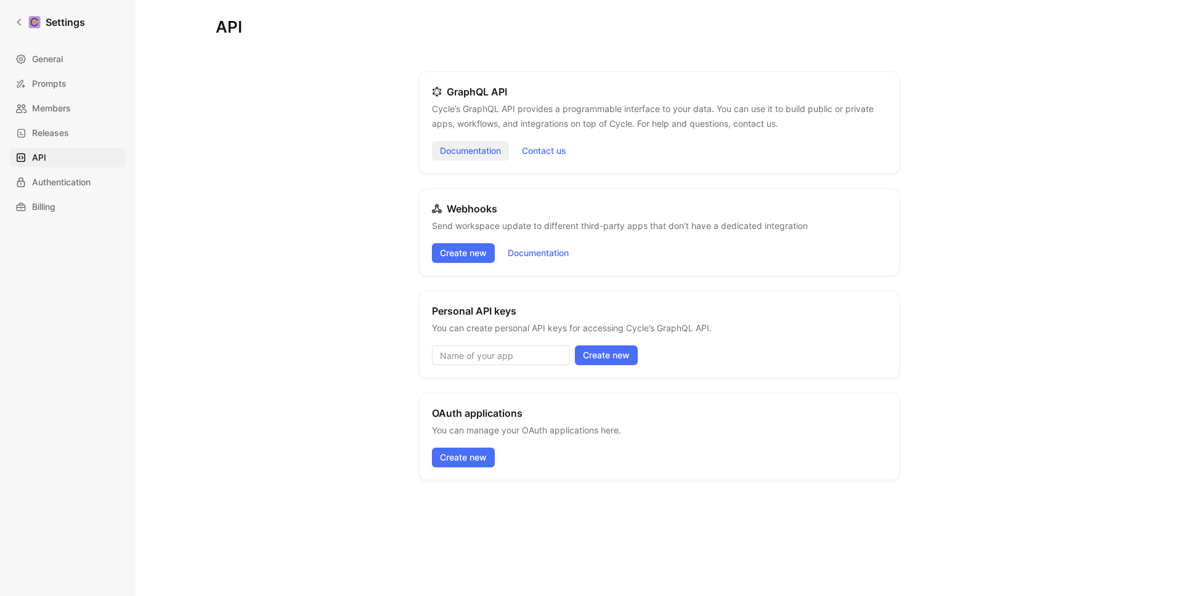
click at [490, 150] on link "Documentation" at bounding box center [470, 151] width 77 height 20
click at [411, 161] on div "API GraphQL API Cycle’s GraphQL API provides a programmable interface to your d…" at bounding box center [659, 339] width 887 height 639
click at [508, 116] on p "Cycle’s GraphQL API provides a programmable interface to your data. You can use…" at bounding box center [659, 117] width 455 height 30
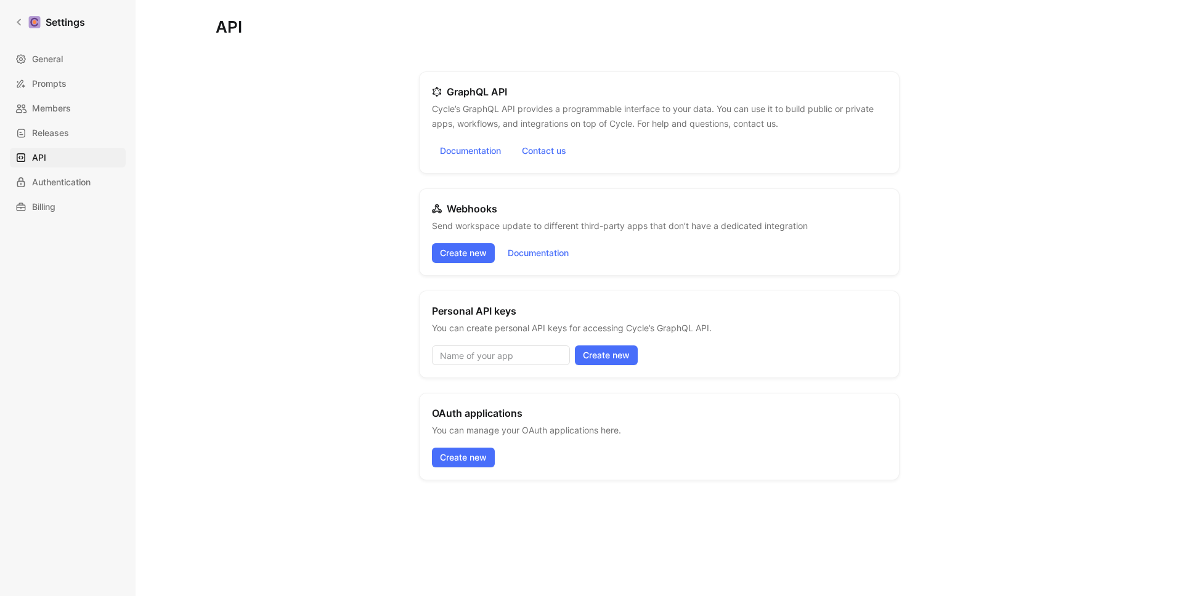
click at [508, 116] on p "Cycle’s GraphQL API provides a programmable interface to your data. You can use…" at bounding box center [659, 117] width 455 height 30
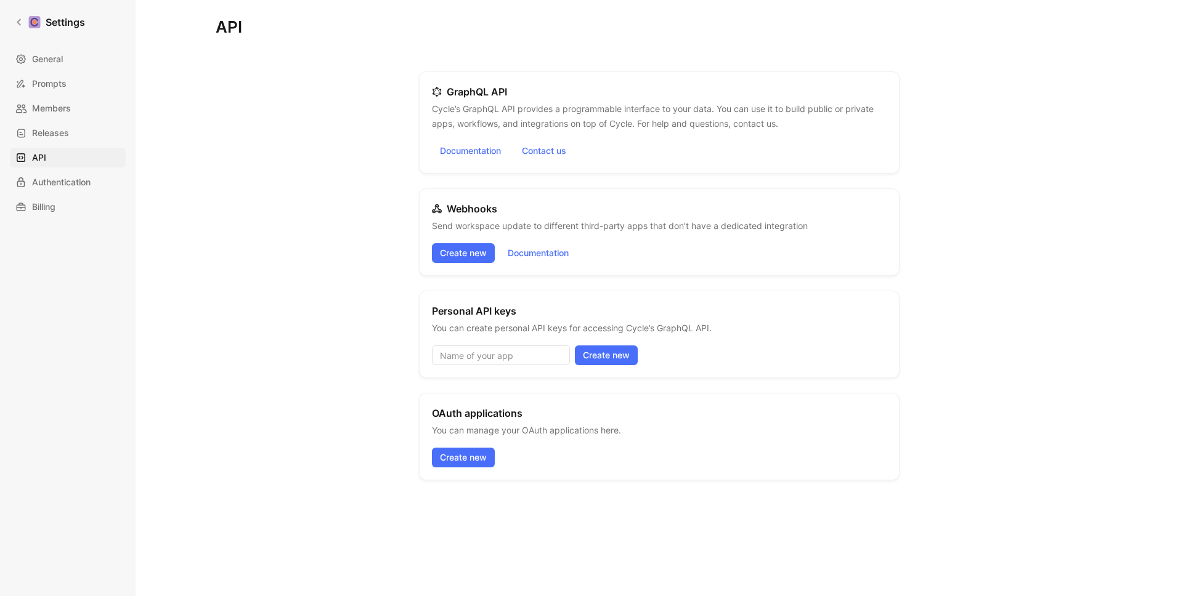
click at [508, 116] on p "Cycle’s GraphQL API provides a programmable interface to your data. You can use…" at bounding box center [659, 117] width 455 height 30
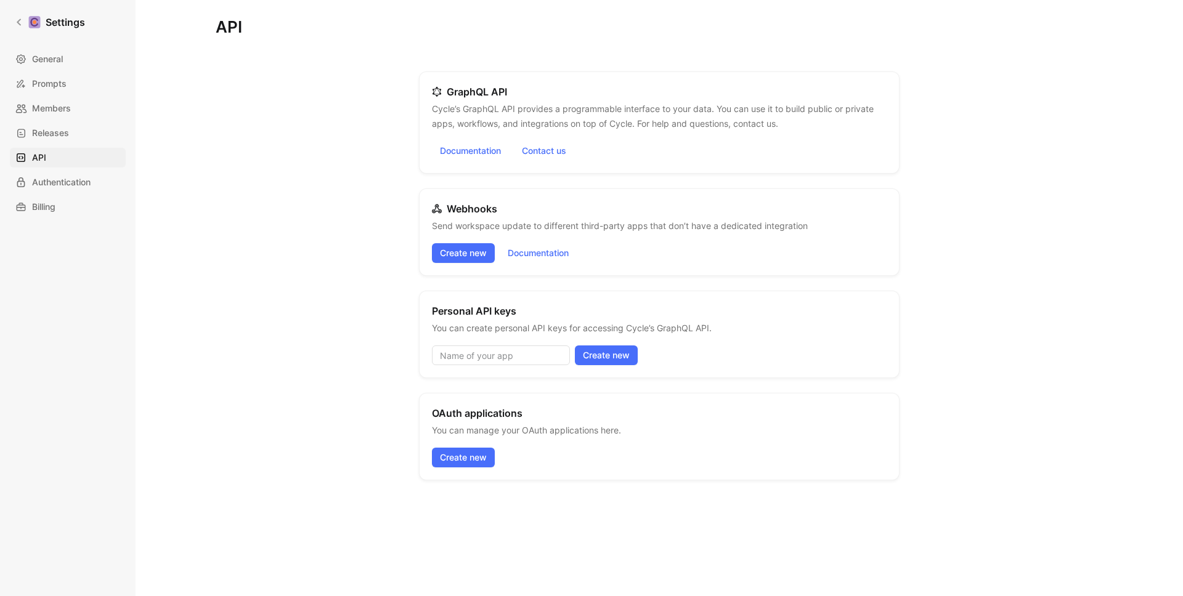
click at [508, 116] on p "Cycle’s GraphQL API provides a programmable interface to your data. You can use…" at bounding box center [659, 117] width 455 height 30
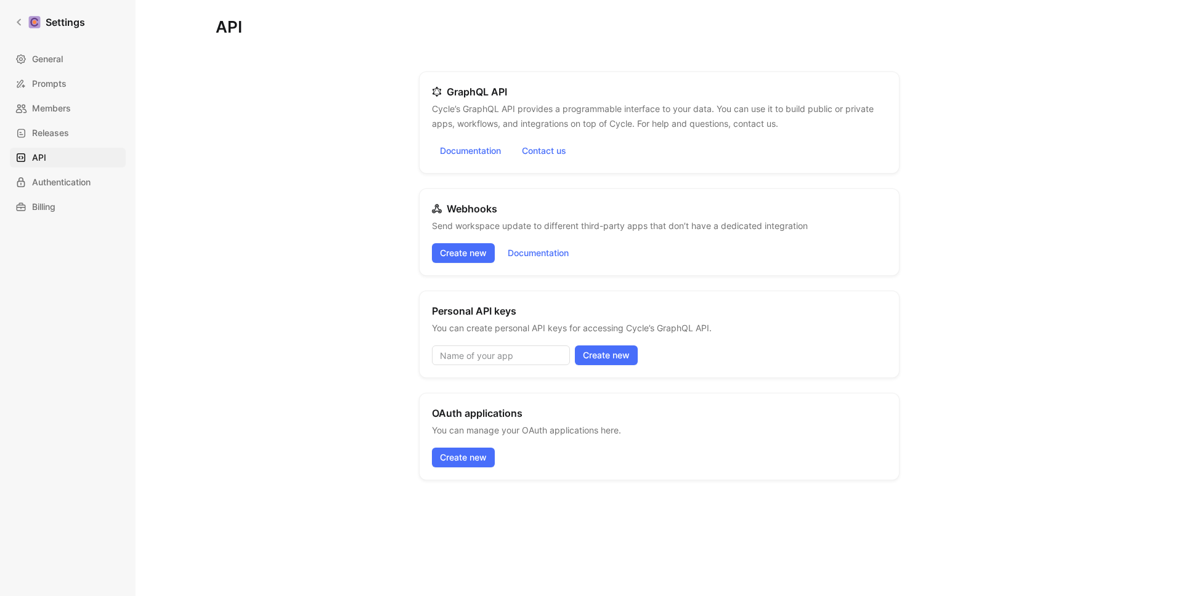
click at [508, 116] on p "Cycle’s GraphQL API provides a programmable interface to your data. You can use…" at bounding box center [659, 117] width 455 height 30
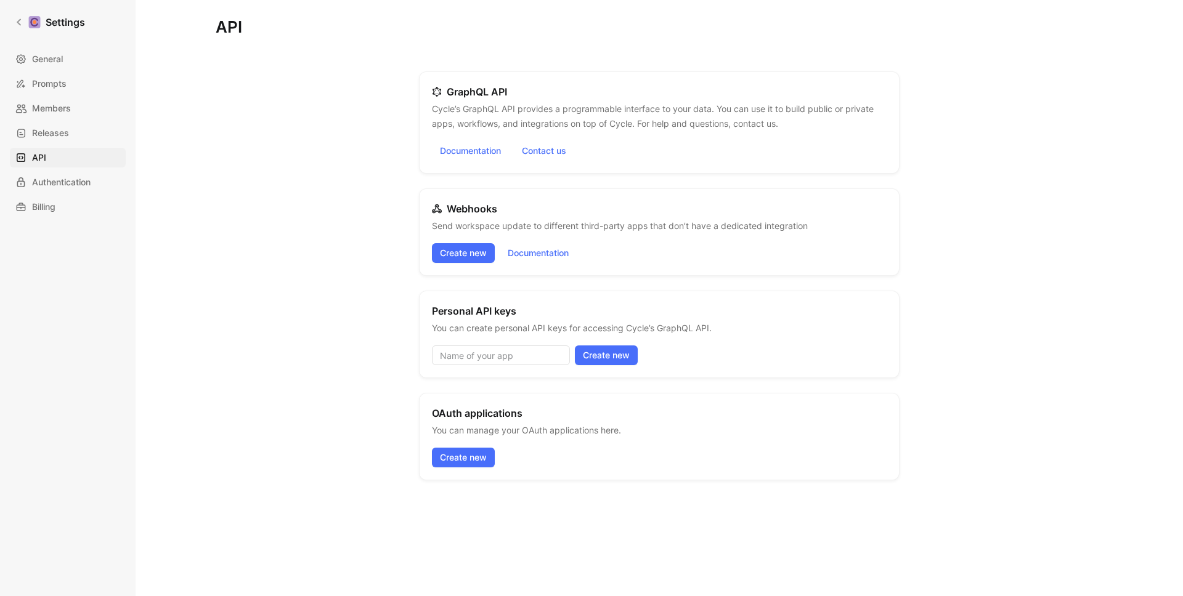
click at [508, 116] on p "Cycle’s GraphQL API provides a programmable interface to your data. You can use…" at bounding box center [659, 117] width 455 height 30
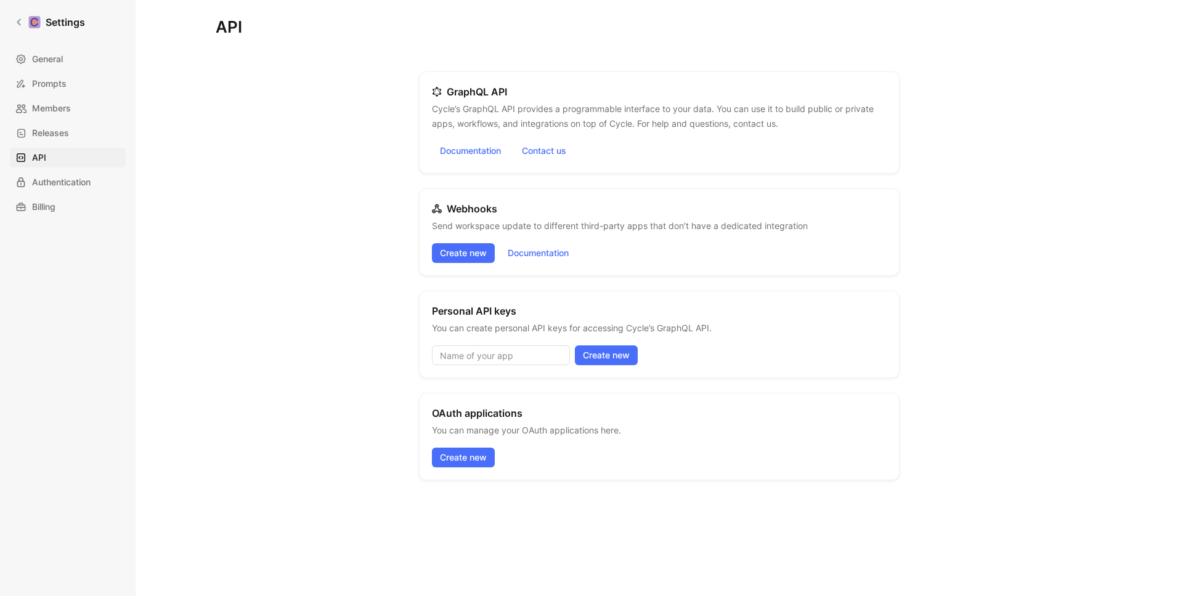
click at [508, 116] on p "Cycle’s GraphQL API provides a programmable interface to your data. You can use…" at bounding box center [659, 117] width 455 height 30
click at [412, 115] on div "API GraphQL API Cycle’s GraphQL API provides a programmable interface to your d…" at bounding box center [659, 339] width 887 height 639
click at [527, 119] on p "Cycle’s GraphQL API provides a programmable interface to your data. You can use…" at bounding box center [659, 117] width 455 height 30
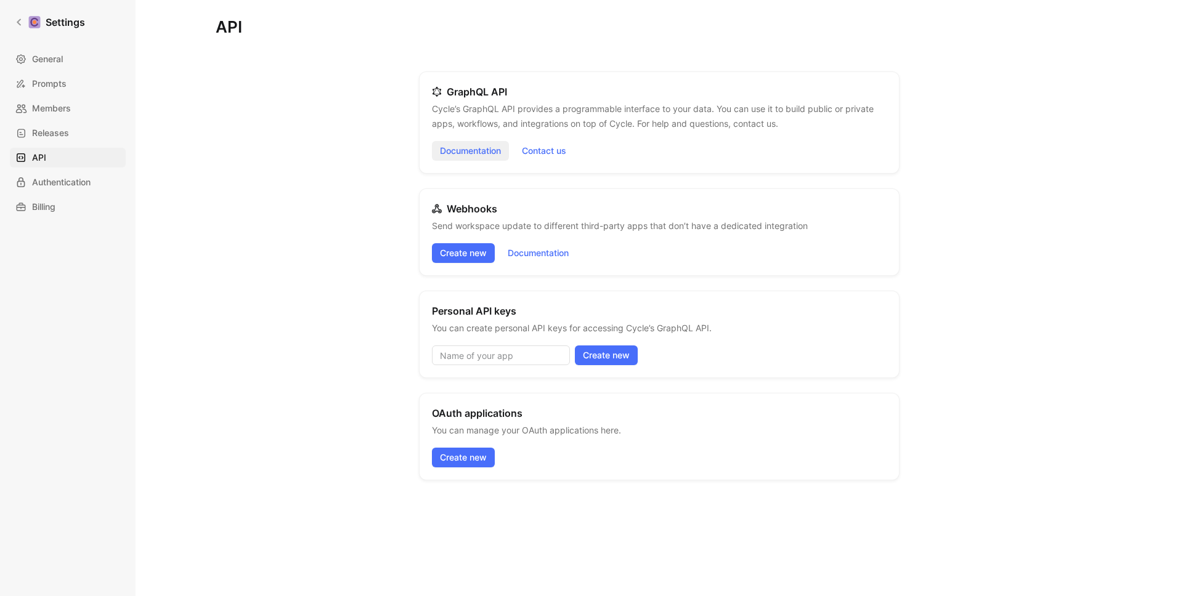
click at [492, 152] on link "Documentation" at bounding box center [470, 151] width 77 height 20
click at [379, 129] on div "API GraphQL API Cycle’s GraphQL API provides a programmable interface to your d…" at bounding box center [659, 339] width 887 height 639
click at [80, 115] on link "Members" at bounding box center [68, 109] width 116 height 20
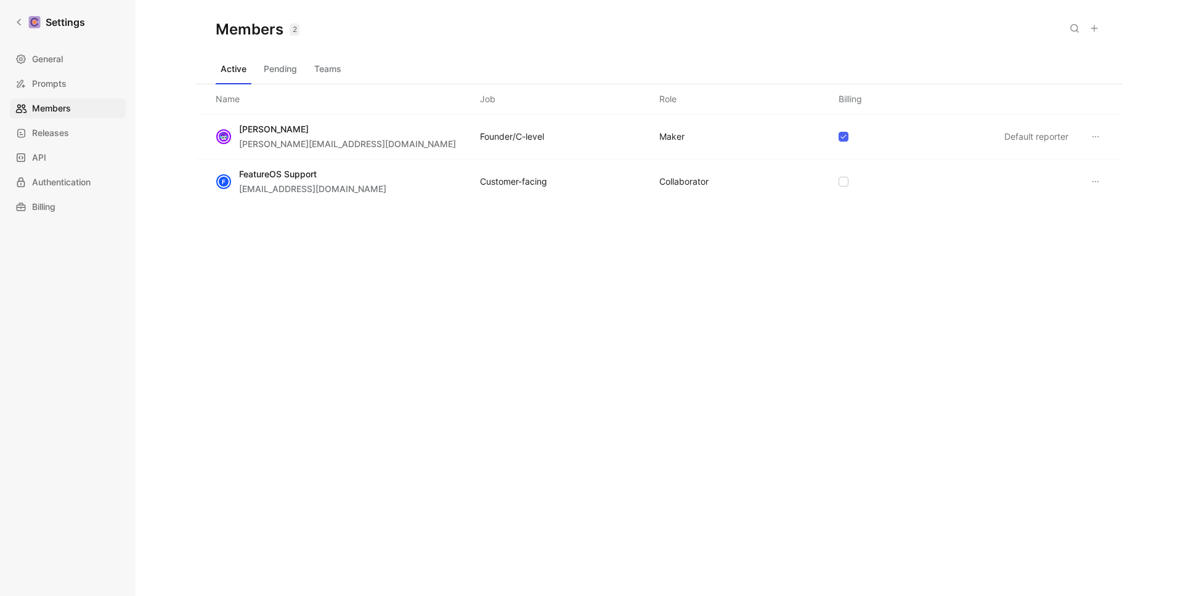
click at [1098, 181] on icon at bounding box center [1095, 182] width 10 height 10
click at [1040, 244] on span "Remove" at bounding box center [1025, 242] width 33 height 10
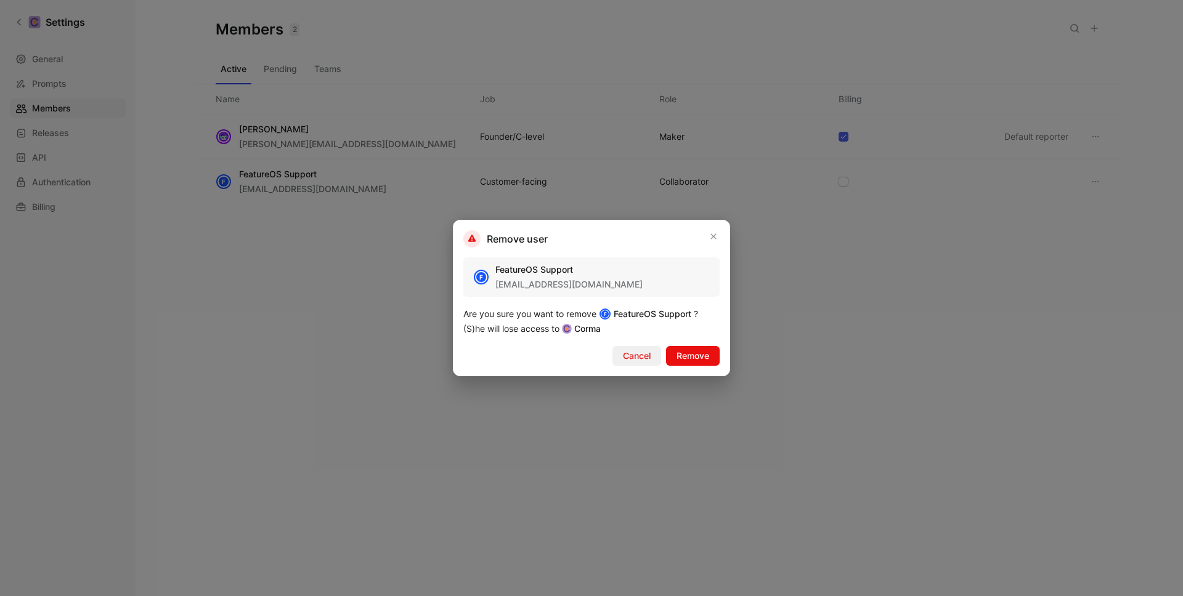
click at [641, 360] on span "Cancel" at bounding box center [637, 356] width 28 height 15
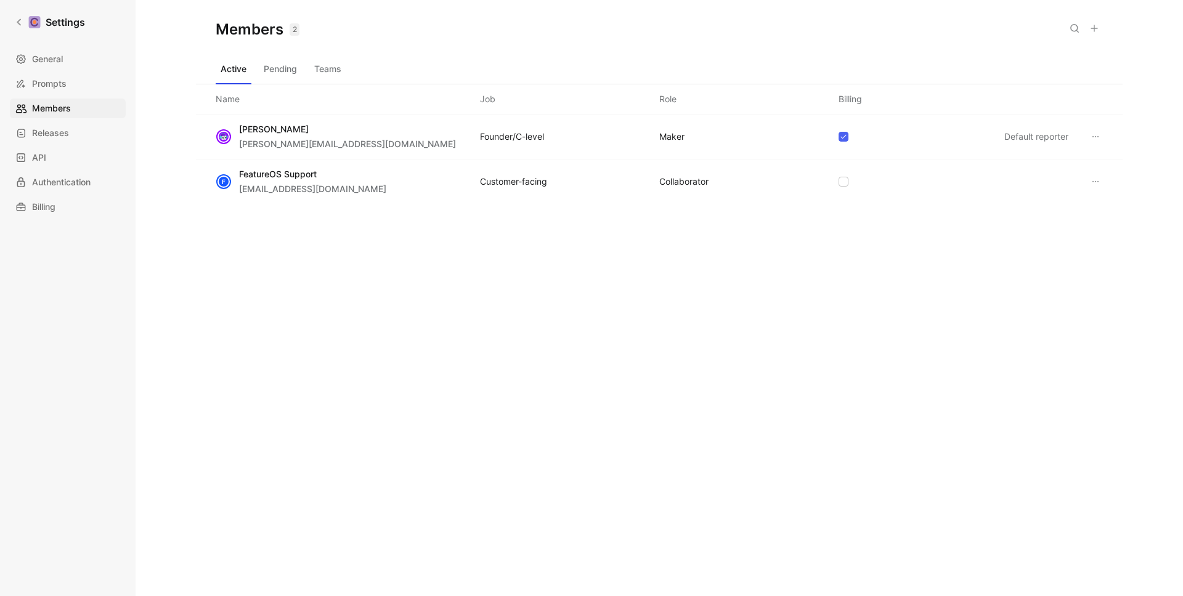
click at [330, 346] on div "Members 2 Saved Active Pending Teams Name Job Role Billing [PERSON_NAME] [PERSO…" at bounding box center [659, 278] width 927 height 557
click at [17, 24] on icon at bounding box center [19, 22] width 9 height 9
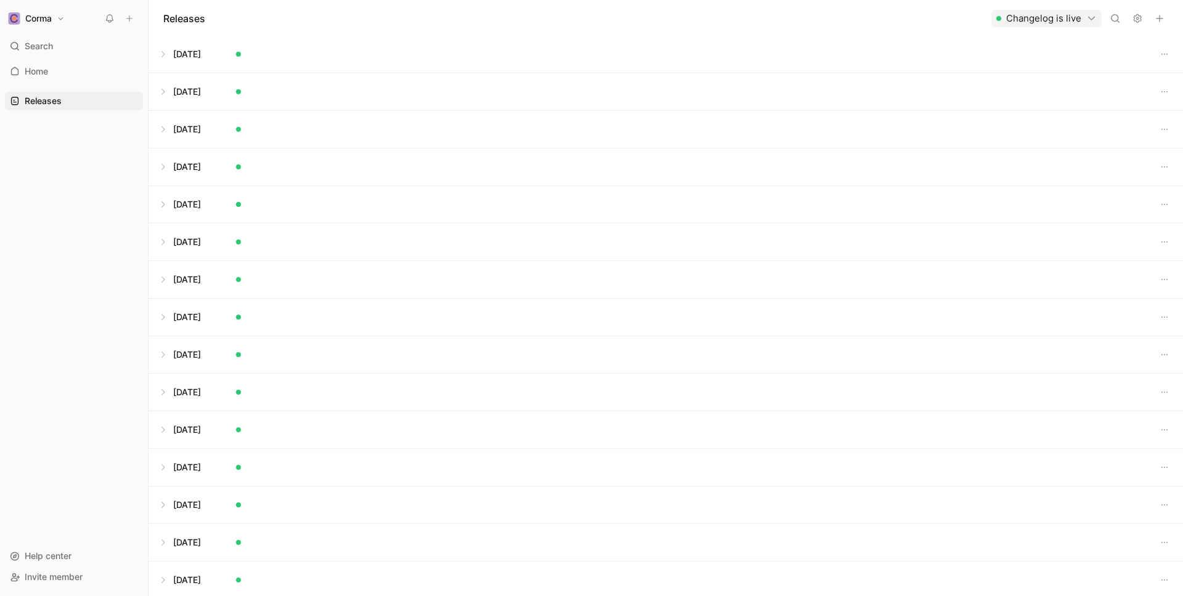
scroll to position [1509, 0]
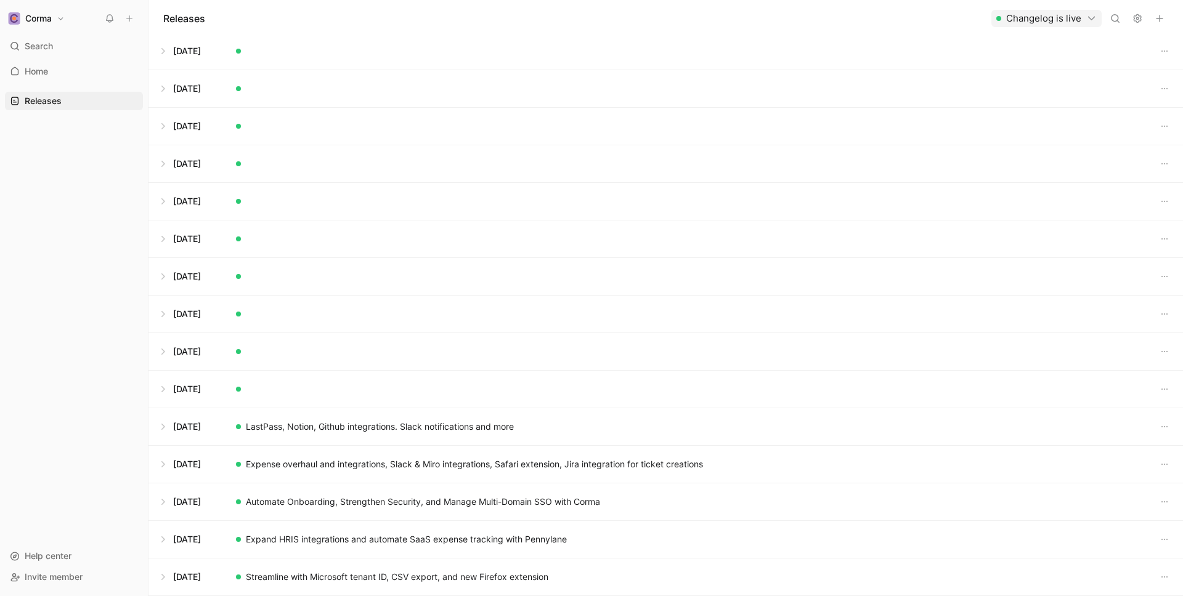
click at [163, 424] on button at bounding box center [665, 426] width 1033 height 37
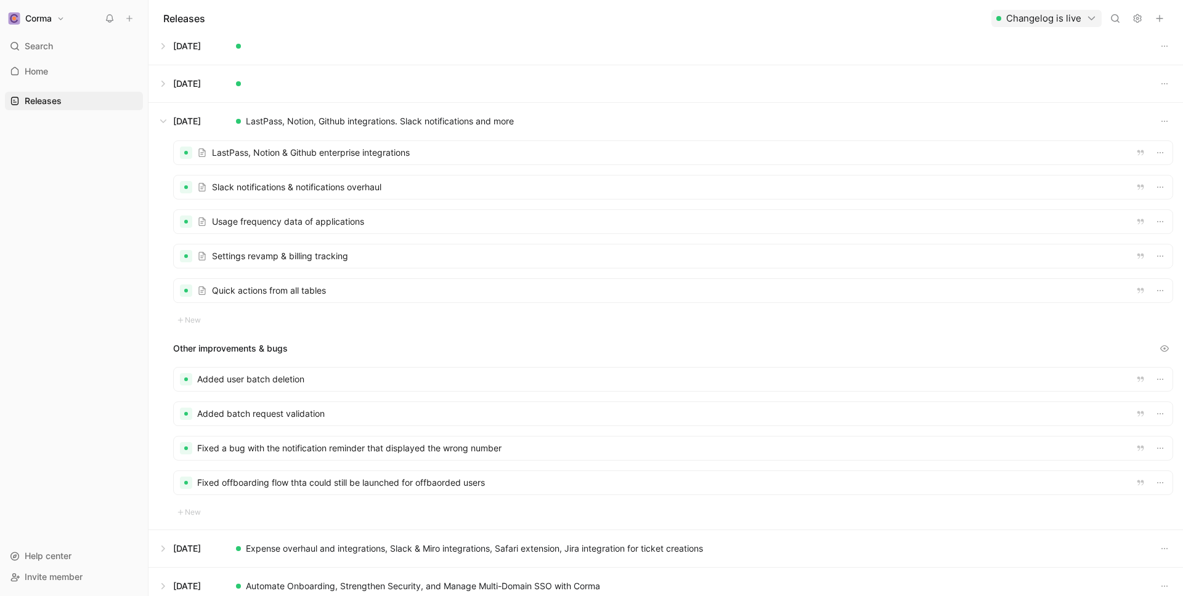
scroll to position [1671, 0]
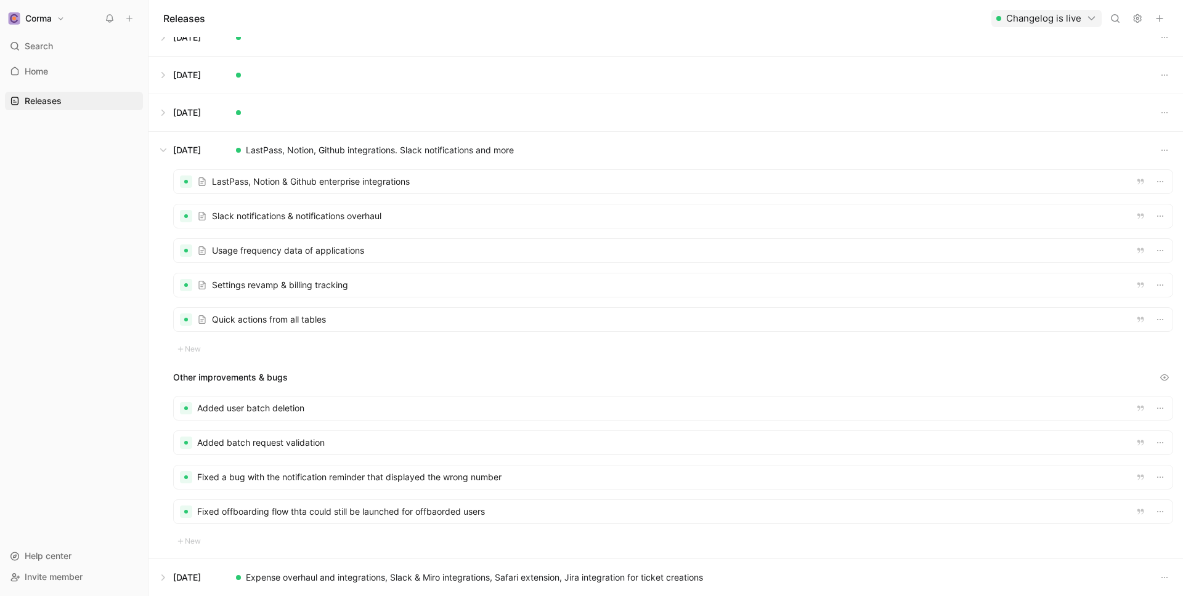
click at [164, 153] on button at bounding box center [665, 150] width 1033 height 37
